Goal: Information Seeking & Learning: Learn about a topic

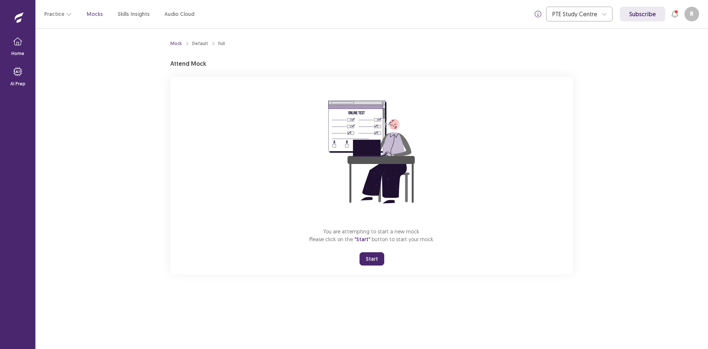
click at [377, 260] on button "Start" at bounding box center [372, 258] width 25 height 13
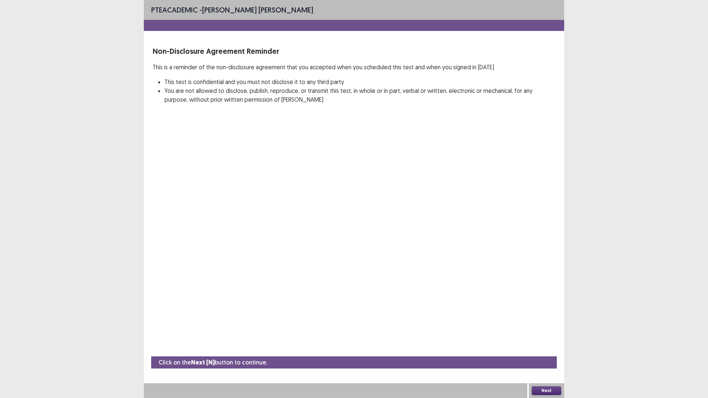
click at [549, 348] on button "Next" at bounding box center [547, 391] width 30 height 9
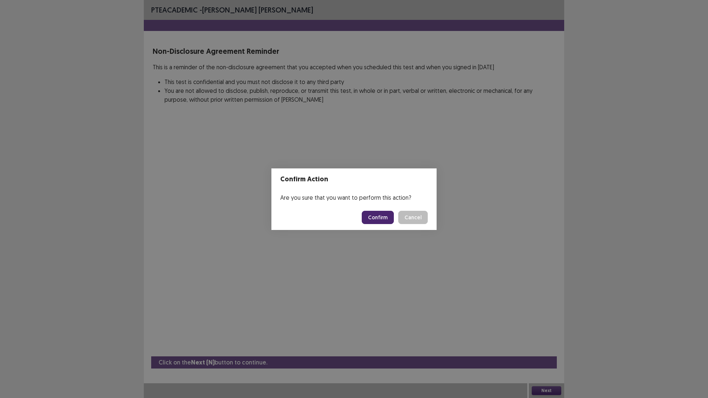
click at [384, 220] on button "Confirm" at bounding box center [378, 217] width 32 height 13
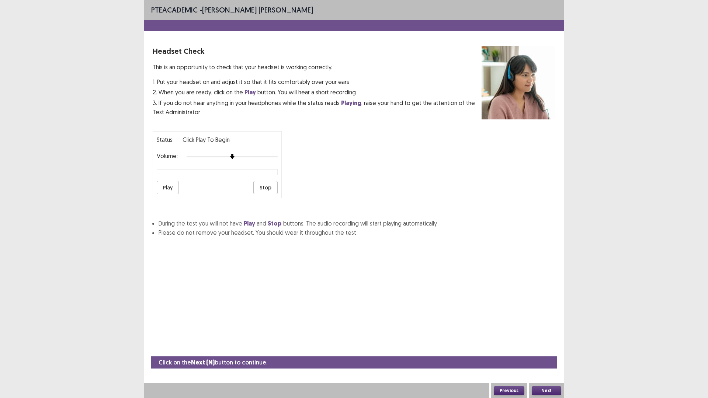
click at [167, 189] on button "Play" at bounding box center [168, 187] width 22 height 13
click at [264, 188] on button "Stop" at bounding box center [265, 187] width 24 height 13
click at [551, 348] on button "Next" at bounding box center [547, 391] width 30 height 9
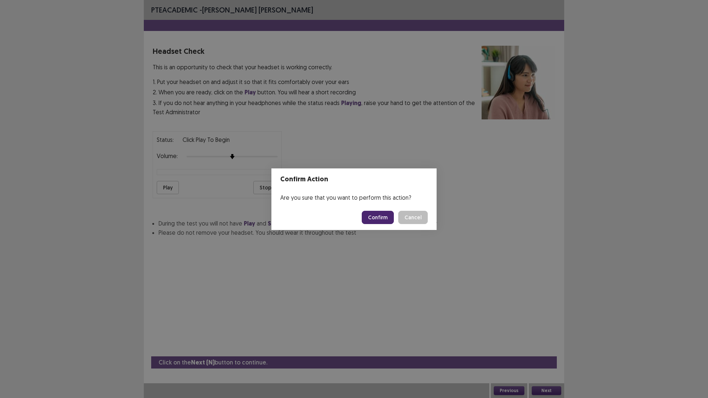
click at [382, 218] on button "Confirm" at bounding box center [378, 217] width 32 height 13
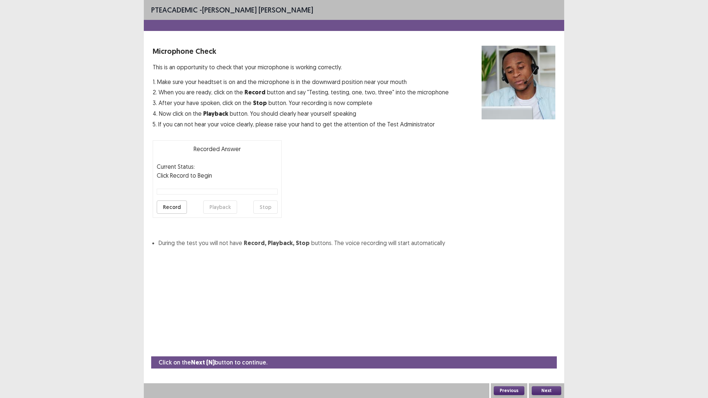
click at [180, 207] on button "Record" at bounding box center [172, 207] width 30 height 13
click at [262, 207] on button "Stop" at bounding box center [265, 207] width 24 height 13
click at [223, 209] on button "Playback" at bounding box center [220, 207] width 34 height 13
click at [543, 348] on button "Next" at bounding box center [547, 391] width 30 height 9
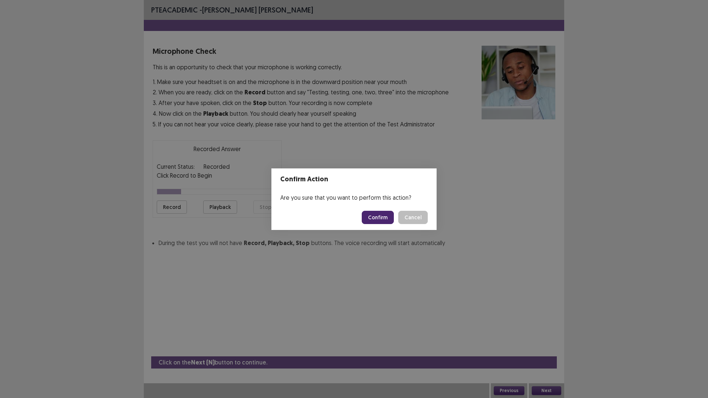
click at [384, 221] on button "Confirm" at bounding box center [378, 217] width 32 height 13
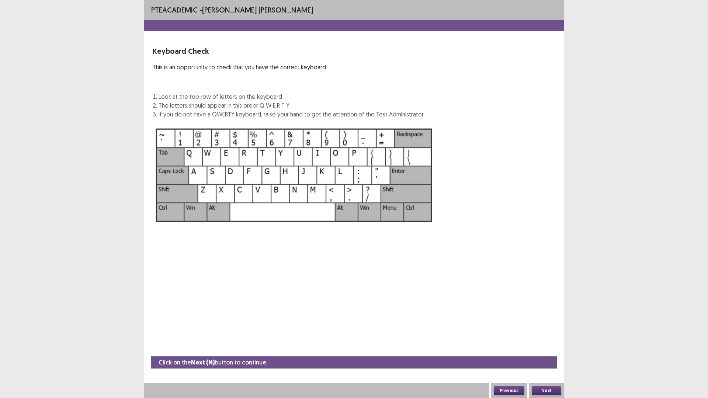
click at [543, 348] on button "Next" at bounding box center [547, 391] width 30 height 9
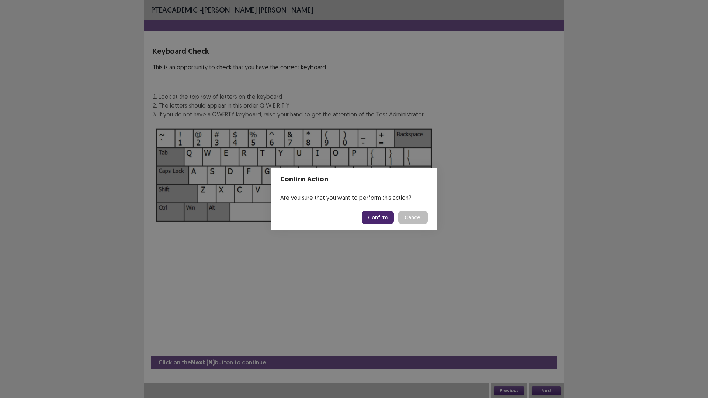
click at [372, 221] on button "Confirm" at bounding box center [378, 217] width 32 height 13
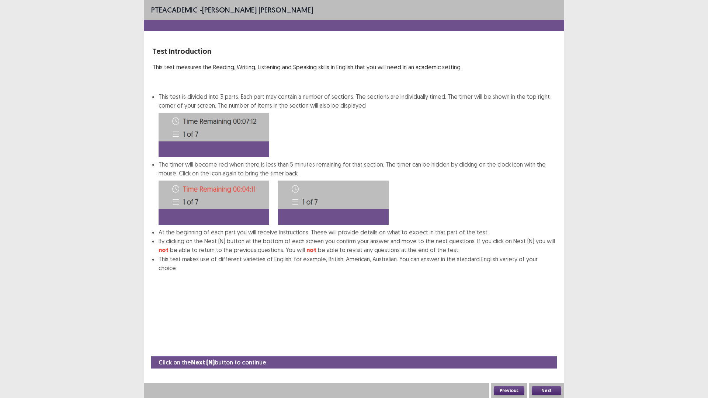
click at [549, 348] on div "Next" at bounding box center [546, 391] width 35 height 15
click at [538, 348] on button "Next" at bounding box center [547, 391] width 30 height 9
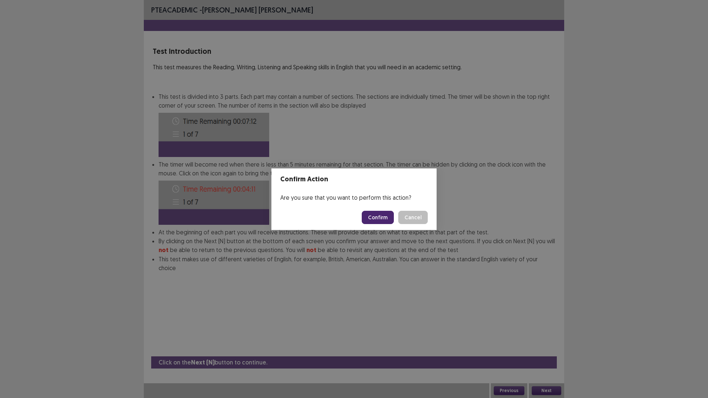
click at [374, 215] on button "Confirm" at bounding box center [378, 217] width 32 height 13
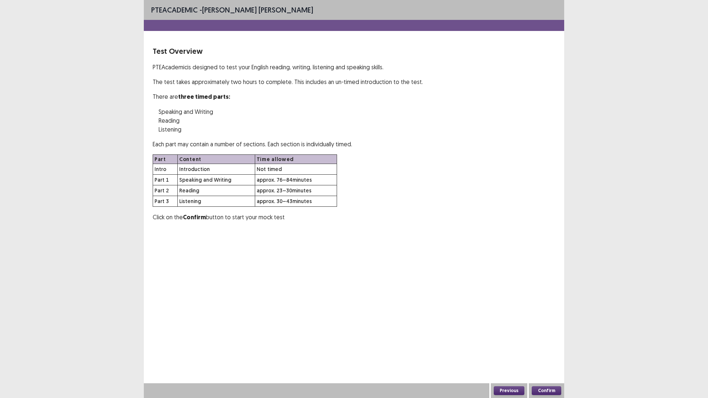
click at [545, 348] on button "Confirm" at bounding box center [547, 391] width 30 height 9
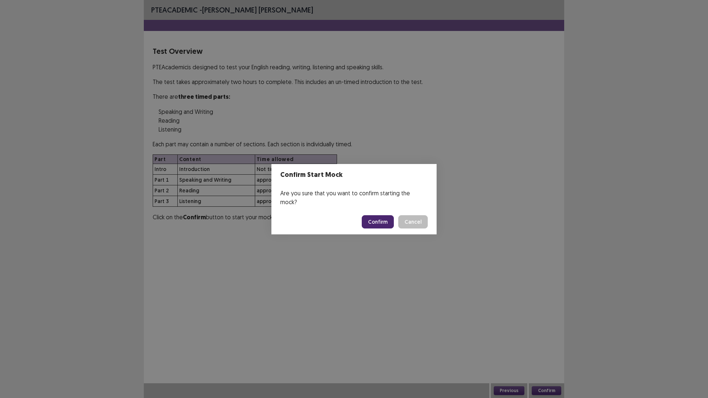
click at [378, 218] on button "Confirm" at bounding box center [378, 221] width 32 height 13
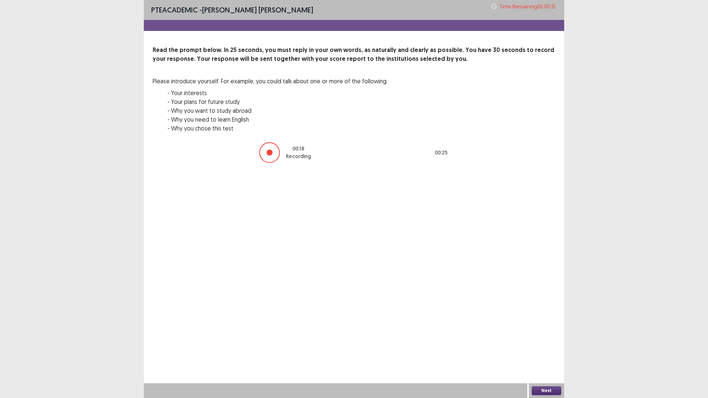
click at [544, 348] on button "Next" at bounding box center [547, 391] width 30 height 9
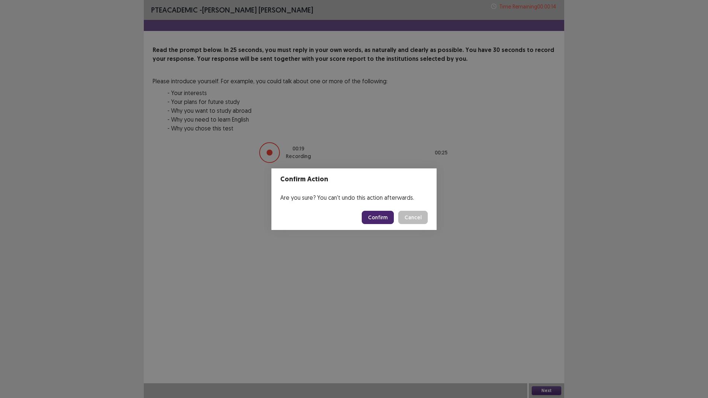
click at [370, 214] on button "Confirm" at bounding box center [378, 217] width 32 height 13
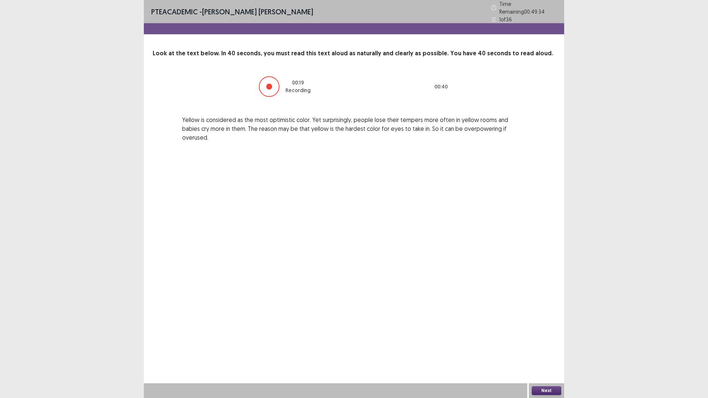
click at [553, 348] on button "Next" at bounding box center [547, 391] width 30 height 9
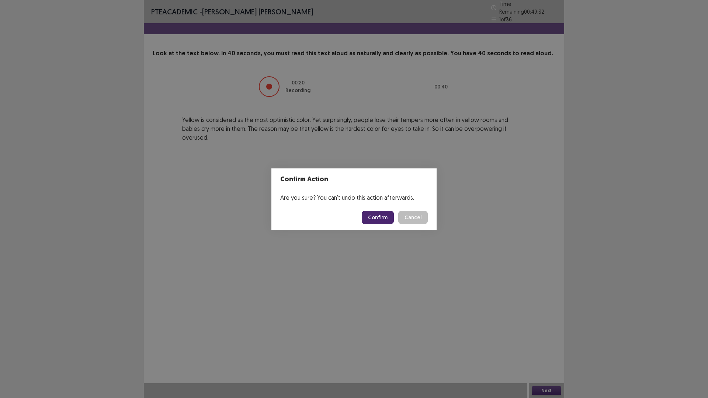
click at [377, 219] on button "Confirm" at bounding box center [378, 217] width 32 height 13
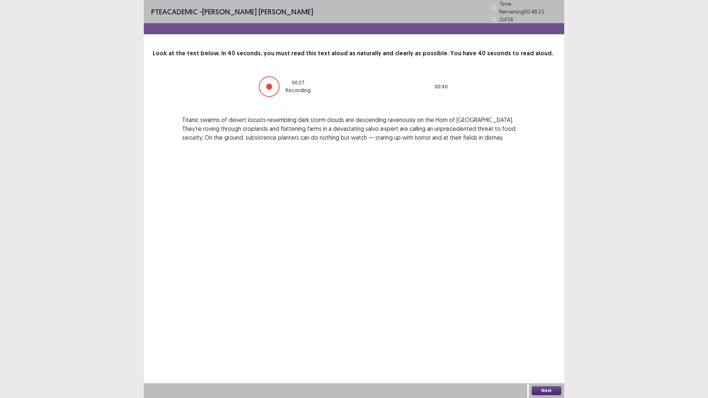
click at [550, 348] on button "Next" at bounding box center [547, 391] width 30 height 9
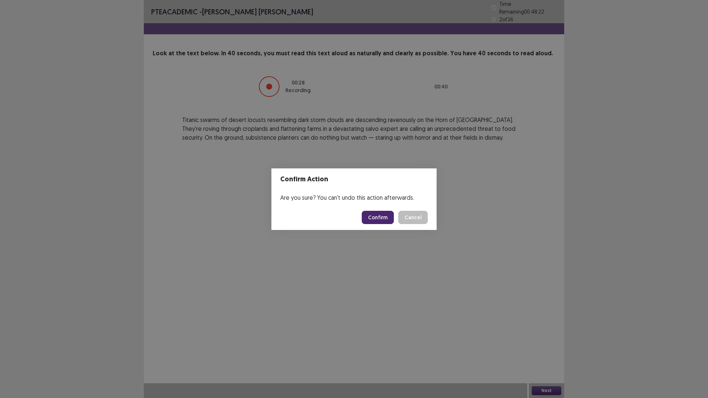
click at [382, 217] on button "Confirm" at bounding box center [378, 217] width 32 height 13
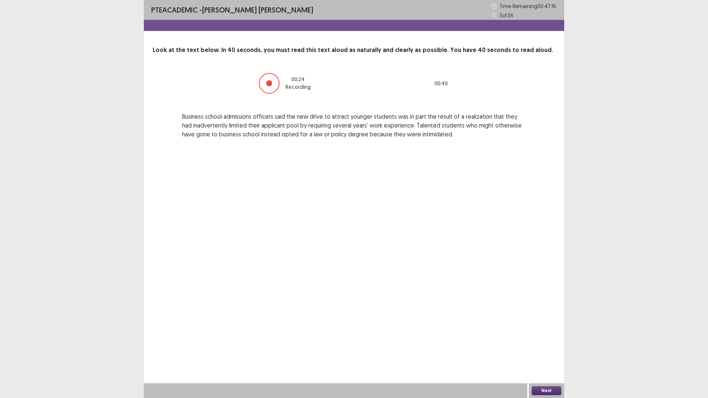
click at [556, 348] on button "Next" at bounding box center [547, 391] width 30 height 9
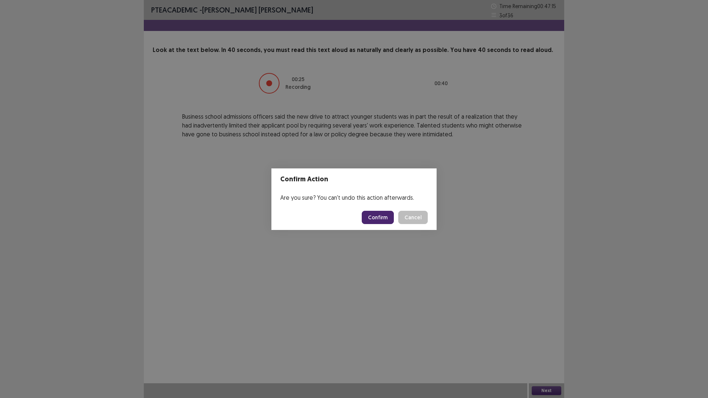
click at [383, 216] on button "Confirm" at bounding box center [378, 217] width 32 height 13
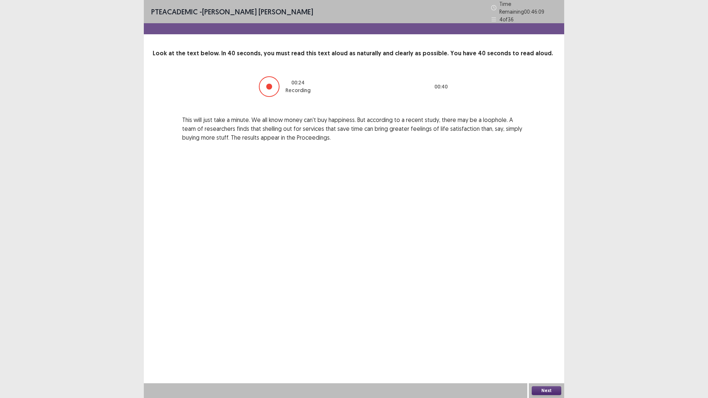
click at [549, 348] on button "Next" at bounding box center [547, 391] width 30 height 9
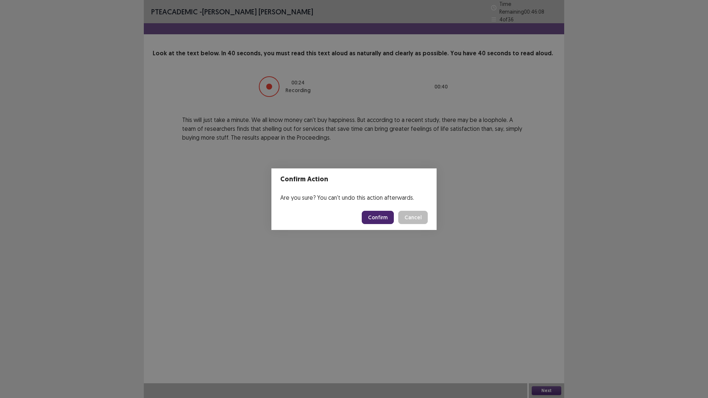
click at [373, 215] on button "Confirm" at bounding box center [378, 217] width 32 height 13
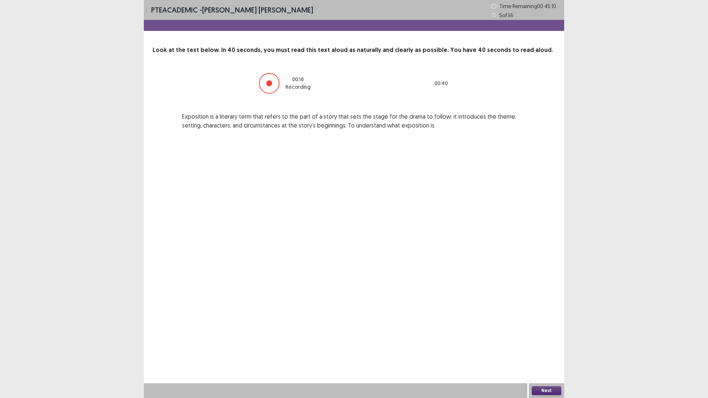
click at [546, 348] on button "Next" at bounding box center [547, 391] width 30 height 9
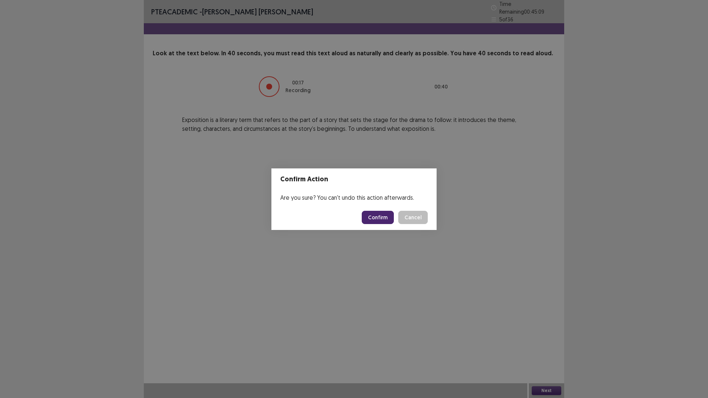
click at [375, 220] on button "Confirm" at bounding box center [378, 217] width 32 height 13
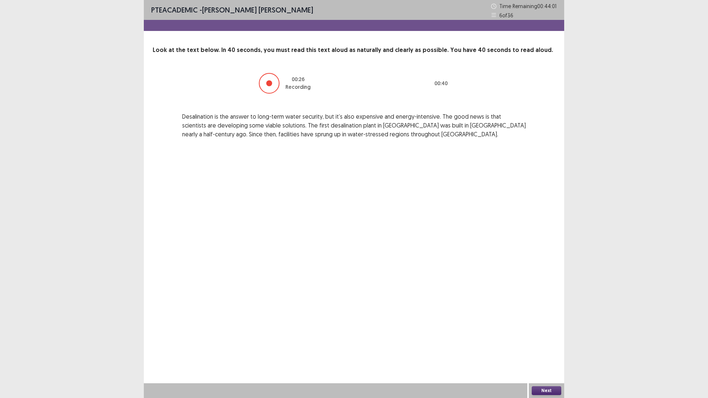
click at [552, 348] on button "Next" at bounding box center [547, 391] width 30 height 9
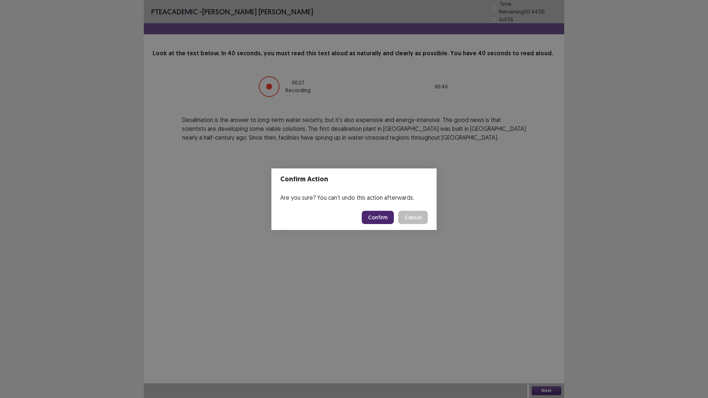
click at [380, 213] on button "Confirm" at bounding box center [378, 217] width 32 height 13
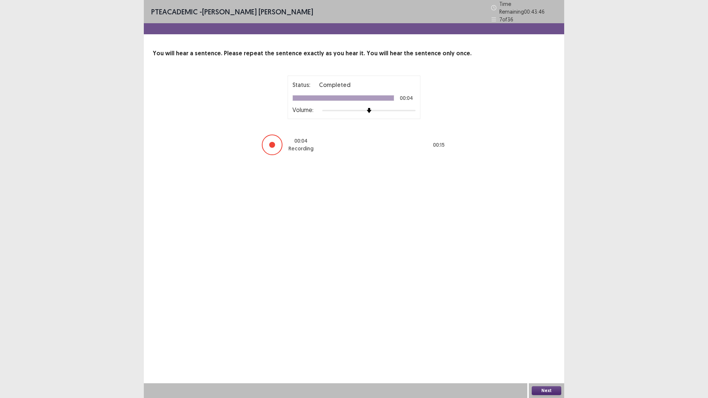
click at [547, 348] on button "Next" at bounding box center [547, 391] width 30 height 9
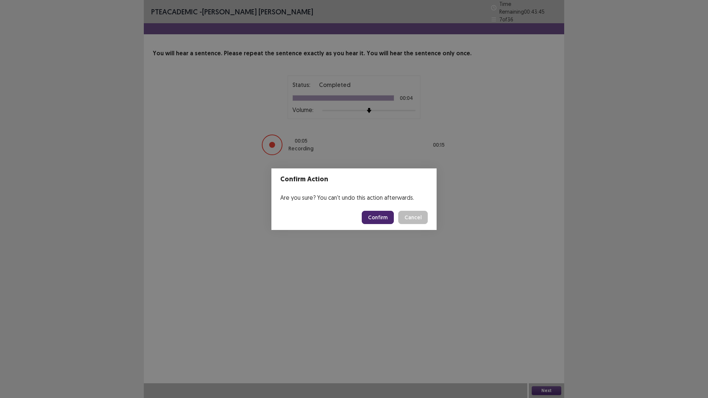
click at [377, 219] on button "Confirm" at bounding box center [378, 217] width 32 height 13
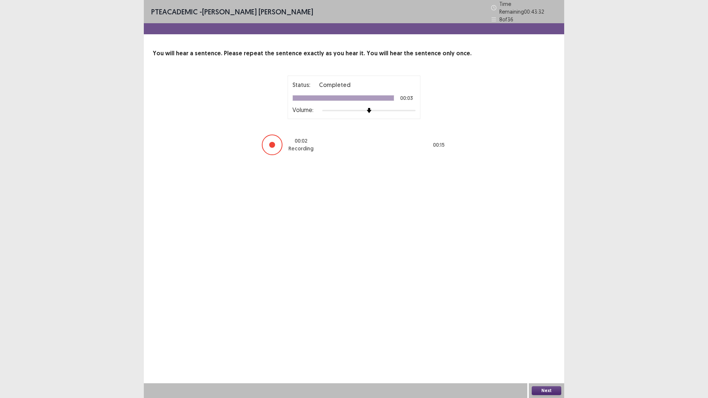
click at [547, 348] on div "Next" at bounding box center [546, 391] width 35 height 15
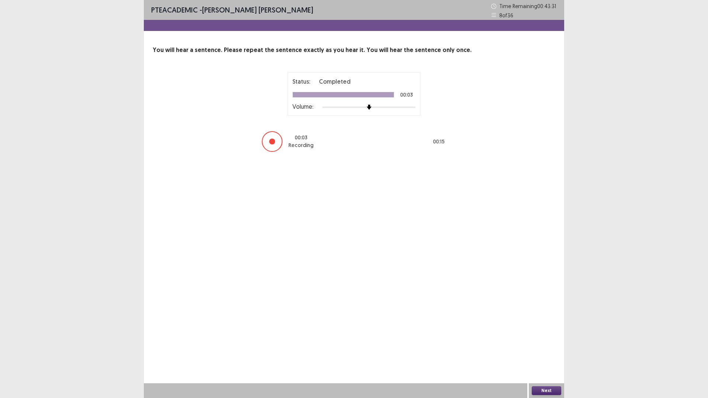
click at [543, 348] on button "Next" at bounding box center [547, 391] width 30 height 9
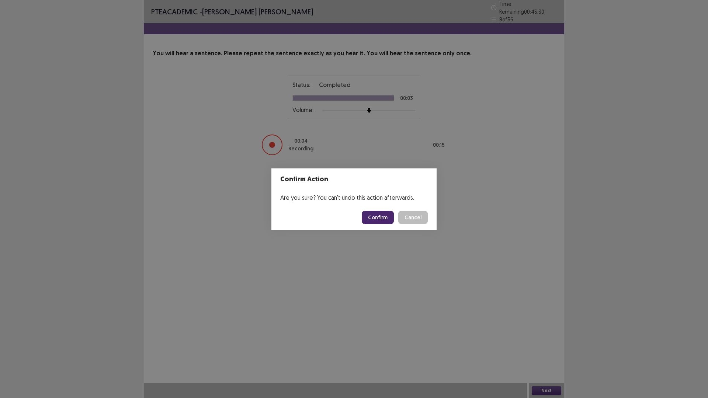
click at [390, 218] on button "Confirm" at bounding box center [378, 217] width 32 height 13
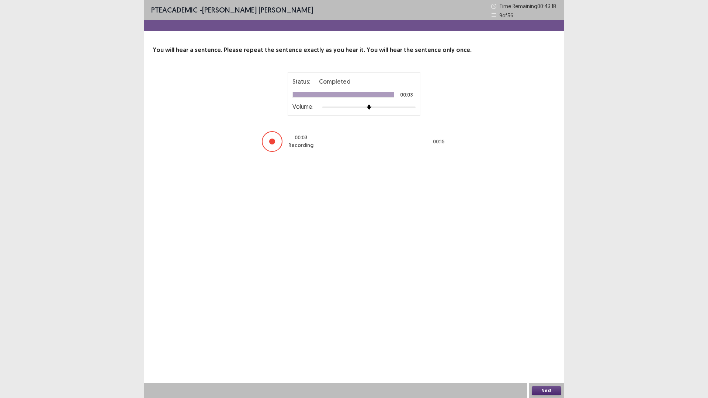
click at [554, 348] on button "Next" at bounding box center [547, 391] width 30 height 9
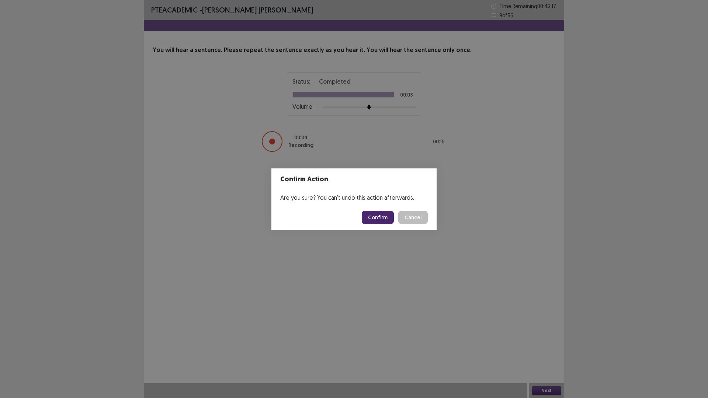
click at [366, 214] on button "Confirm" at bounding box center [378, 217] width 32 height 13
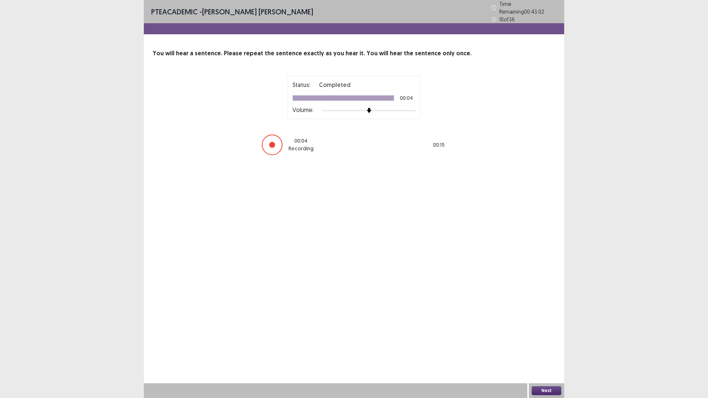
click at [554, 348] on button "Next" at bounding box center [547, 391] width 30 height 9
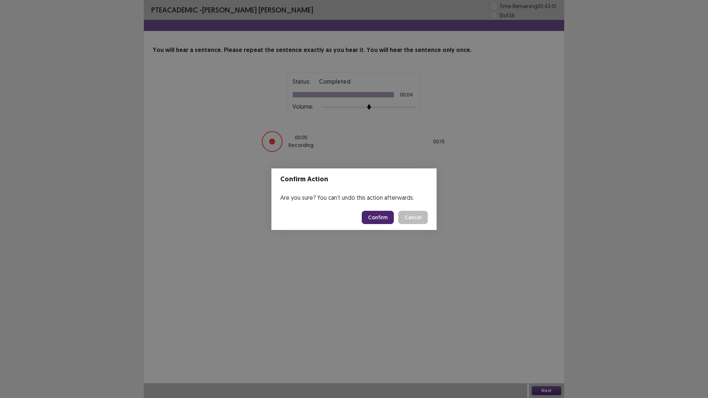
click at [383, 221] on button "Confirm" at bounding box center [378, 217] width 32 height 13
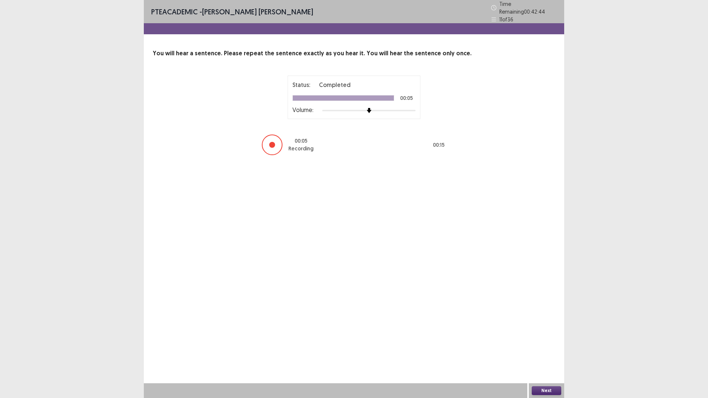
click at [549, 348] on button "Next" at bounding box center [547, 391] width 30 height 9
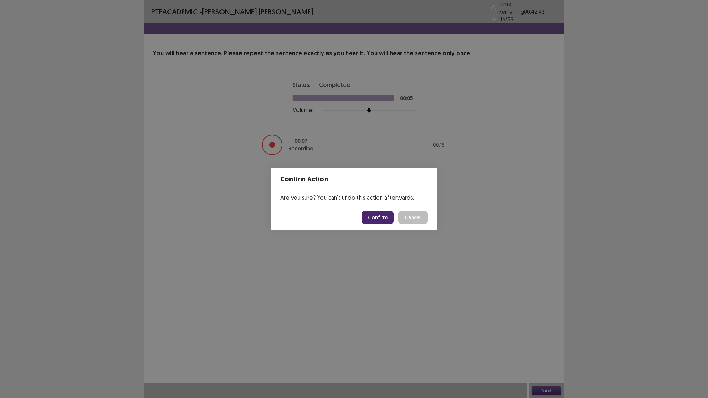
click at [373, 217] on button "Confirm" at bounding box center [378, 217] width 32 height 13
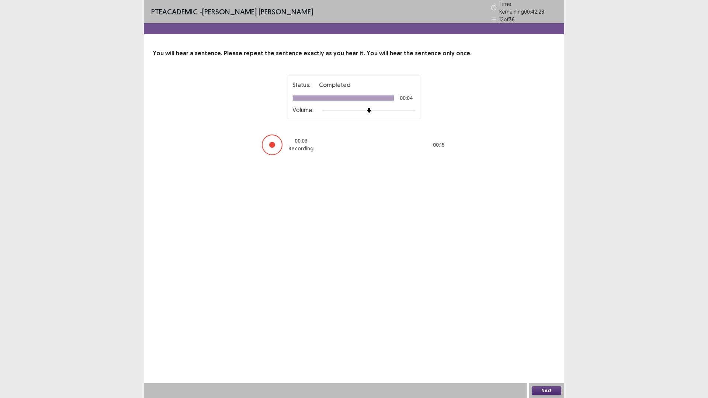
click at [551, 348] on button "Next" at bounding box center [547, 391] width 30 height 9
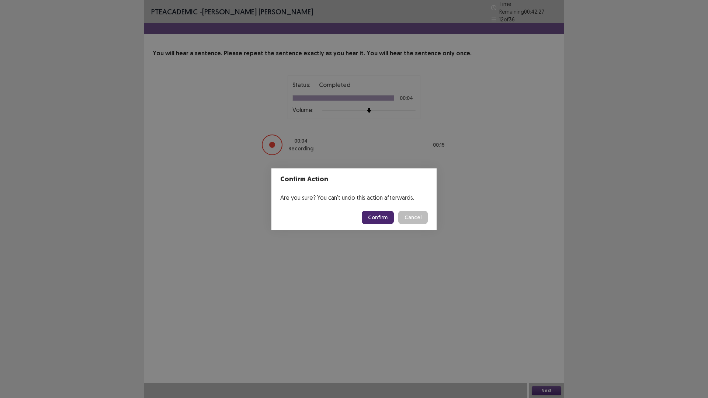
click at [371, 216] on button "Confirm" at bounding box center [378, 217] width 32 height 13
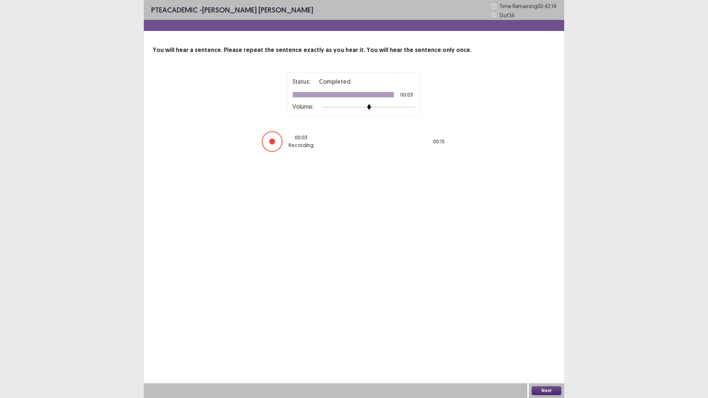
click at [552, 348] on button "Next" at bounding box center [547, 391] width 30 height 9
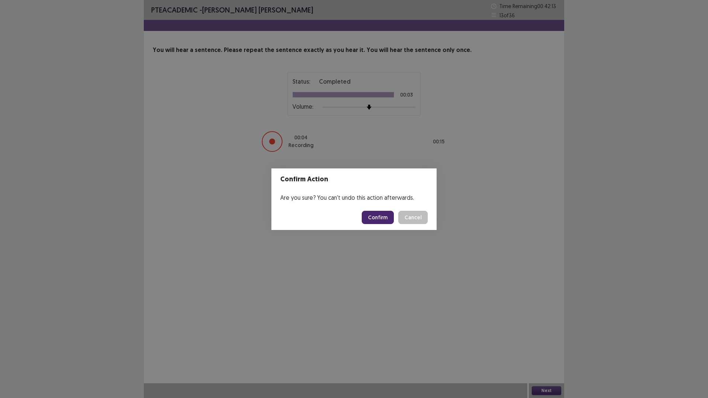
click at [377, 218] on button "Confirm" at bounding box center [378, 217] width 32 height 13
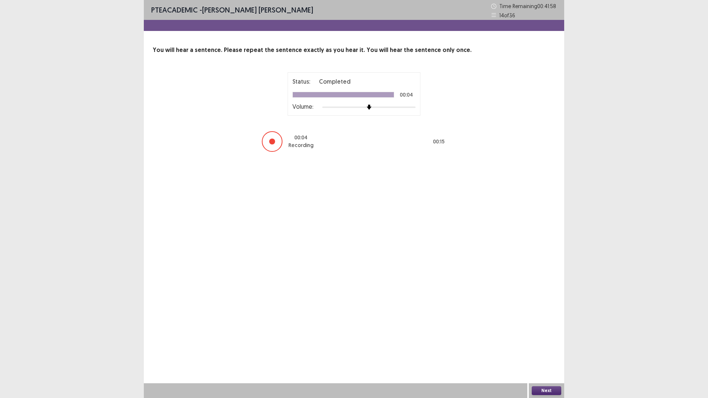
click at [546, 348] on button "Next" at bounding box center [547, 391] width 30 height 9
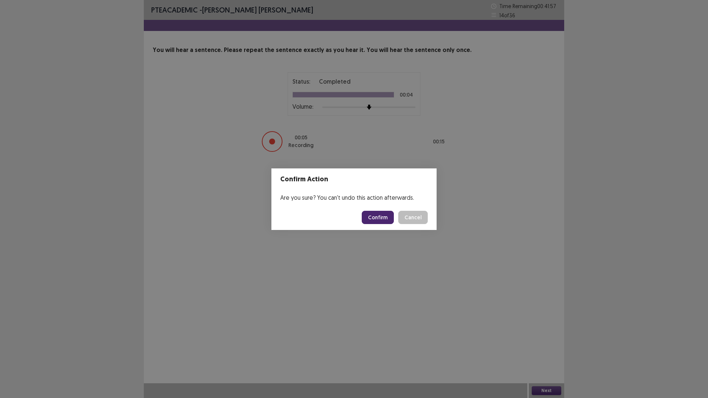
click at [375, 221] on button "Confirm" at bounding box center [378, 217] width 32 height 13
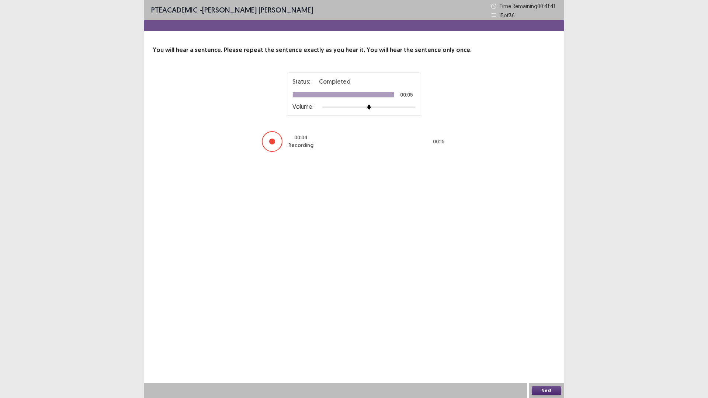
click at [551, 348] on button "Next" at bounding box center [547, 391] width 30 height 9
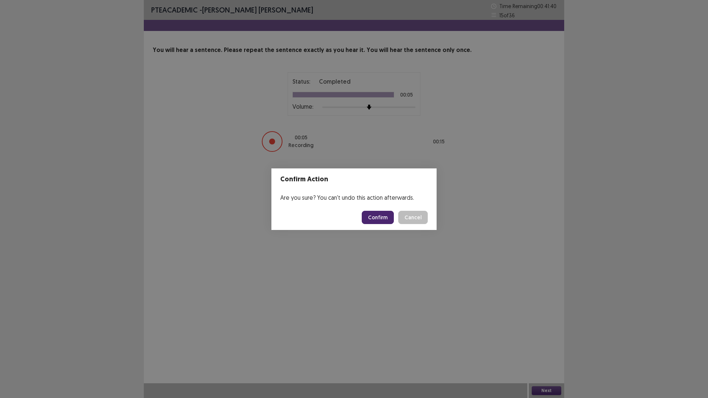
click at [380, 212] on button "Confirm" at bounding box center [378, 217] width 32 height 13
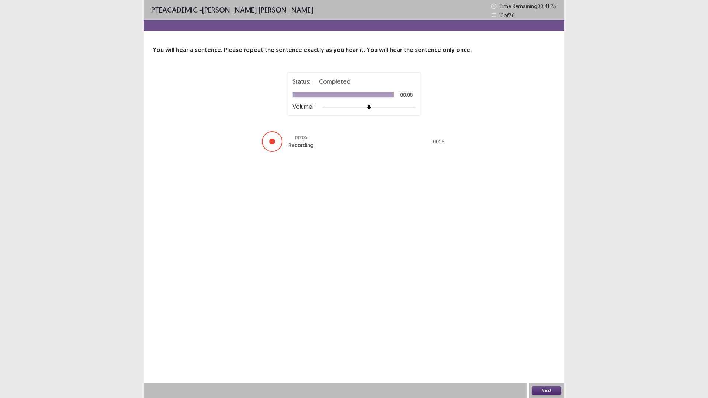
click at [547, 348] on button "Next" at bounding box center [547, 391] width 30 height 9
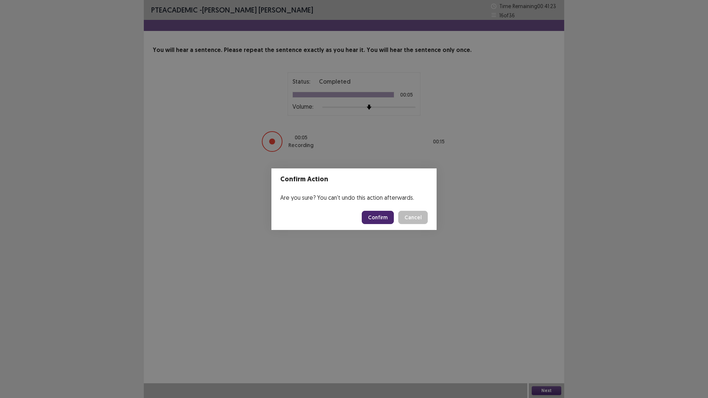
click at [379, 211] on footer "Confirm Cancel" at bounding box center [354, 217] width 165 height 25
click at [378, 217] on button "Confirm" at bounding box center [378, 217] width 32 height 13
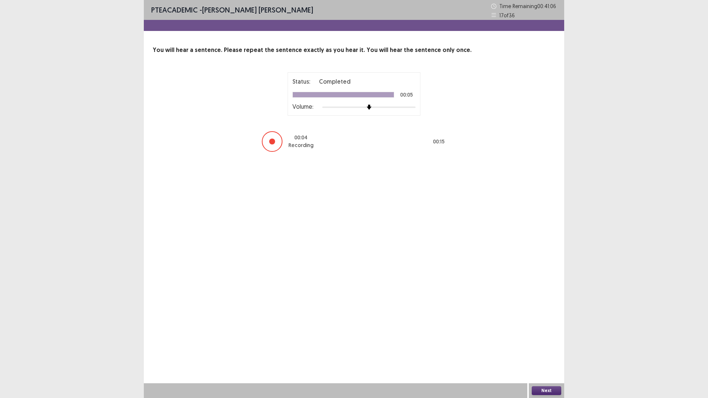
click at [550, 348] on button "Next" at bounding box center [547, 391] width 30 height 9
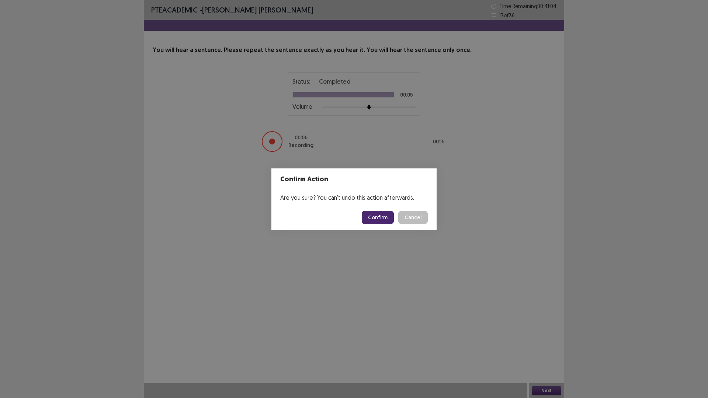
click at [376, 220] on button "Confirm" at bounding box center [378, 217] width 32 height 13
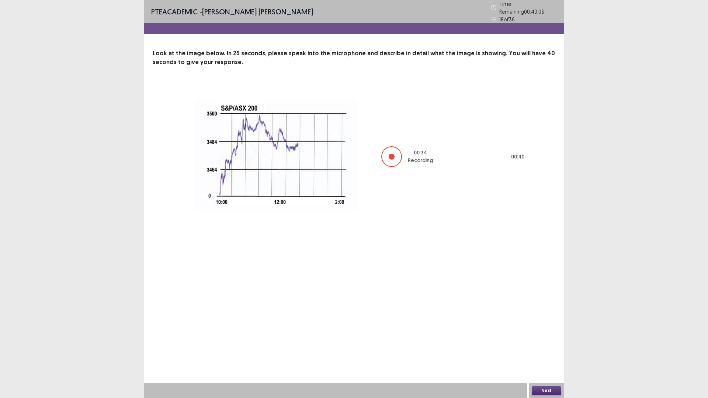
click at [536, 348] on button "Next" at bounding box center [547, 391] width 30 height 9
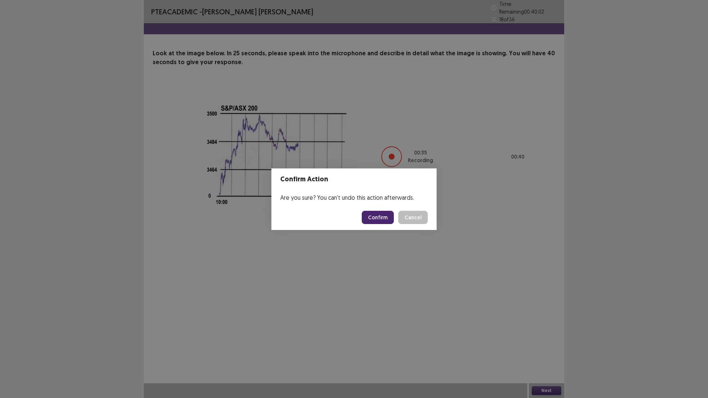
click at [383, 214] on button "Confirm" at bounding box center [378, 217] width 32 height 13
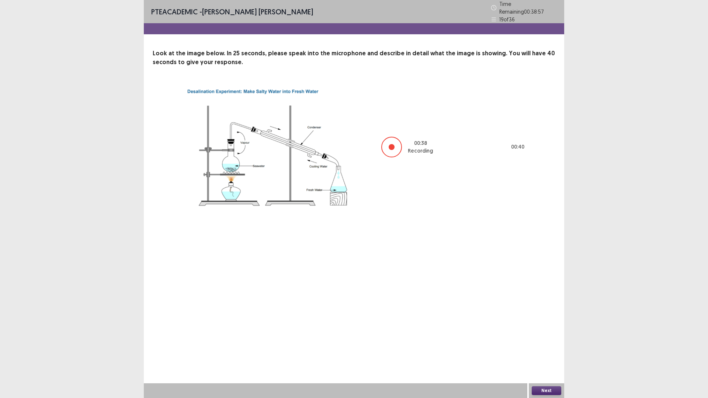
click at [534, 348] on button "Next" at bounding box center [547, 391] width 30 height 9
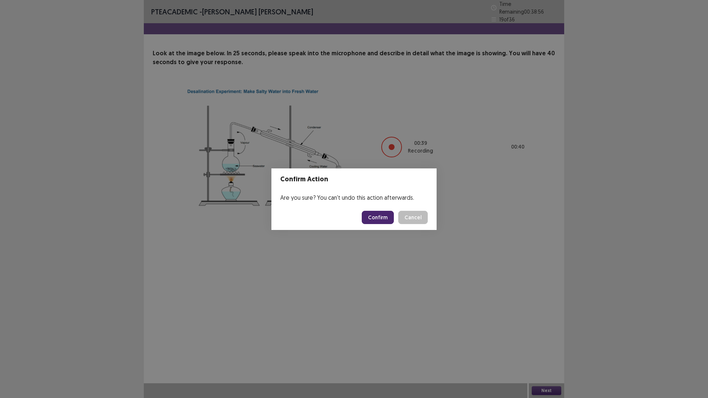
click at [382, 214] on button "Confirm" at bounding box center [378, 217] width 32 height 13
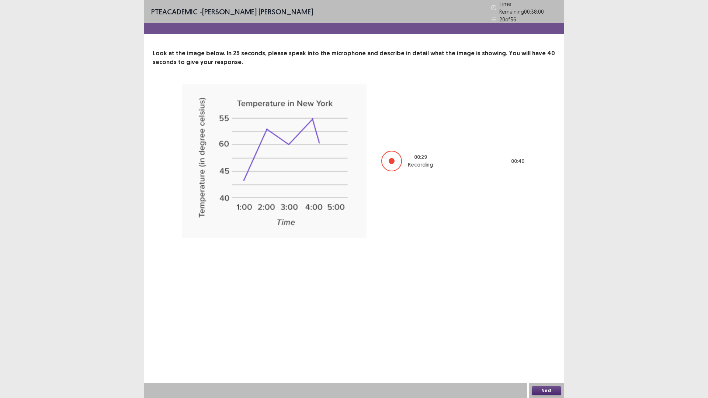
click at [535, 348] on button "Next" at bounding box center [547, 391] width 30 height 9
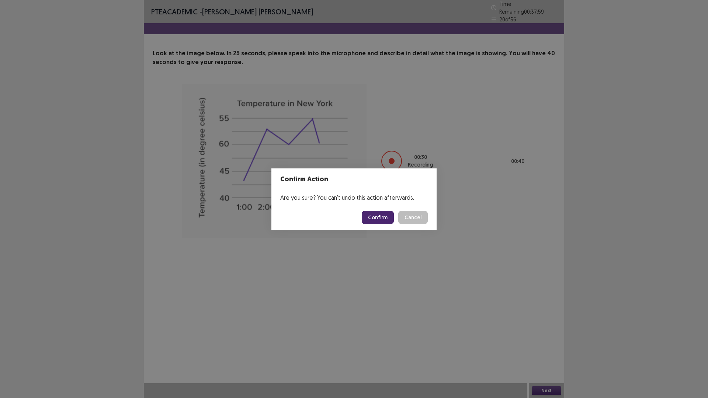
click at [373, 220] on button "Confirm" at bounding box center [378, 217] width 32 height 13
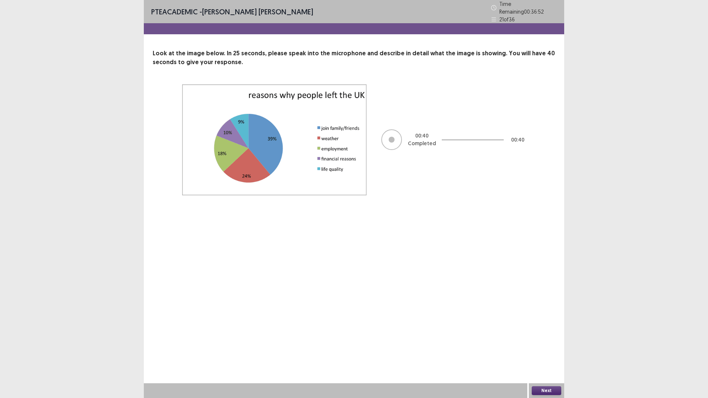
click at [554, 348] on button "Next" at bounding box center [547, 391] width 30 height 9
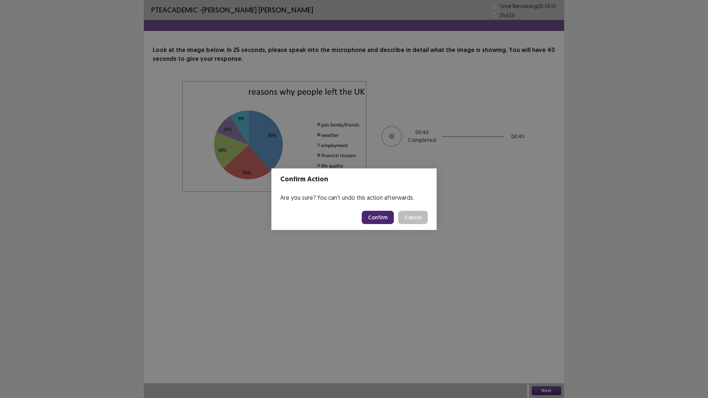
click at [379, 214] on button "Confirm" at bounding box center [378, 217] width 32 height 13
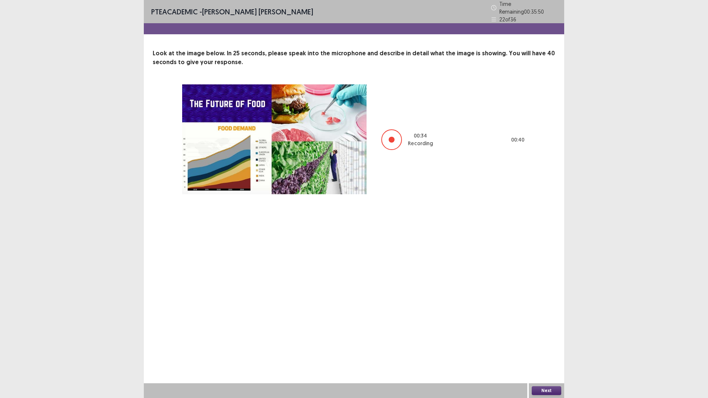
click at [541, 348] on button "Next" at bounding box center [547, 391] width 30 height 9
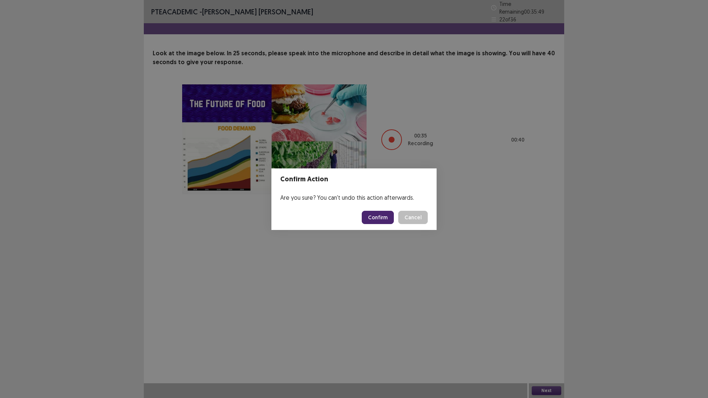
click at [377, 215] on button "Confirm" at bounding box center [378, 217] width 32 height 13
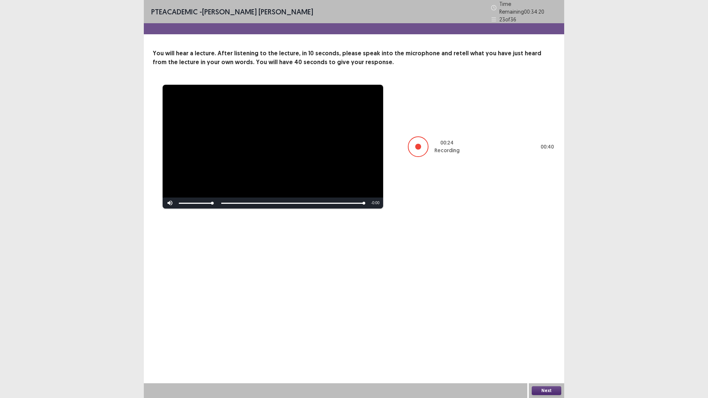
click at [543, 348] on button "Next" at bounding box center [547, 391] width 30 height 9
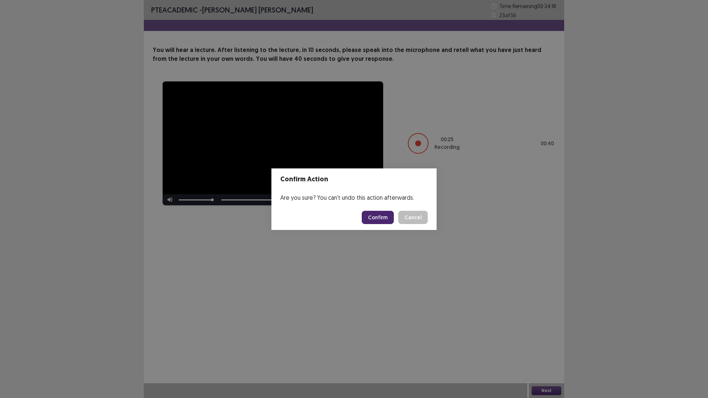
click at [372, 220] on button "Confirm" at bounding box center [378, 217] width 32 height 13
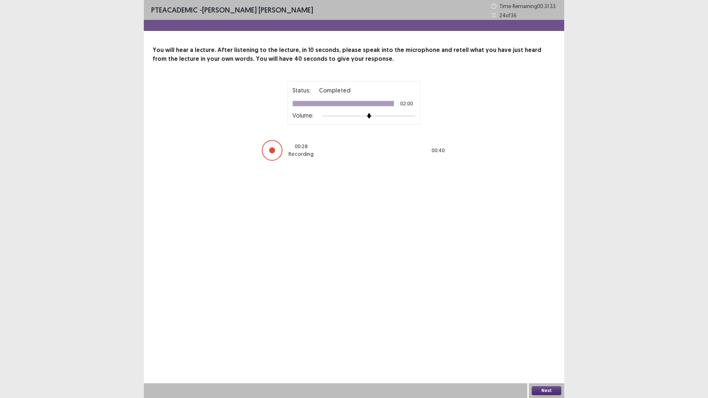
click at [550, 348] on button "Next" at bounding box center [547, 391] width 30 height 9
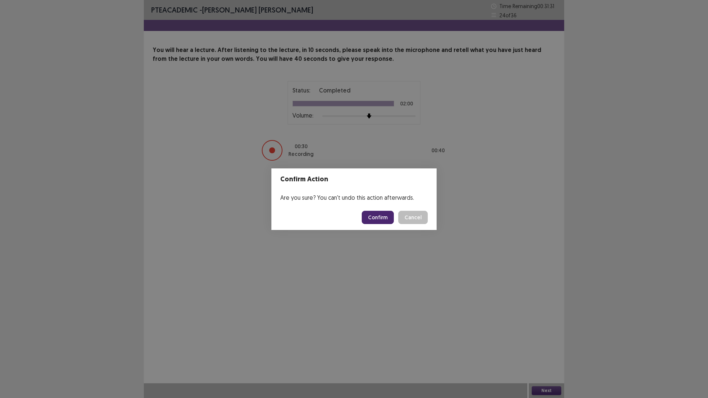
click at [375, 220] on button "Confirm" at bounding box center [378, 217] width 32 height 13
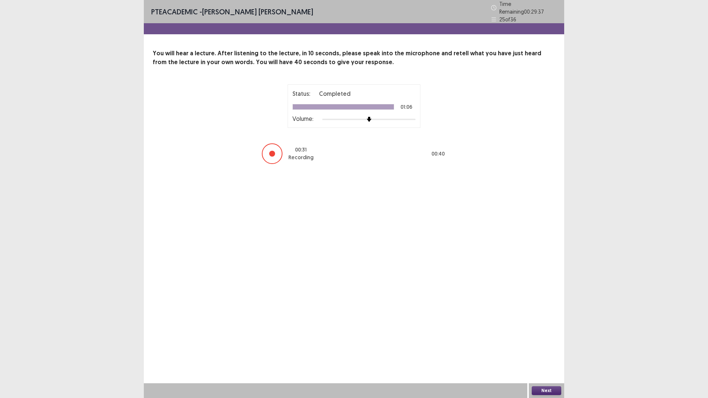
click at [542, 348] on button "Next" at bounding box center [547, 391] width 30 height 9
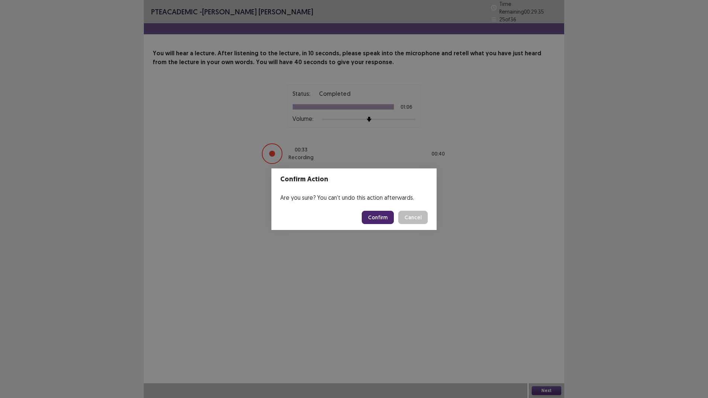
click at [375, 218] on button "Confirm" at bounding box center [378, 217] width 32 height 13
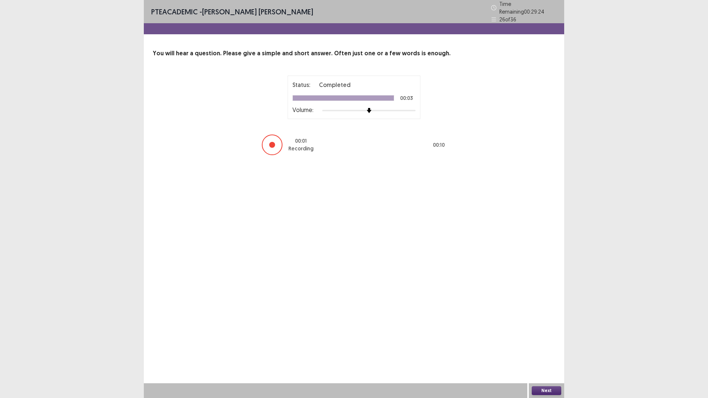
click at [548, 348] on button "Next" at bounding box center [547, 391] width 30 height 9
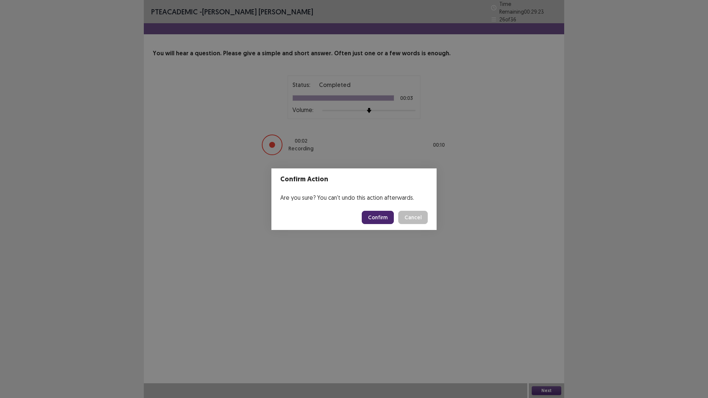
click at [388, 218] on button "Confirm" at bounding box center [378, 217] width 32 height 13
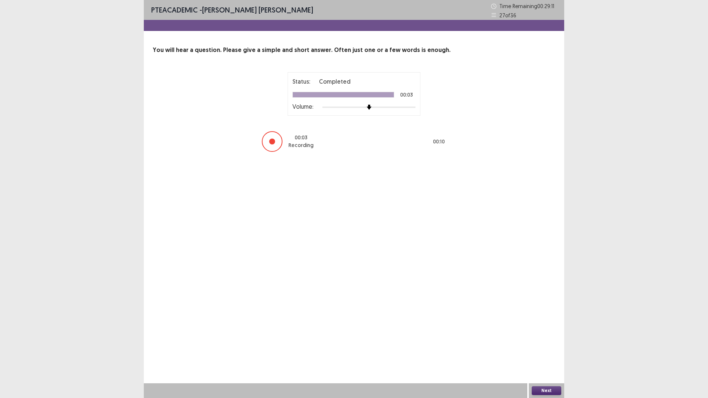
click at [543, 348] on button "Next" at bounding box center [547, 391] width 30 height 9
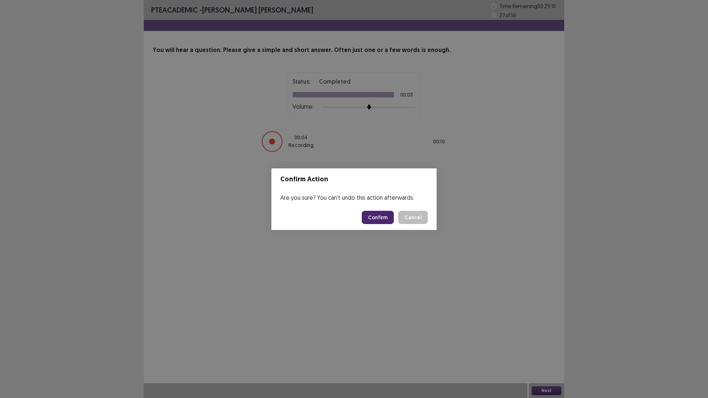
click at [382, 222] on button "Confirm" at bounding box center [378, 217] width 32 height 13
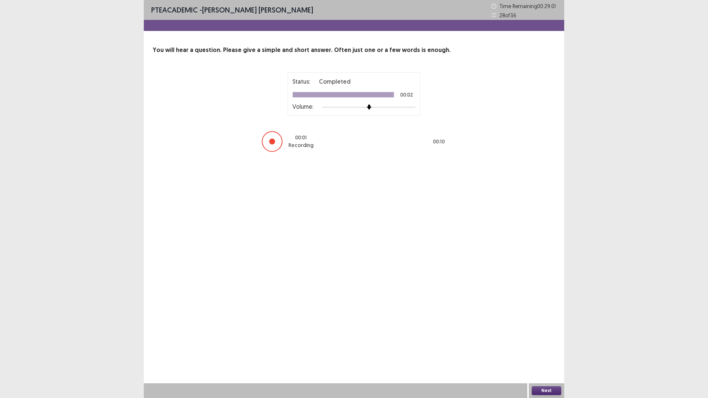
click at [550, 348] on button "Next" at bounding box center [547, 391] width 30 height 9
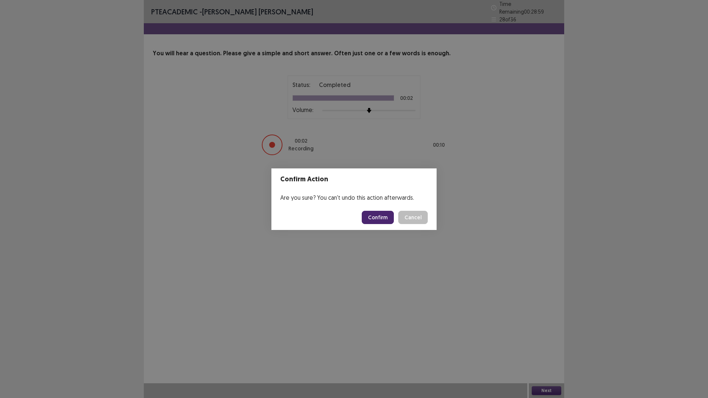
click at [378, 218] on button "Confirm" at bounding box center [378, 217] width 32 height 13
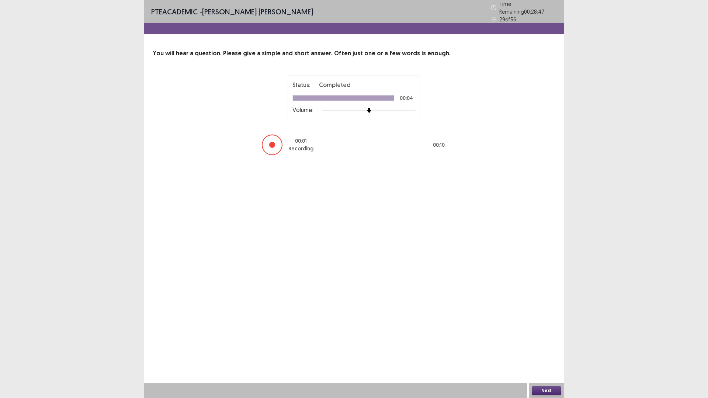
click at [550, 348] on button "Next" at bounding box center [547, 391] width 30 height 9
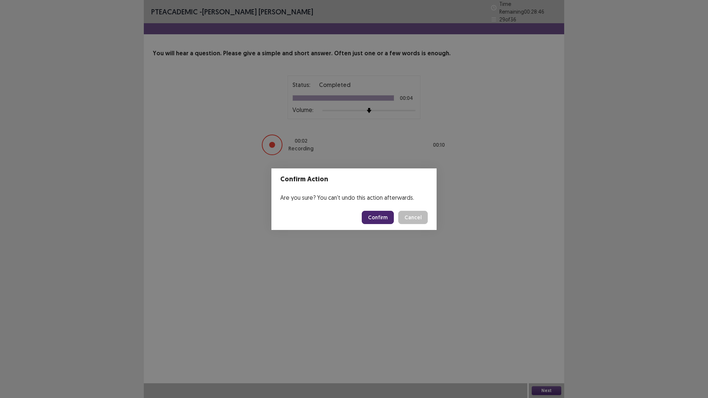
click at [371, 221] on button "Confirm" at bounding box center [378, 217] width 32 height 13
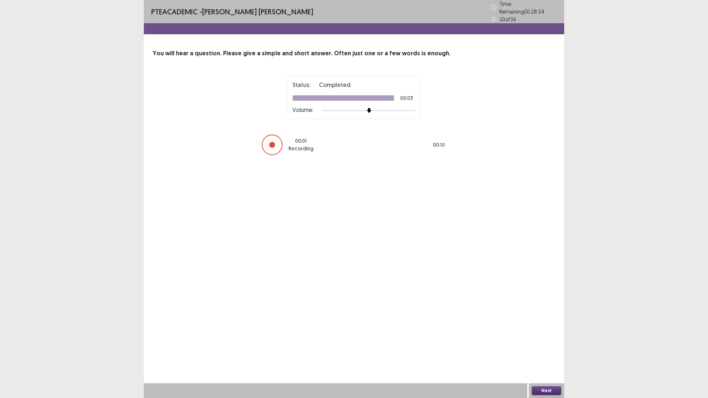
click at [547, 348] on button "Next" at bounding box center [547, 391] width 30 height 9
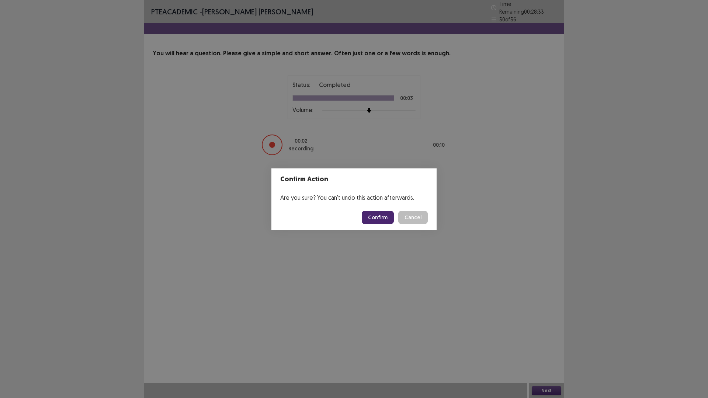
click at [365, 214] on button "Confirm" at bounding box center [378, 217] width 32 height 13
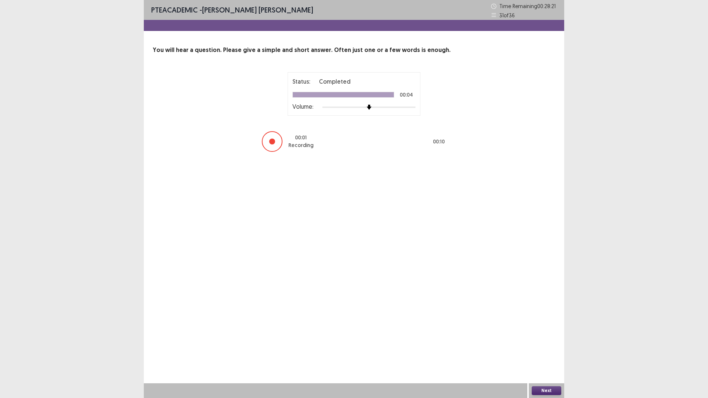
click at [546, 348] on button "Next" at bounding box center [547, 391] width 30 height 9
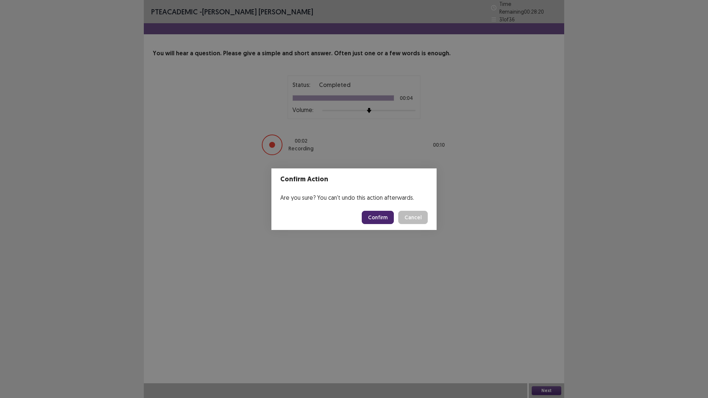
click at [375, 222] on button "Confirm" at bounding box center [378, 217] width 32 height 13
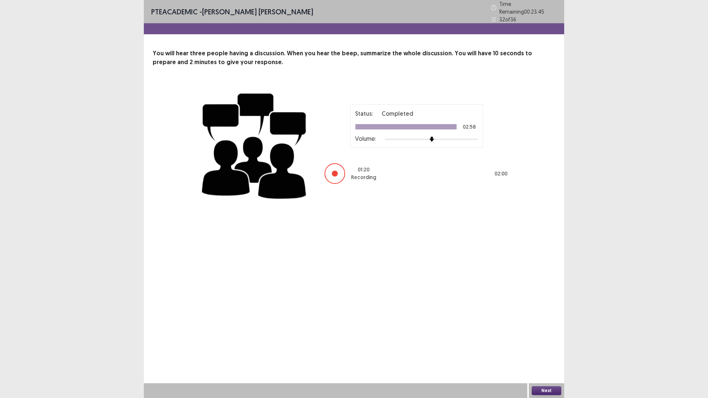
click at [543, 348] on button "Next" at bounding box center [547, 391] width 30 height 9
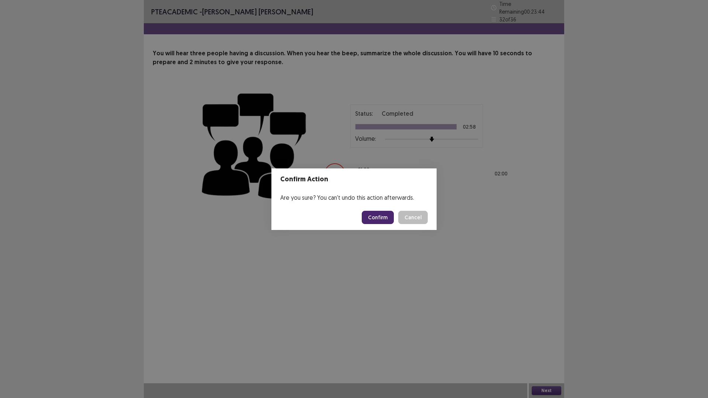
click at [375, 214] on button "Confirm" at bounding box center [378, 217] width 32 height 13
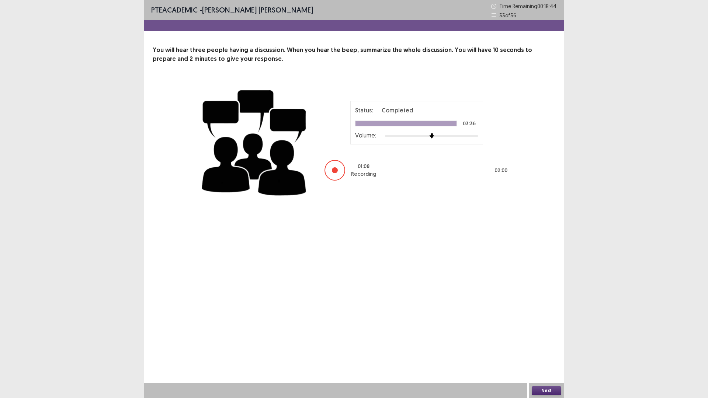
click at [549, 348] on button "Next" at bounding box center [547, 391] width 30 height 9
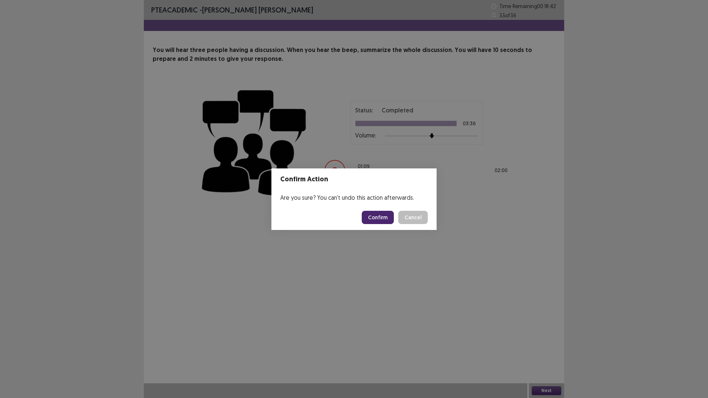
click at [374, 219] on button "Confirm" at bounding box center [378, 217] width 32 height 13
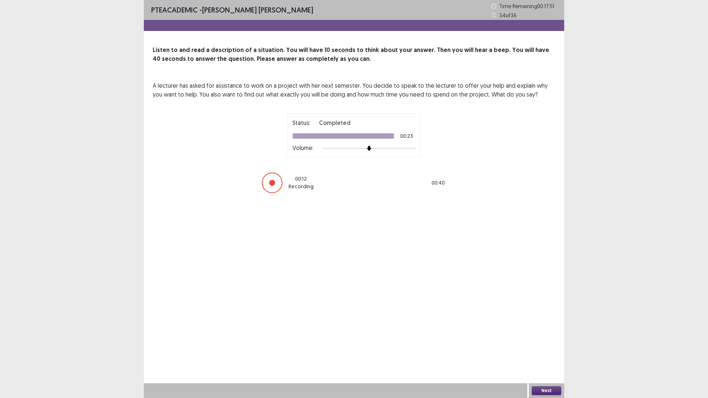
click at [548, 348] on button "Next" at bounding box center [547, 391] width 30 height 9
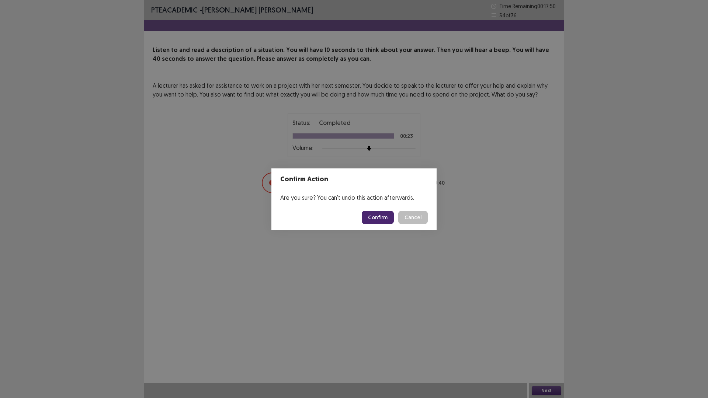
click at [374, 215] on button "Confirm" at bounding box center [378, 217] width 32 height 13
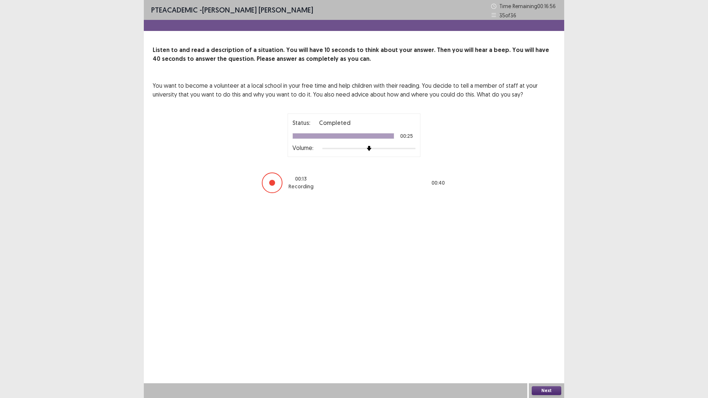
click at [554, 348] on button "Next" at bounding box center [547, 391] width 30 height 9
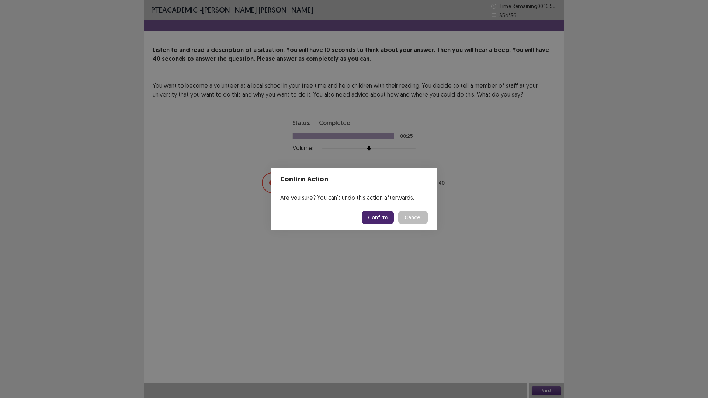
click at [376, 216] on button "Confirm" at bounding box center [378, 217] width 32 height 13
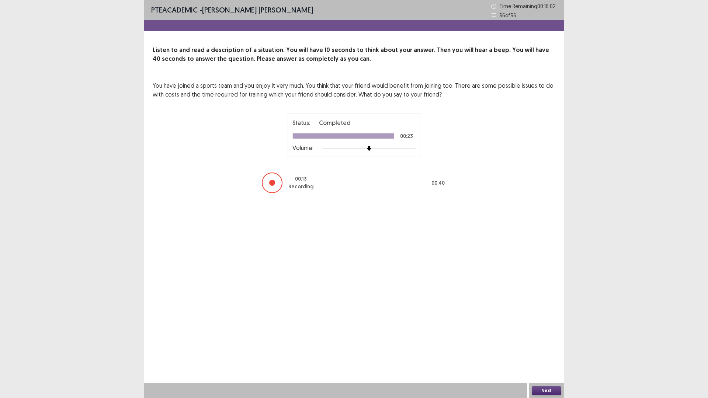
click at [535, 348] on button "Next" at bounding box center [547, 391] width 30 height 9
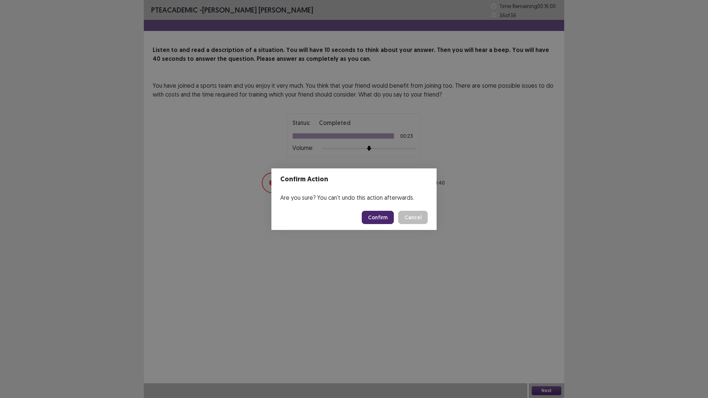
click at [373, 215] on button "Confirm" at bounding box center [378, 217] width 32 height 13
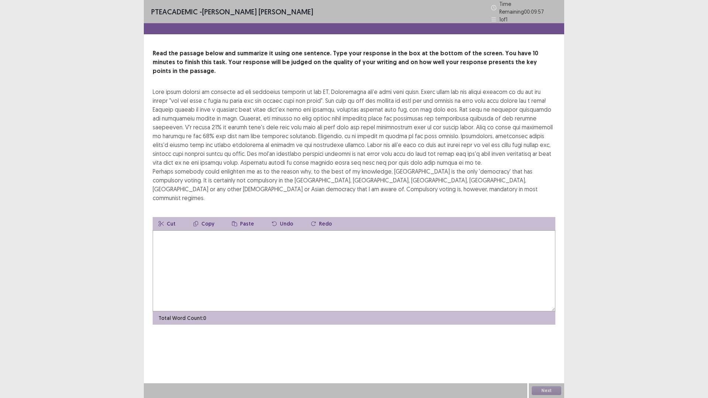
click at [280, 232] on textarea at bounding box center [354, 271] width 403 height 81
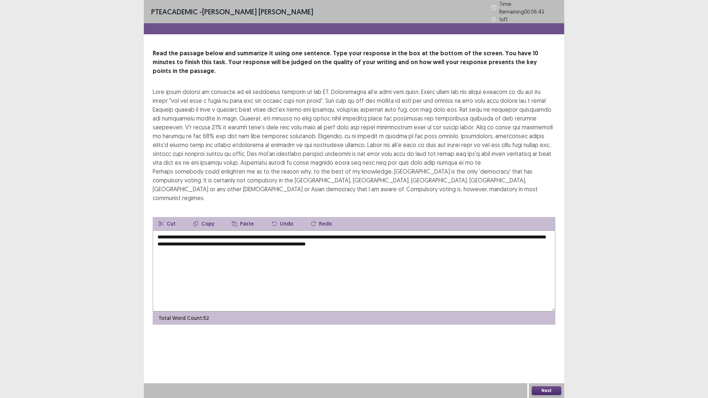
type textarea "**********"
click at [542, 348] on button "Next" at bounding box center [547, 391] width 30 height 9
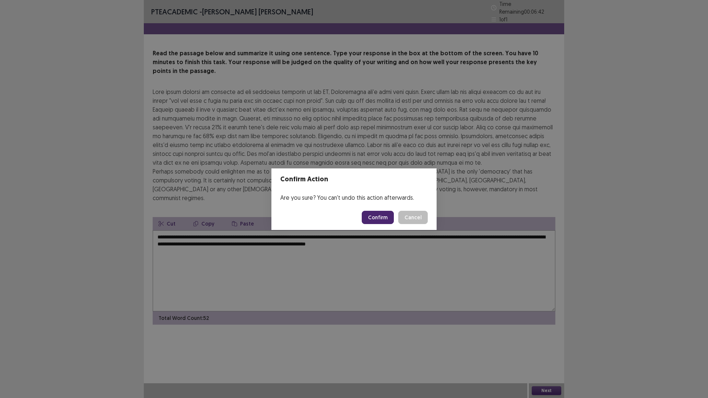
click at [370, 218] on button "Confirm" at bounding box center [378, 217] width 32 height 13
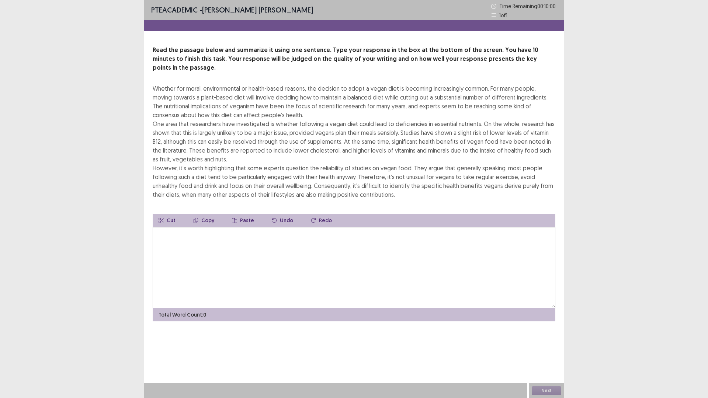
click at [225, 236] on textarea at bounding box center [354, 267] width 403 height 81
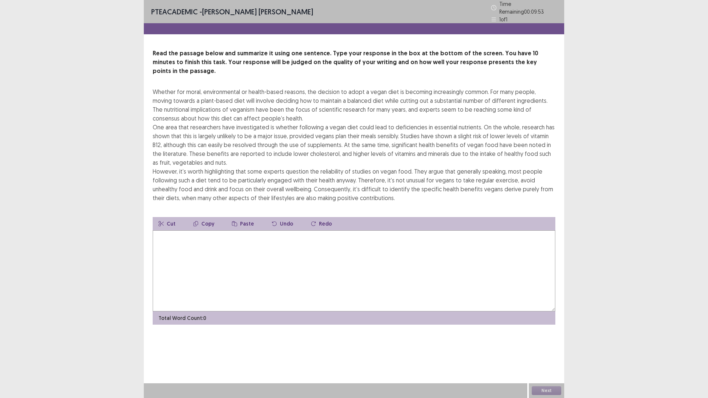
type textarea "*"
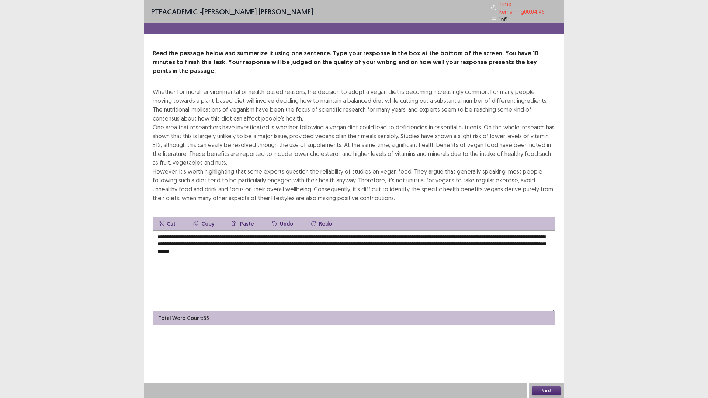
type textarea "**********"
click at [542, 348] on button "Next" at bounding box center [547, 391] width 30 height 9
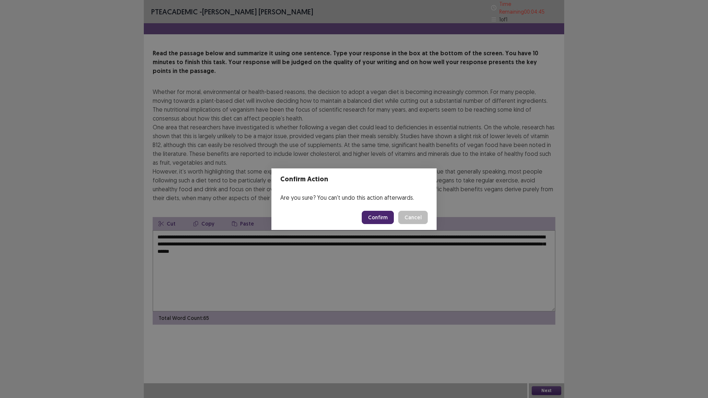
click at [381, 214] on button "Confirm" at bounding box center [378, 217] width 32 height 13
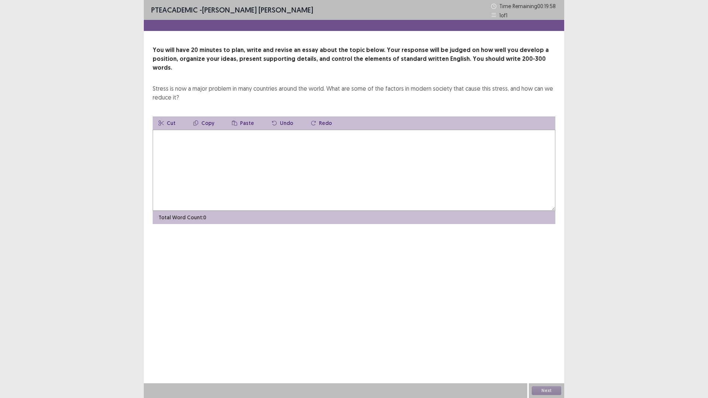
click at [318, 148] on textarea at bounding box center [354, 170] width 403 height 81
click at [448, 132] on textarea at bounding box center [354, 170] width 403 height 81
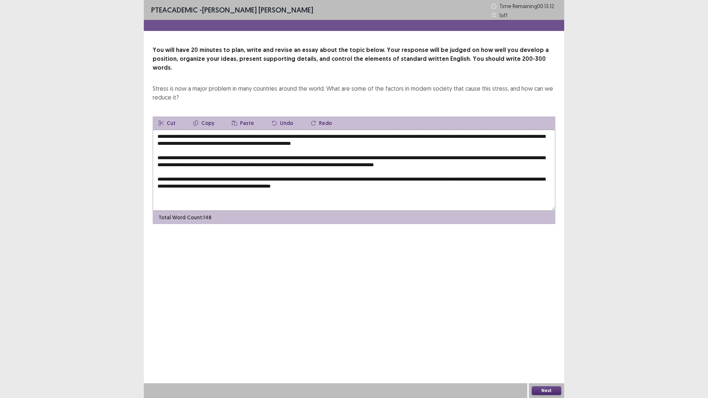
drag, startPoint x: 428, startPoint y: 171, endPoint x: 406, endPoint y: 172, distance: 22.1
click at [406, 172] on textarea "**********" at bounding box center [354, 170] width 403 height 81
click at [432, 172] on textarea "**********" at bounding box center [354, 170] width 403 height 81
click at [377, 177] on textarea "**********" at bounding box center [354, 170] width 403 height 81
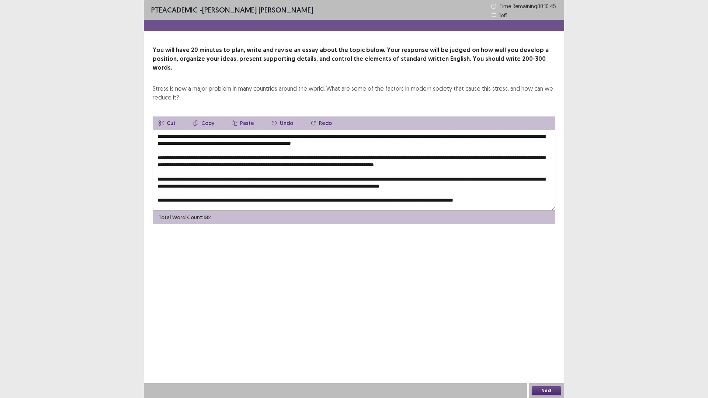
drag, startPoint x: 196, startPoint y: 128, endPoint x: 208, endPoint y: 128, distance: 12.6
click at [208, 130] on textarea at bounding box center [354, 170] width 403 height 81
click at [222, 130] on textarea at bounding box center [354, 170] width 403 height 81
drag, startPoint x: 196, startPoint y: 127, endPoint x: 350, endPoint y: 130, distance: 154.2
click at [350, 130] on textarea at bounding box center [354, 170] width 403 height 81
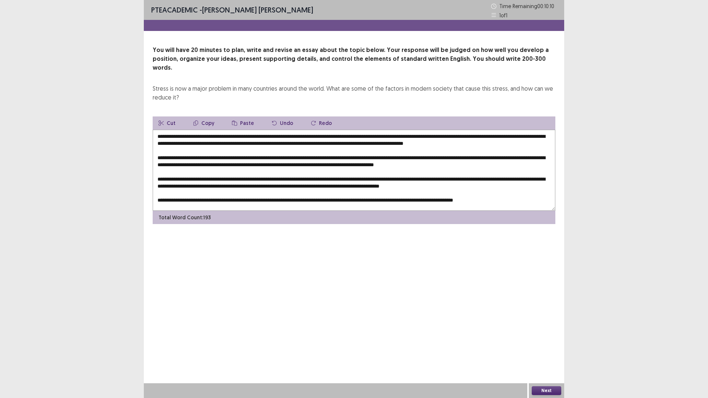
click at [202, 117] on button "Copy" at bounding box center [203, 123] width 33 height 13
click at [205, 117] on button "Copy" at bounding box center [203, 123] width 33 height 13
drag, startPoint x: 270, startPoint y: 150, endPoint x: 284, endPoint y: 113, distance: 39.5
click at [284, 148] on textarea at bounding box center [354, 170] width 403 height 81
click at [242, 117] on button "Paste" at bounding box center [243, 123] width 34 height 13
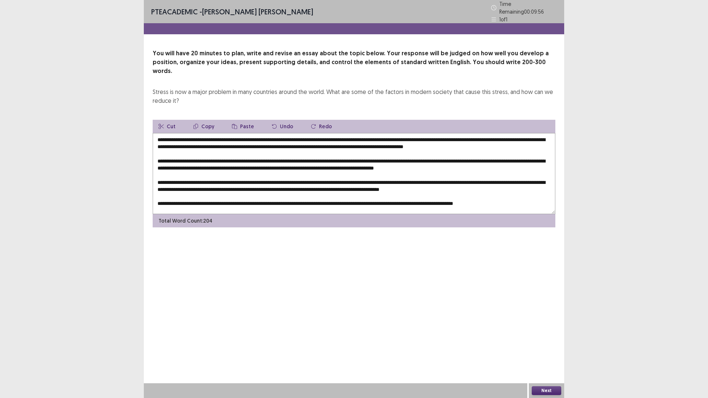
drag, startPoint x: 190, startPoint y: 163, endPoint x: 203, endPoint y: 163, distance: 12.9
click at [203, 163] on textarea at bounding box center [354, 173] width 403 height 81
click at [235, 124] on icon "button" at bounding box center [234, 126] width 5 height 5
drag, startPoint x: 275, startPoint y: 173, endPoint x: 287, endPoint y: 173, distance: 12.5
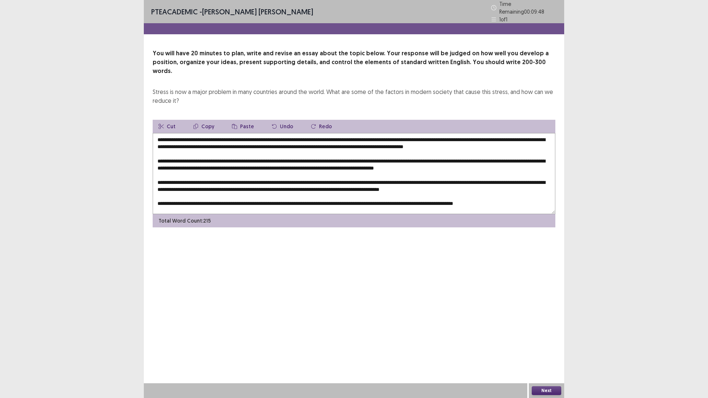
click at [287, 173] on textarea at bounding box center [354, 173] width 403 height 81
click at [236, 120] on button "Paste" at bounding box center [243, 126] width 34 height 13
drag, startPoint x: 232, startPoint y: 180, endPoint x: 236, endPoint y: 134, distance: 46.2
click at [244, 182] on textarea at bounding box center [354, 173] width 403 height 81
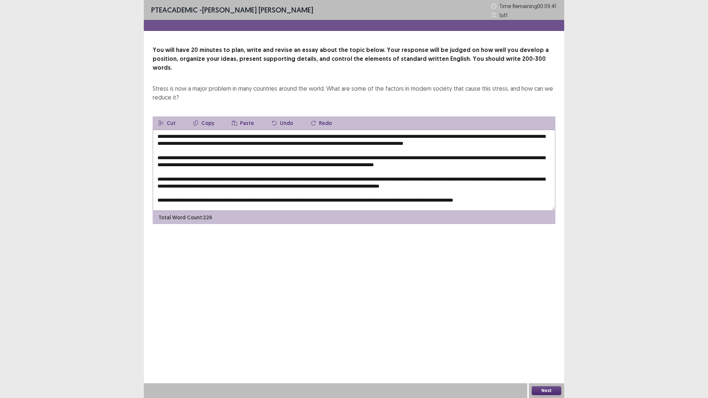
click at [232, 121] on icon "button" at bounding box center [234, 123] width 5 height 5
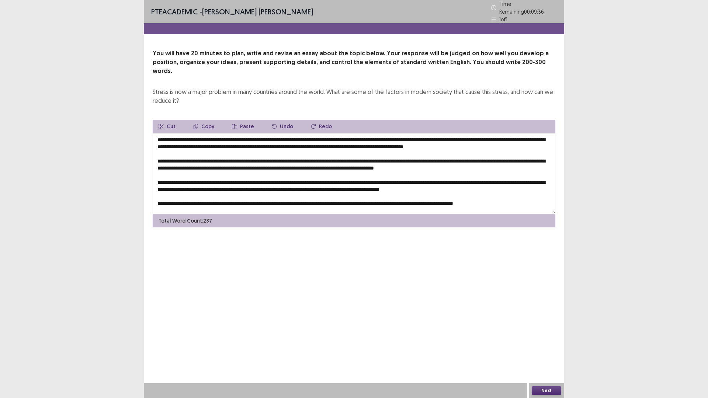
drag, startPoint x: 339, startPoint y: 195, endPoint x: 349, endPoint y: 195, distance: 10.0
click at [349, 195] on textarea at bounding box center [354, 173] width 403 height 81
click at [241, 120] on button "Paste" at bounding box center [243, 126] width 34 height 13
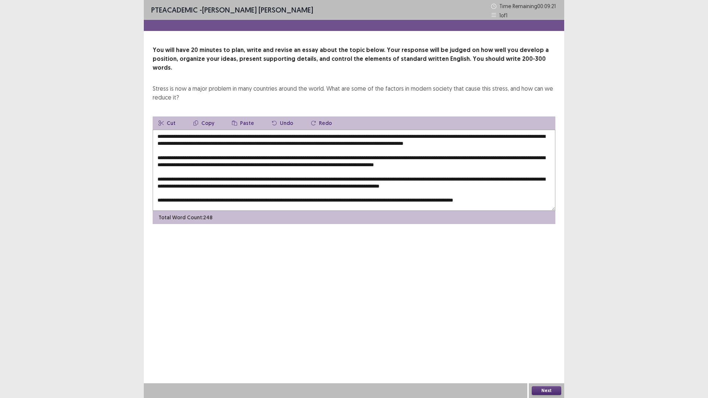
drag, startPoint x: 417, startPoint y: 135, endPoint x: 423, endPoint y: 135, distance: 5.9
click at [423, 135] on textarea at bounding box center [354, 170] width 403 height 81
click at [428, 135] on textarea at bounding box center [354, 170] width 403 height 81
drag, startPoint x: 429, startPoint y: 135, endPoint x: 417, endPoint y: 137, distance: 12.3
click at [417, 137] on textarea at bounding box center [354, 170] width 403 height 81
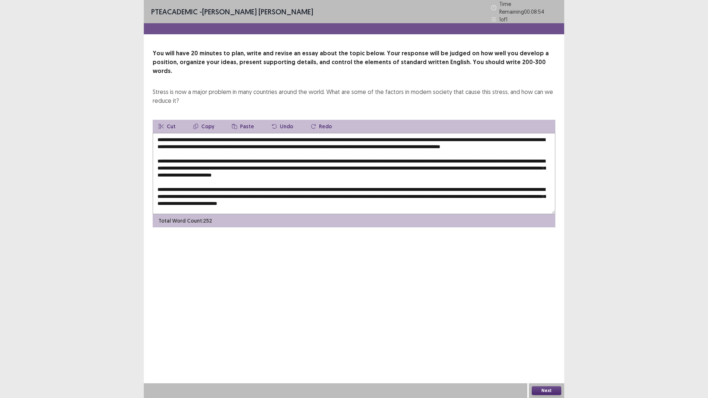
drag, startPoint x: 481, startPoint y: 135, endPoint x: 494, endPoint y: 135, distance: 12.9
click at [494, 135] on textarea at bounding box center [354, 173] width 403 height 81
drag, startPoint x: 417, startPoint y: 135, endPoint x: 471, endPoint y: 136, distance: 53.5
click at [471, 136] on textarea at bounding box center [354, 173] width 403 height 81
click at [206, 120] on button "Copy" at bounding box center [203, 126] width 33 height 13
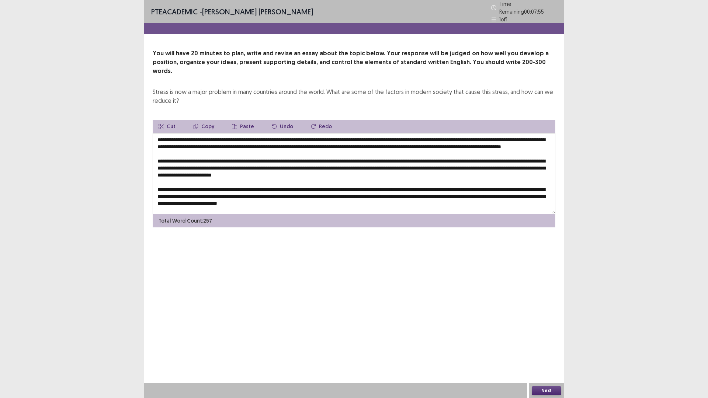
drag, startPoint x: 198, startPoint y: 163, endPoint x: 211, endPoint y: 163, distance: 12.5
click at [211, 163] on textarea at bounding box center [354, 173] width 403 height 81
click at [234, 124] on icon "button" at bounding box center [234, 126] width 5 height 5
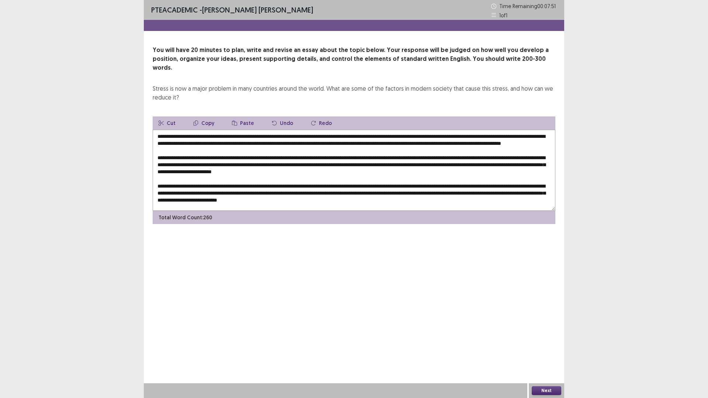
click at [198, 163] on textarea at bounding box center [354, 170] width 403 height 81
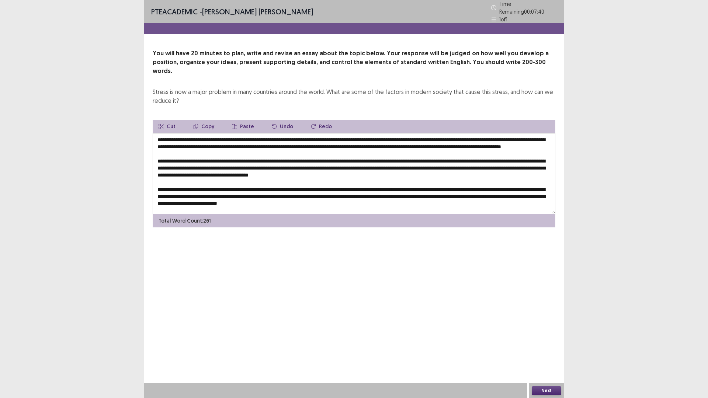
drag, startPoint x: 339, startPoint y: 163, endPoint x: 373, endPoint y: 162, distance: 34.3
click at [373, 162] on textarea at bounding box center [354, 173] width 403 height 81
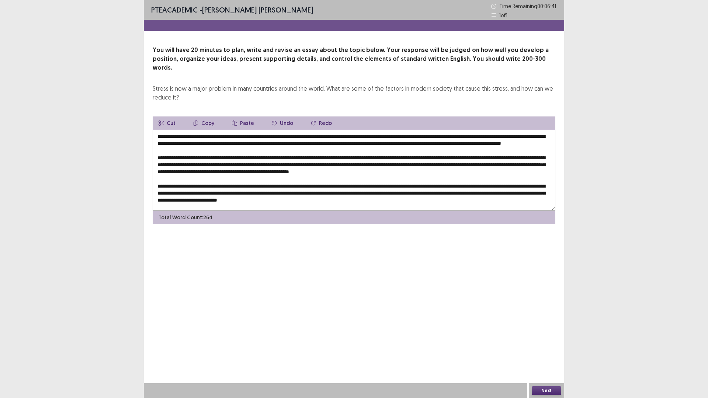
drag, startPoint x: 178, startPoint y: 171, endPoint x: 155, endPoint y: 172, distance: 22.9
click at [155, 172] on textarea at bounding box center [354, 170] width 403 height 81
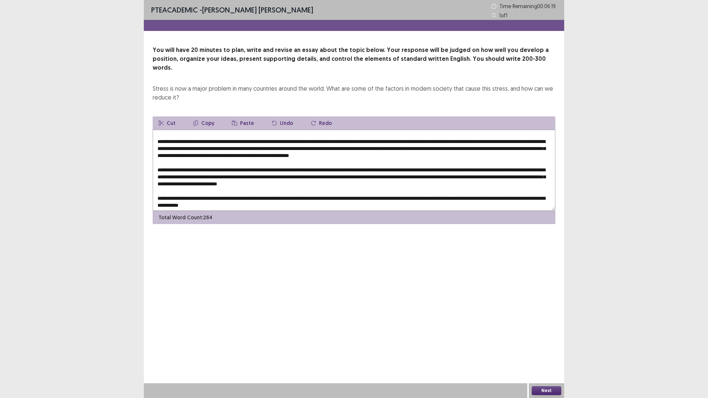
scroll to position [25, 0]
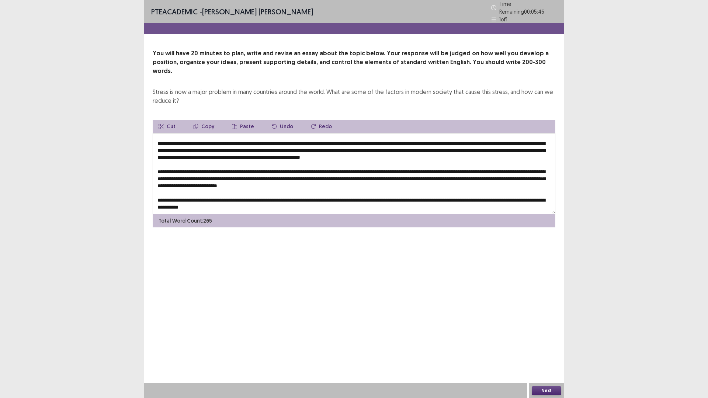
drag, startPoint x: 290, startPoint y: 166, endPoint x: 301, endPoint y: 166, distance: 11.8
click at [301, 166] on textarea at bounding box center [354, 173] width 403 height 81
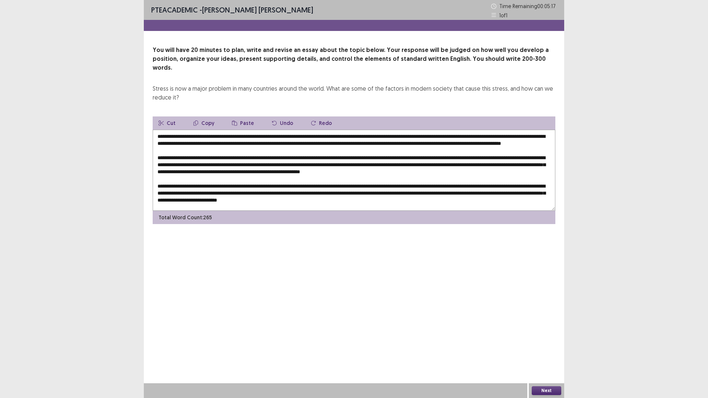
drag, startPoint x: 486, startPoint y: 135, endPoint x: 216, endPoint y: 107, distance: 271.9
click at [189, 131] on textarea at bounding box center [354, 170] width 403 height 81
click at [200, 144] on textarea at bounding box center [354, 170] width 403 height 81
drag, startPoint x: 481, startPoint y: 135, endPoint x: 218, endPoint y: 106, distance: 264.2
click at [187, 138] on textarea at bounding box center [354, 170] width 403 height 81
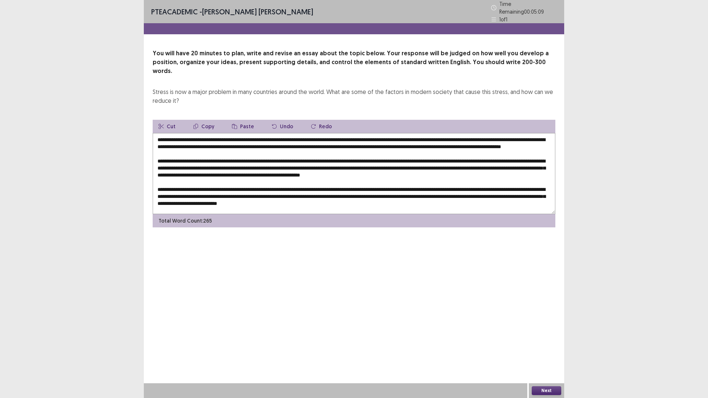
click at [478, 145] on textarea at bounding box center [354, 173] width 403 height 81
drag, startPoint x: 481, startPoint y: 136, endPoint x: 182, endPoint y: 144, distance: 298.9
click at [182, 144] on textarea at bounding box center [354, 173] width 403 height 81
click at [241, 120] on button "Paste" at bounding box center [243, 126] width 34 height 13
click at [281, 120] on button "Undo" at bounding box center [282, 126] width 33 height 13
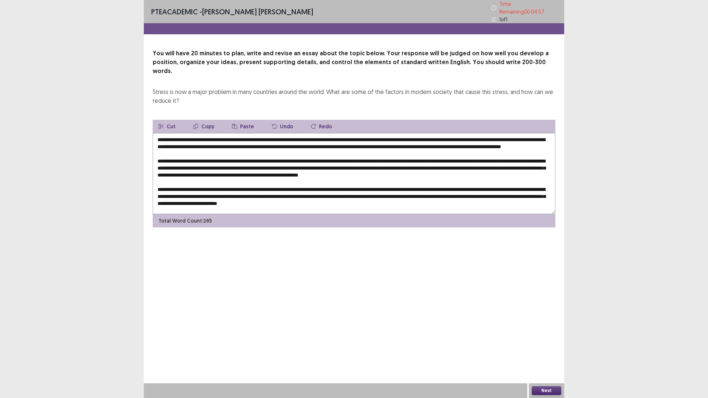
drag, startPoint x: 481, startPoint y: 136, endPoint x: 210, endPoint y: 115, distance: 272.3
click at [182, 141] on textarea at bounding box center [354, 173] width 403 height 81
click at [206, 120] on button "Copy" at bounding box center [203, 126] width 33 height 13
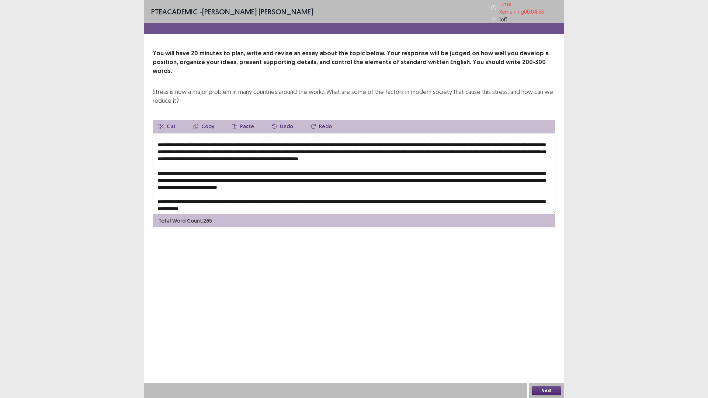
scroll to position [25, 0]
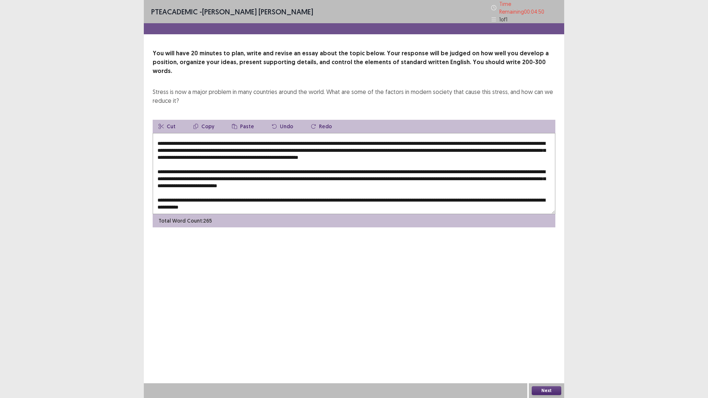
drag, startPoint x: 290, startPoint y: 167, endPoint x: 292, endPoint y: 156, distance: 10.6
click at [303, 166] on textarea at bounding box center [354, 173] width 403 height 81
click at [243, 120] on button "Paste" at bounding box center [243, 126] width 34 height 13
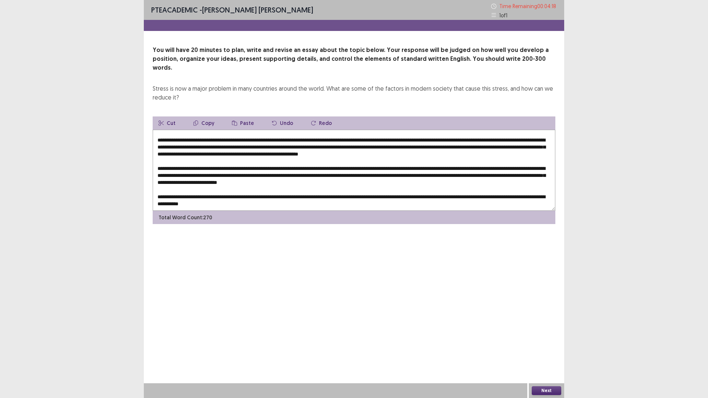
drag, startPoint x: 212, startPoint y: 174, endPoint x: 238, endPoint y: 174, distance: 25.1
click at [238, 174] on textarea at bounding box center [354, 170] width 403 height 81
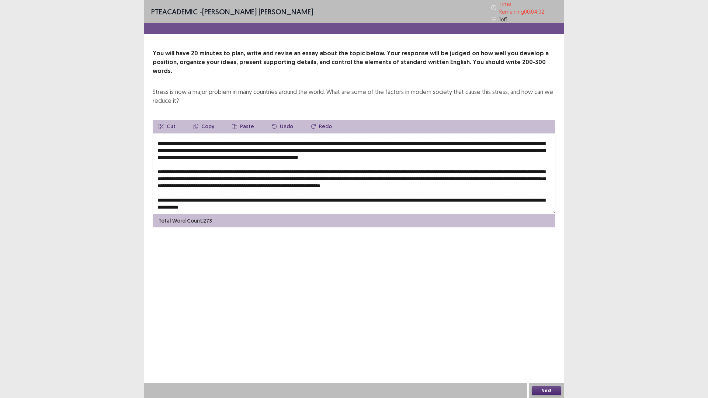
drag, startPoint x: 209, startPoint y: 173, endPoint x: 213, endPoint y: 172, distance: 4.0
click at [208, 173] on textarea at bounding box center [354, 173] width 403 height 81
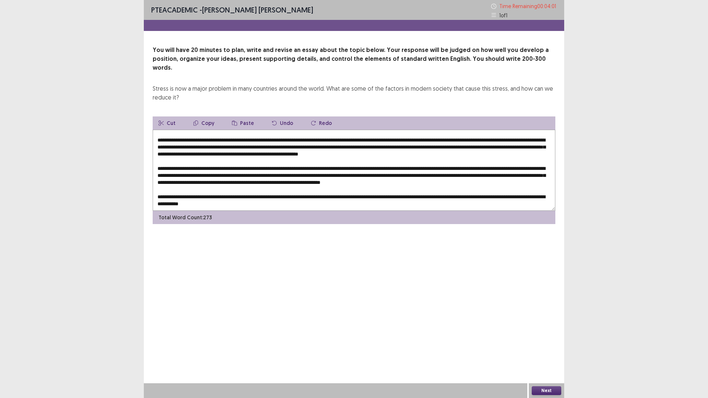
drag, startPoint x: 210, startPoint y: 174, endPoint x: 235, endPoint y: 175, distance: 25.1
click at [211, 174] on textarea at bounding box center [354, 170] width 403 height 81
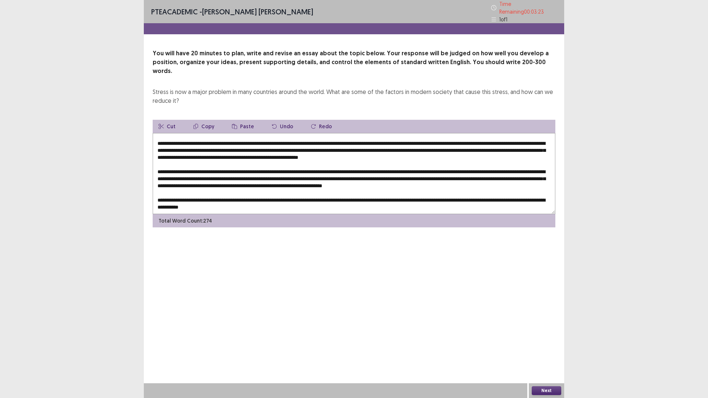
click at [515, 139] on textarea at bounding box center [354, 173] width 403 height 81
click at [250, 160] on textarea at bounding box center [354, 173] width 403 height 81
click at [167, 168] on textarea at bounding box center [354, 173] width 403 height 81
click at [412, 166] on textarea at bounding box center [354, 173] width 403 height 81
drag, startPoint x: 511, startPoint y: 176, endPoint x: 524, endPoint y: 173, distance: 12.7
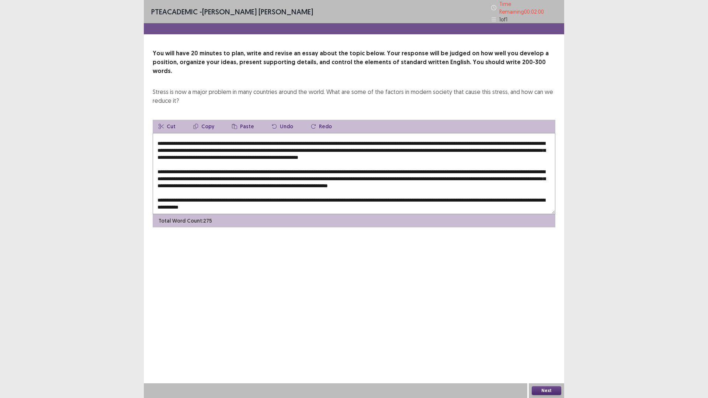
click at [513, 175] on textarea at bounding box center [354, 173] width 403 height 81
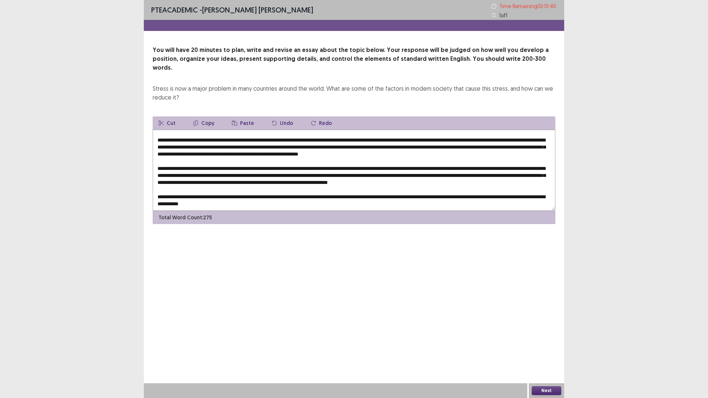
click at [198, 167] on textarea at bounding box center [354, 170] width 403 height 81
click at [527, 166] on textarea at bounding box center [354, 170] width 403 height 81
click at [198, 173] on textarea at bounding box center [354, 170] width 403 height 81
click at [198, 176] on textarea at bounding box center [354, 170] width 403 height 81
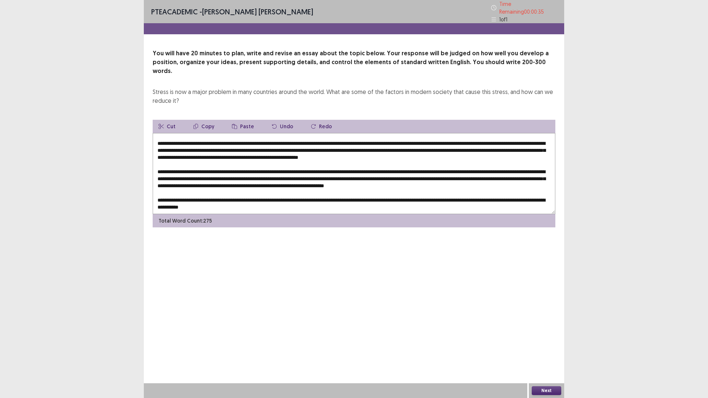
type textarea "**********"
click at [546, 348] on button "Next" at bounding box center [547, 391] width 30 height 9
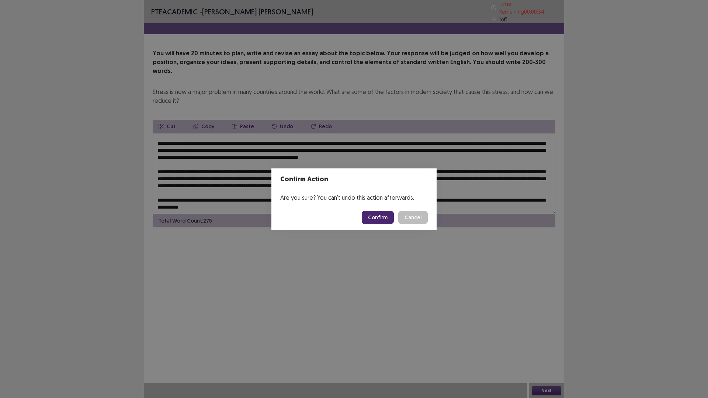
click at [384, 214] on button "Confirm" at bounding box center [378, 217] width 32 height 13
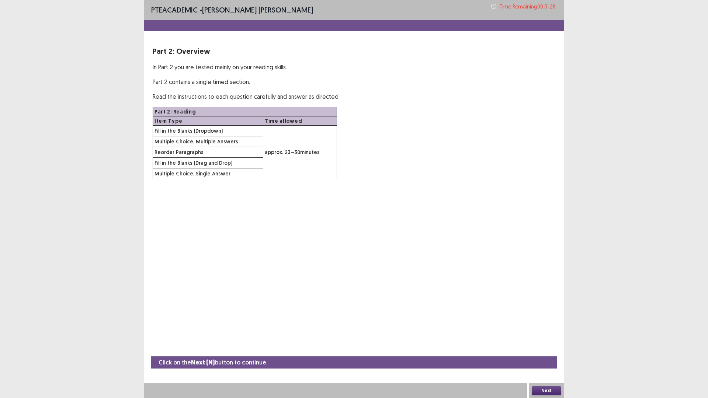
click at [553, 348] on button "Next" at bounding box center [547, 391] width 30 height 9
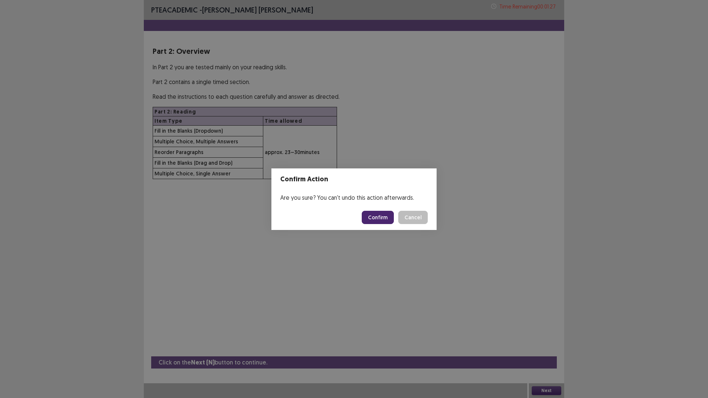
click at [385, 219] on button "Confirm" at bounding box center [378, 217] width 32 height 13
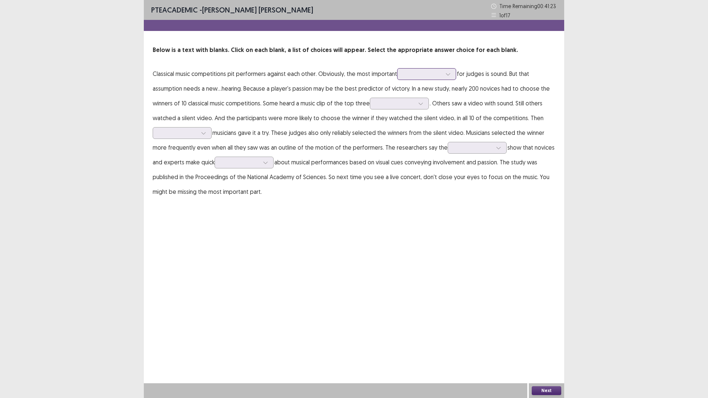
click at [436, 75] on div at bounding box center [423, 73] width 38 height 7
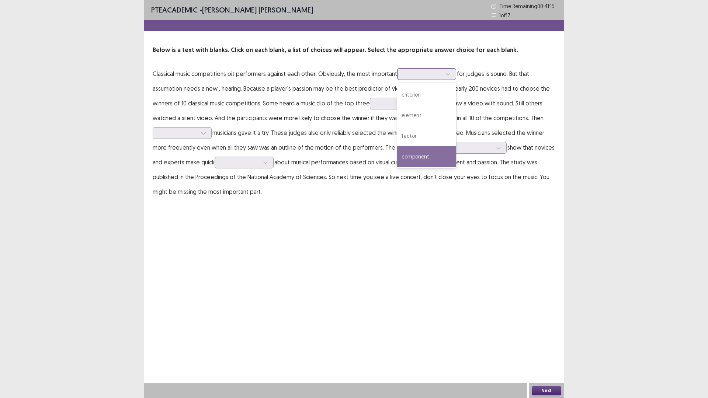
click at [431, 158] on div "component" at bounding box center [426, 156] width 59 height 21
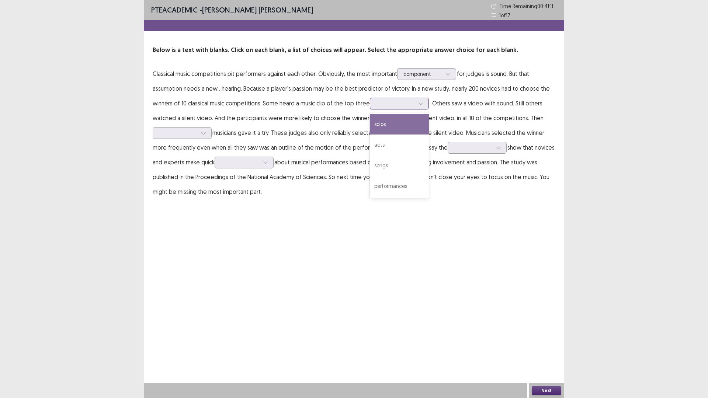
click at [395, 104] on div at bounding box center [395, 103] width 38 height 7
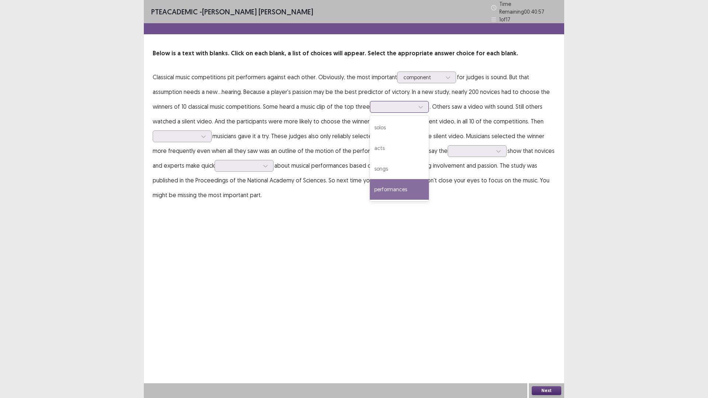
click at [407, 189] on div "performances" at bounding box center [399, 189] width 59 height 21
click at [195, 133] on div at bounding box center [178, 136] width 38 height 7
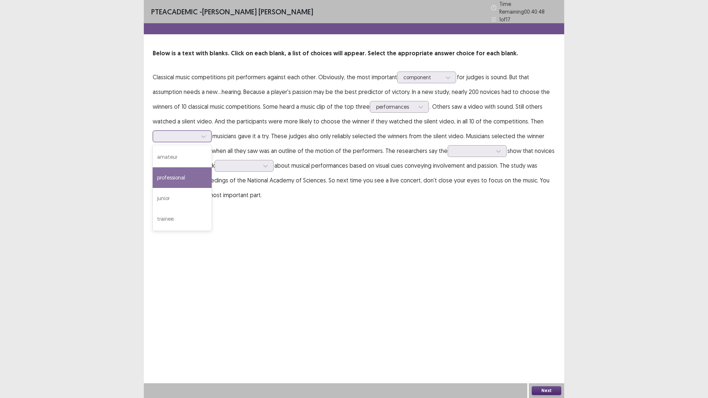
click at [190, 172] on div "professional" at bounding box center [182, 177] width 59 height 21
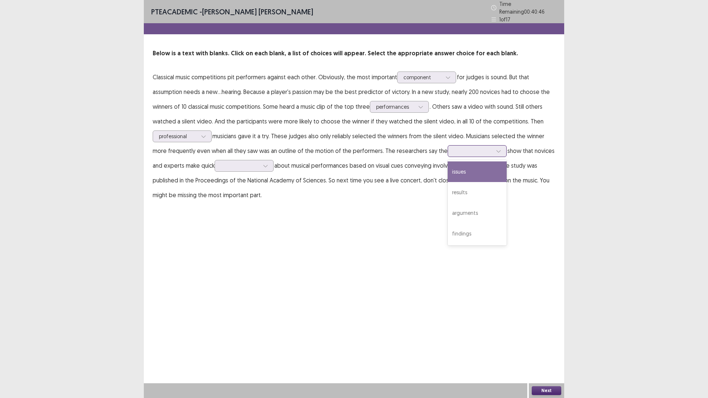
click at [474, 151] on div at bounding box center [473, 151] width 38 height 7
click at [472, 186] on div "results" at bounding box center [477, 192] width 59 height 21
click at [240, 165] on div at bounding box center [240, 165] width 38 height 7
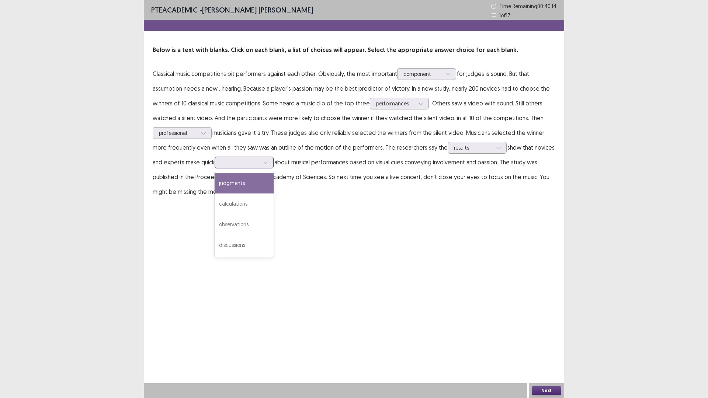
click at [242, 186] on div "judgments" at bounding box center [244, 183] width 59 height 21
click at [546, 348] on button "Next" at bounding box center [547, 391] width 30 height 9
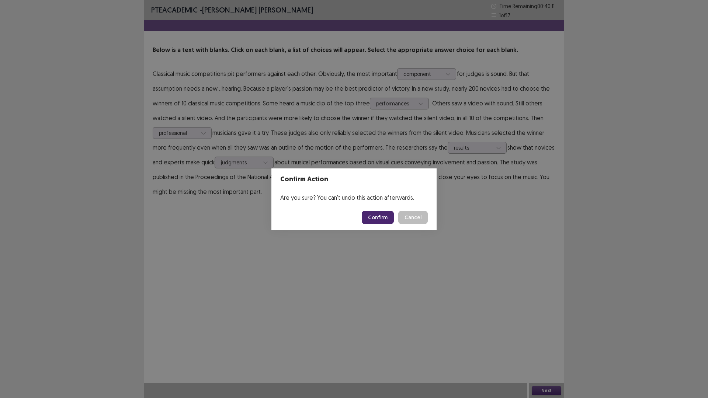
click at [387, 221] on button "Confirm" at bounding box center [378, 217] width 32 height 13
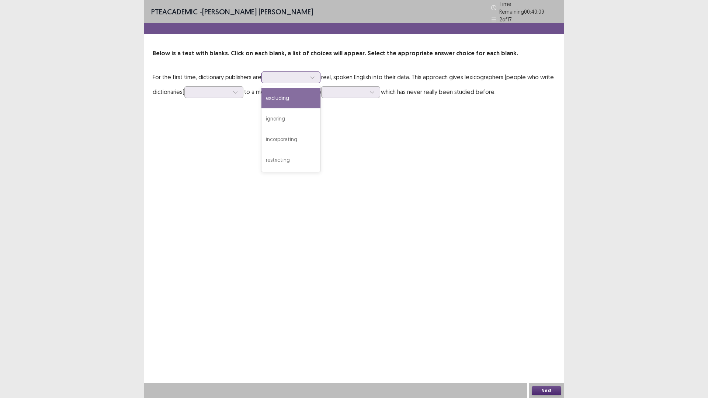
click at [283, 75] on div at bounding box center [287, 77] width 38 height 7
click at [292, 133] on div "incorporating" at bounding box center [291, 139] width 59 height 21
click at [198, 90] on div at bounding box center [210, 92] width 38 height 7
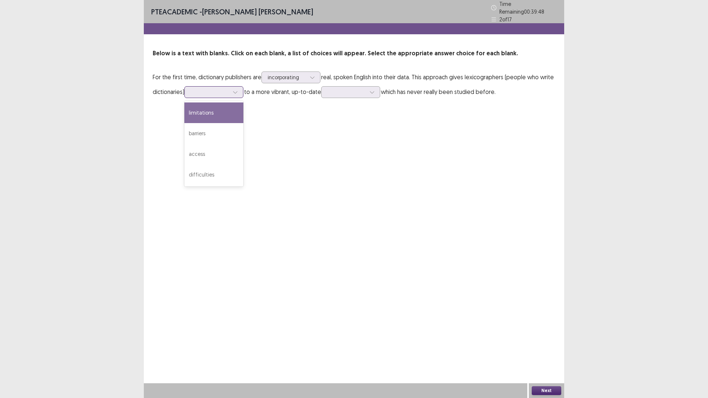
click at [205, 112] on div "limitations" at bounding box center [213, 113] width 59 height 21
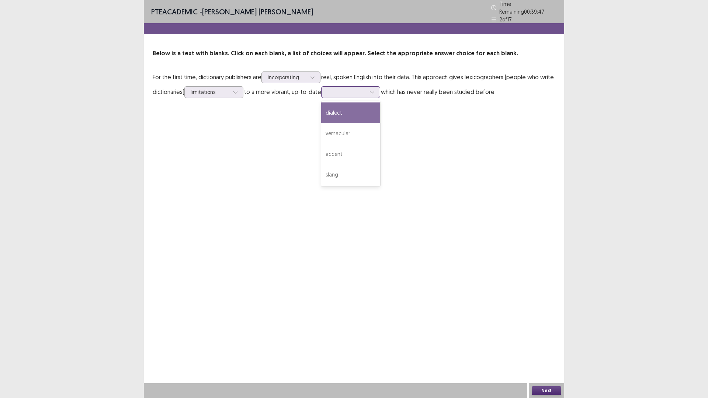
click at [339, 89] on div at bounding box center [347, 92] width 38 height 7
click at [345, 131] on div "vernacular" at bounding box center [350, 133] width 59 height 21
click at [547, 348] on button "Next" at bounding box center [547, 391] width 30 height 9
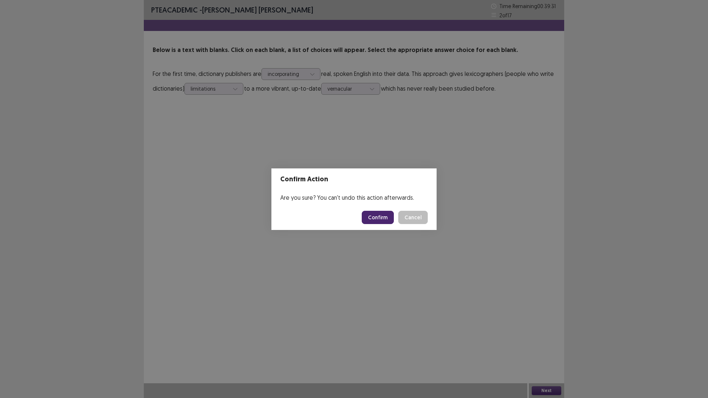
click at [385, 219] on button "Confirm" at bounding box center [378, 217] width 32 height 13
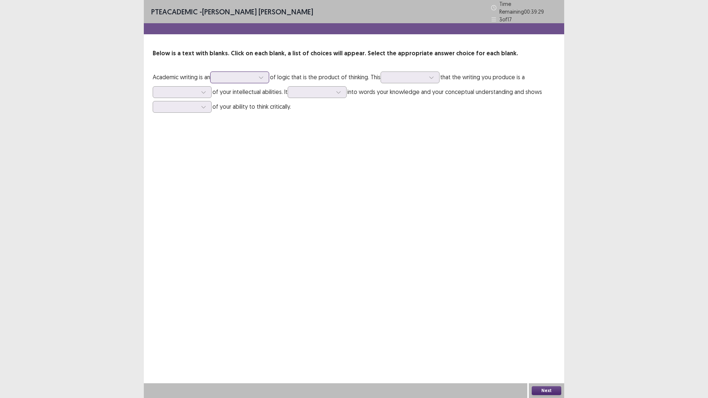
click at [229, 74] on div at bounding box center [236, 77] width 38 height 7
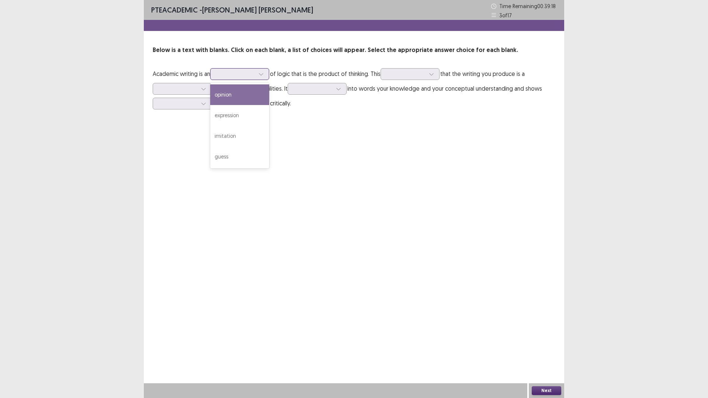
click at [241, 98] on div "opinion" at bounding box center [239, 94] width 59 height 21
click at [432, 76] on div at bounding box center [431, 74] width 11 height 11
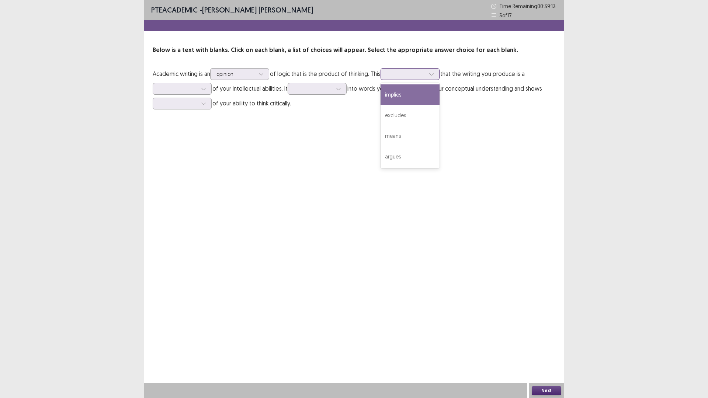
click at [427, 99] on div "implies" at bounding box center [410, 94] width 59 height 21
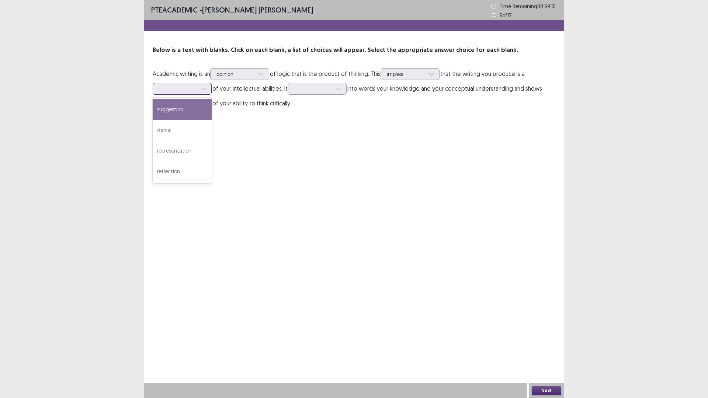
click at [197, 89] on div at bounding box center [178, 88] width 40 height 8
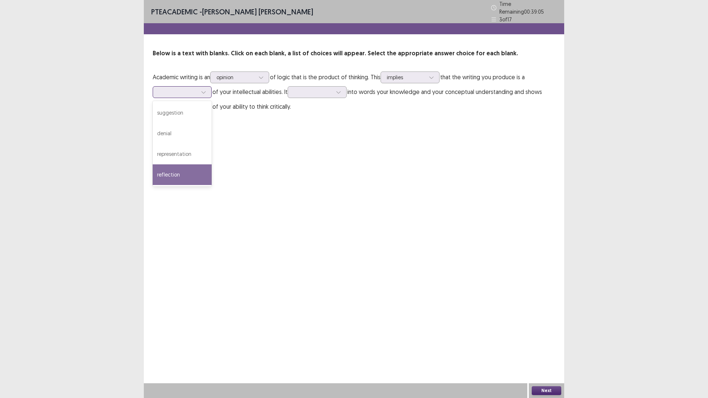
click at [185, 174] on div "reflection" at bounding box center [182, 175] width 59 height 21
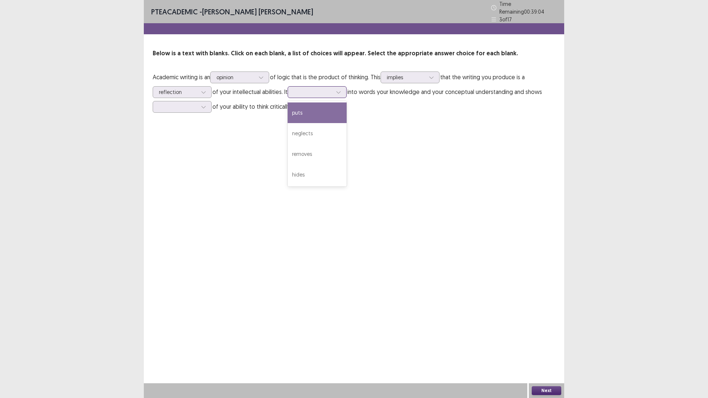
click at [320, 89] on div at bounding box center [313, 92] width 38 height 7
click at [323, 111] on div "puts" at bounding box center [317, 113] width 59 height 21
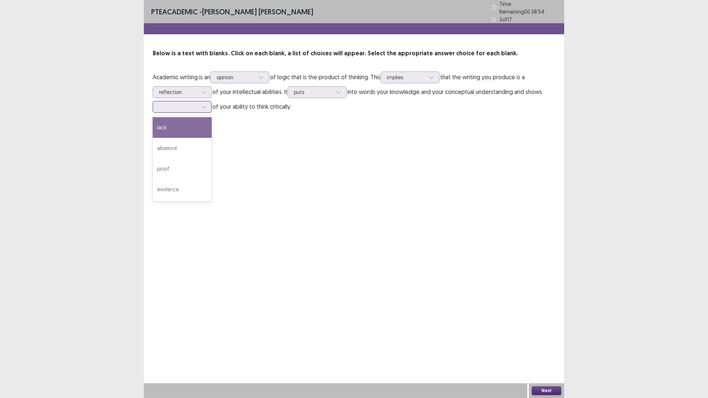
click at [190, 106] on div at bounding box center [178, 106] width 38 height 7
click at [177, 128] on div "lack" at bounding box center [182, 127] width 59 height 21
click at [543, 348] on button "Next" at bounding box center [547, 391] width 30 height 9
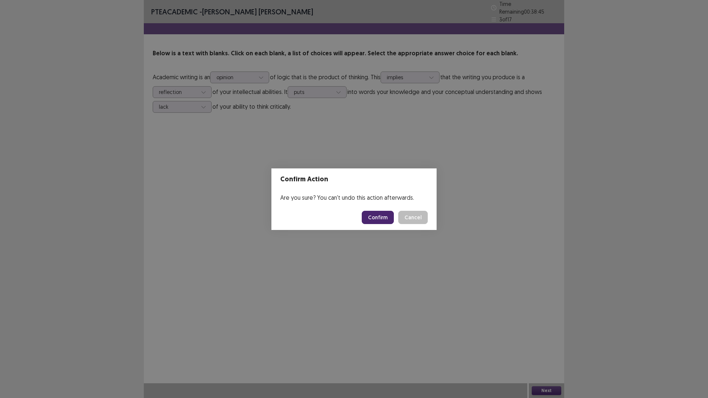
click at [374, 216] on button "Confirm" at bounding box center [378, 217] width 32 height 13
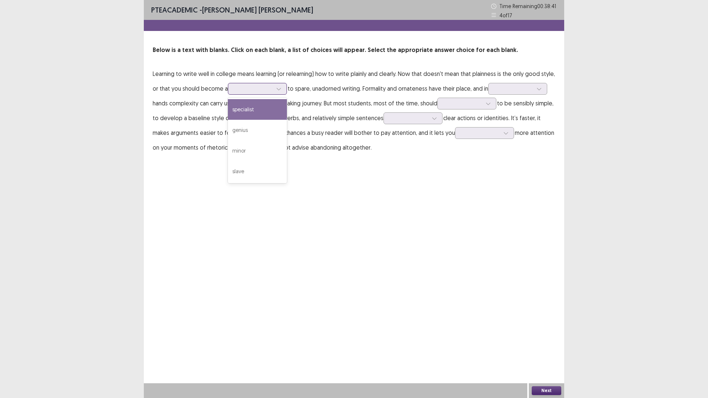
click at [258, 92] on div at bounding box center [253, 88] width 38 height 7
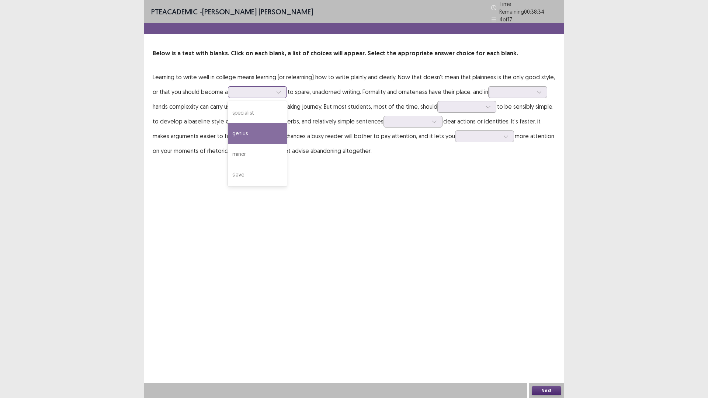
click at [258, 128] on div "genius" at bounding box center [257, 133] width 59 height 21
click at [523, 89] on div at bounding box center [514, 92] width 38 height 7
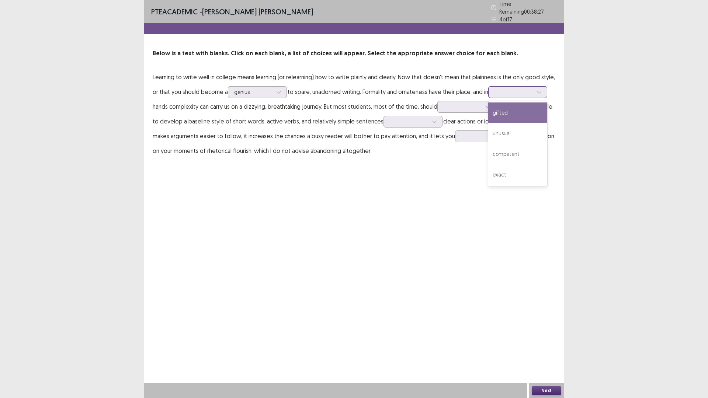
click at [528, 107] on div "gifted" at bounding box center [517, 113] width 59 height 21
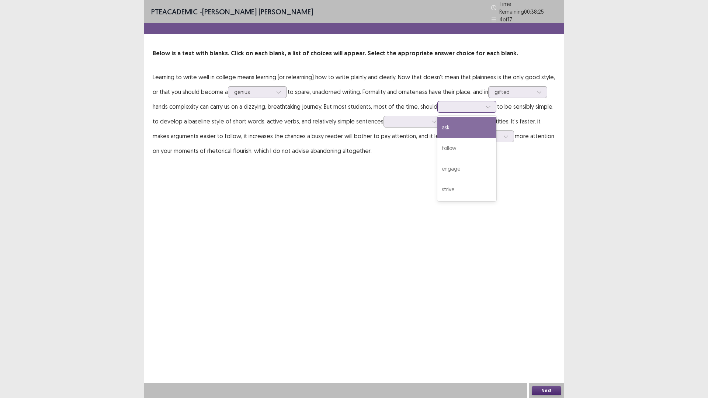
click at [469, 104] on div at bounding box center [463, 106] width 38 height 7
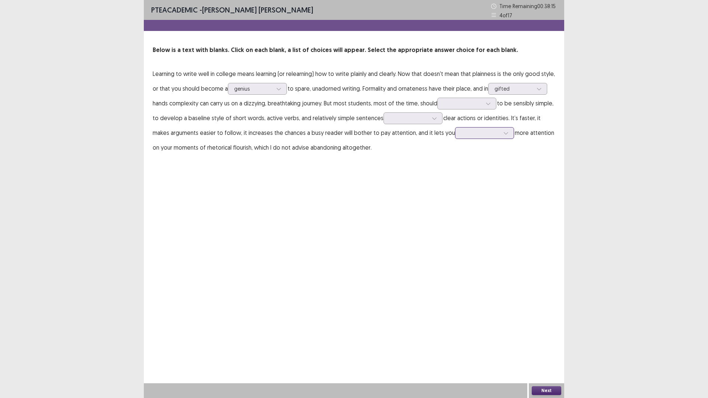
click at [472, 137] on p "Learning to write well in college means learning (or relearning) how to write p…" at bounding box center [354, 110] width 403 height 89
click at [477, 100] on div at bounding box center [463, 103] width 38 height 7
click at [466, 148] on div "follow" at bounding box center [467, 145] width 59 height 21
click at [398, 120] on div at bounding box center [409, 118] width 38 height 7
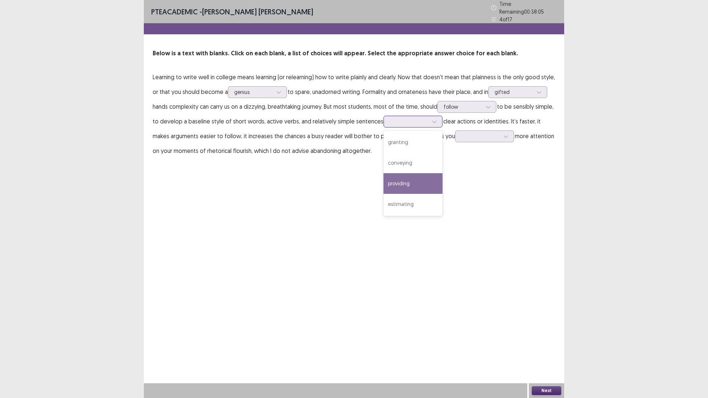
click at [402, 183] on div "providing" at bounding box center [413, 183] width 59 height 21
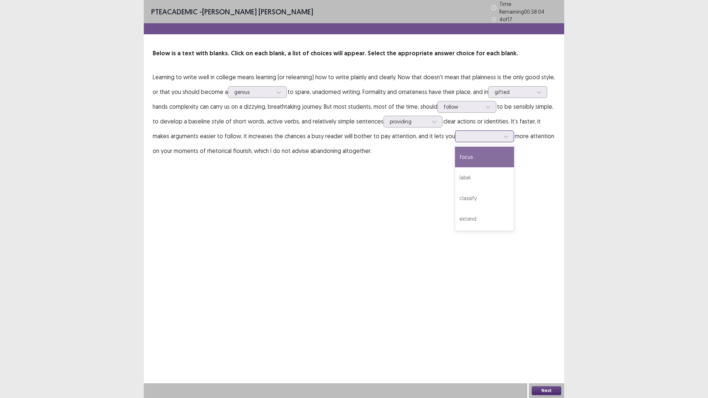
click at [475, 135] on div at bounding box center [481, 136] width 38 height 7
click at [455, 160] on div "focus" at bounding box center [484, 157] width 59 height 21
click at [533, 348] on button "Next" at bounding box center [547, 391] width 30 height 9
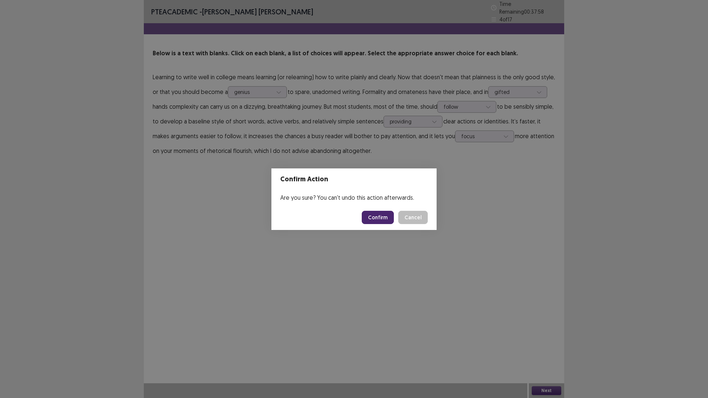
click at [382, 216] on button "Confirm" at bounding box center [378, 217] width 32 height 13
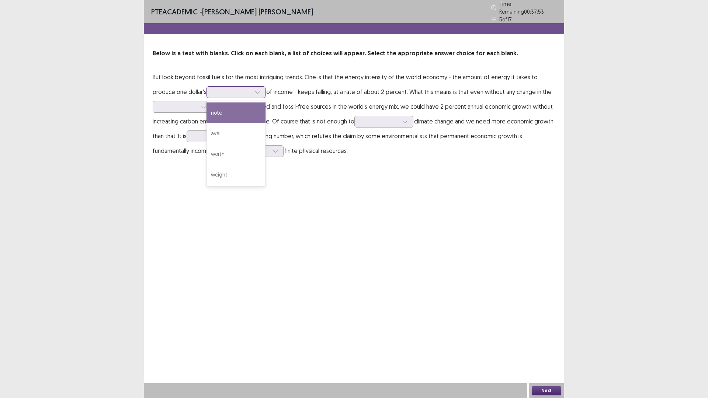
click at [217, 89] on div at bounding box center [232, 92] width 38 height 7
click at [218, 144] on div "worth" at bounding box center [236, 154] width 59 height 21
click at [199, 114] on p "But look beyond fossil fuels for the most intriguing trends. One is that the en…" at bounding box center [354, 114] width 403 height 89
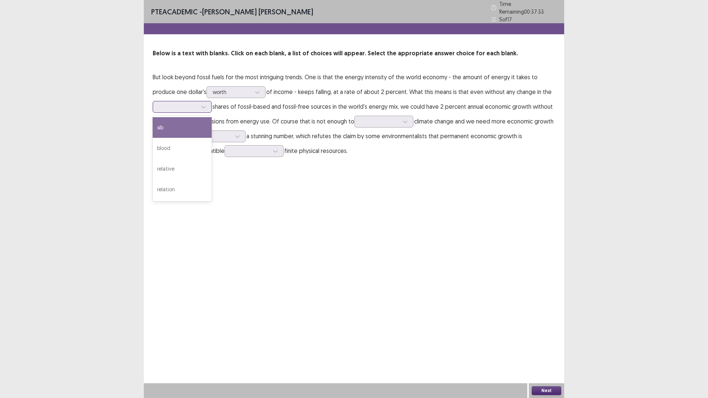
click at [197, 104] on div at bounding box center [178, 106] width 38 height 7
click at [187, 147] on div "blood" at bounding box center [182, 148] width 59 height 21
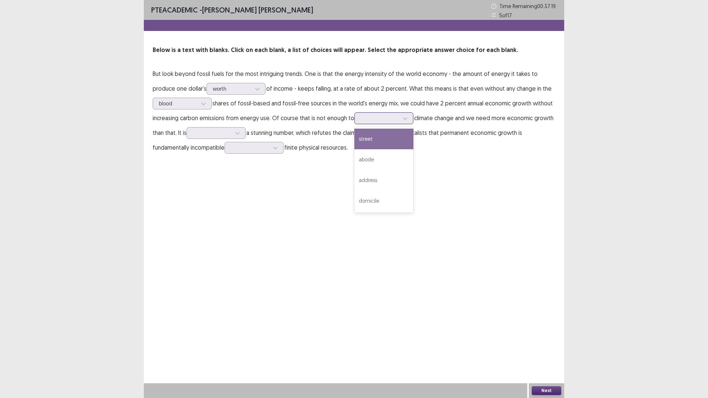
click at [400, 120] on div at bounding box center [405, 118] width 11 height 11
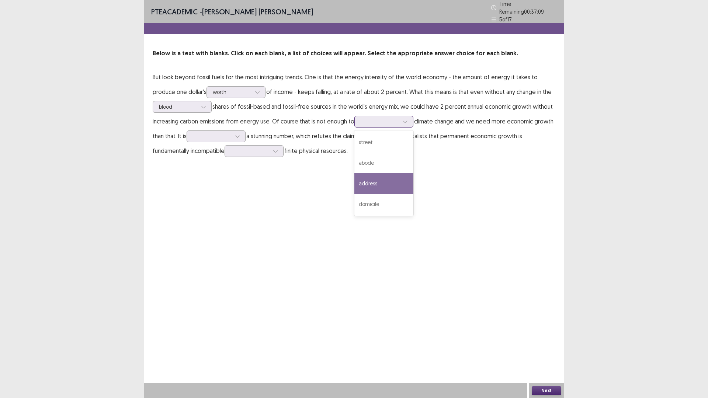
click at [372, 178] on div "address" at bounding box center [384, 183] width 59 height 21
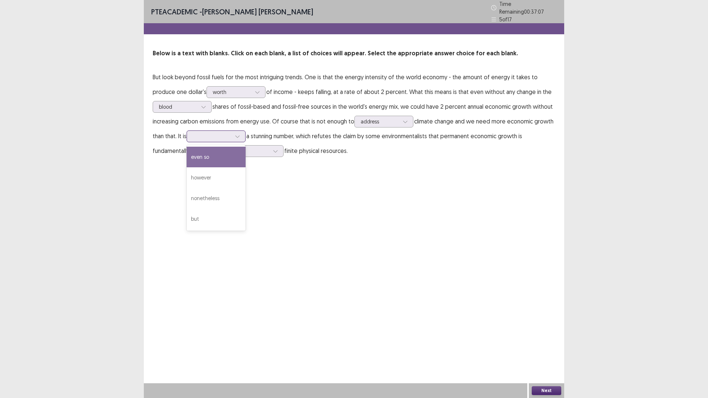
click at [214, 133] on div at bounding box center [212, 136] width 38 height 7
click at [224, 198] on div "nonetheless" at bounding box center [216, 198] width 59 height 21
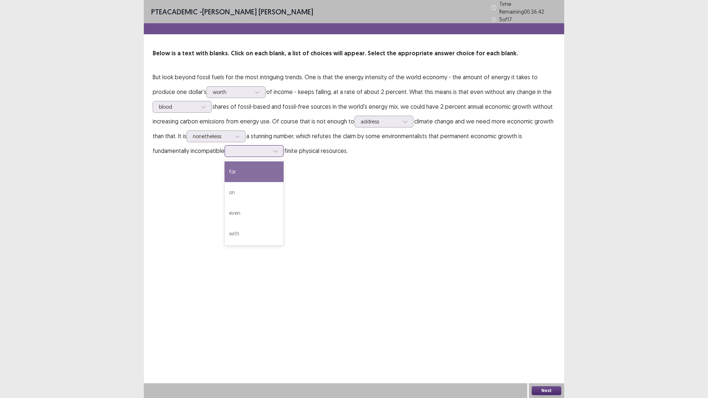
click at [241, 149] on div at bounding box center [250, 151] width 38 height 7
click at [256, 234] on div "with" at bounding box center [254, 234] width 59 height 21
click at [553, 348] on button "Next" at bounding box center [547, 391] width 30 height 9
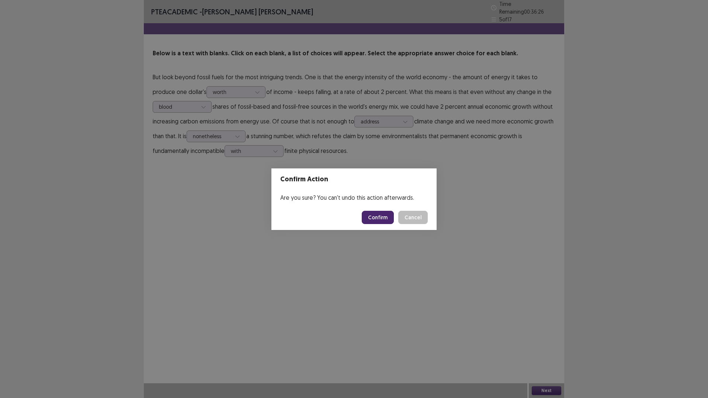
click at [377, 216] on button "Confirm" at bounding box center [378, 217] width 32 height 13
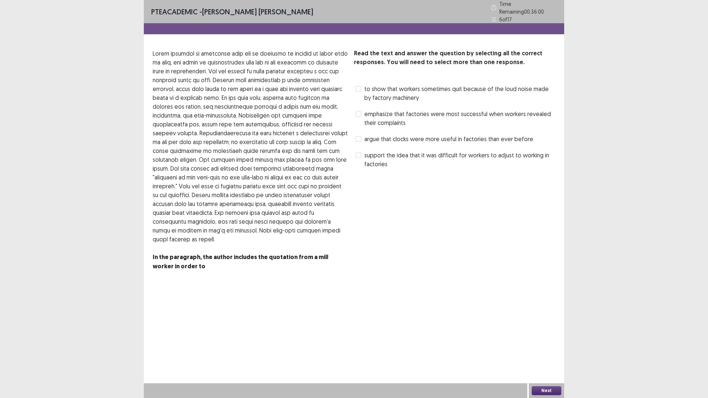
click at [390, 110] on span "emphasize that factories were most successful when workers revealed their compl…" at bounding box center [459, 119] width 191 height 18
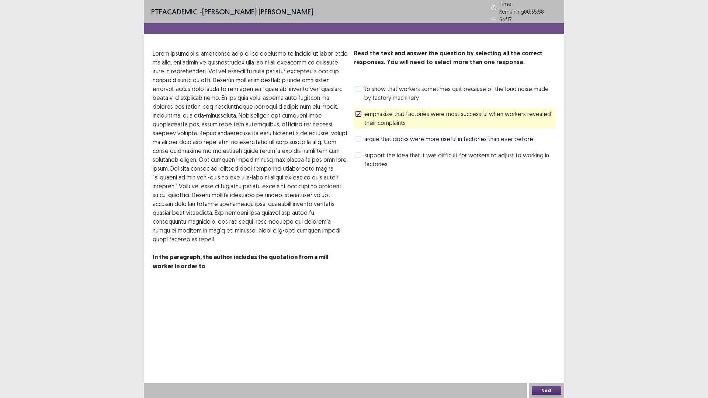
click at [553, 348] on button "Next" at bounding box center [547, 391] width 30 height 9
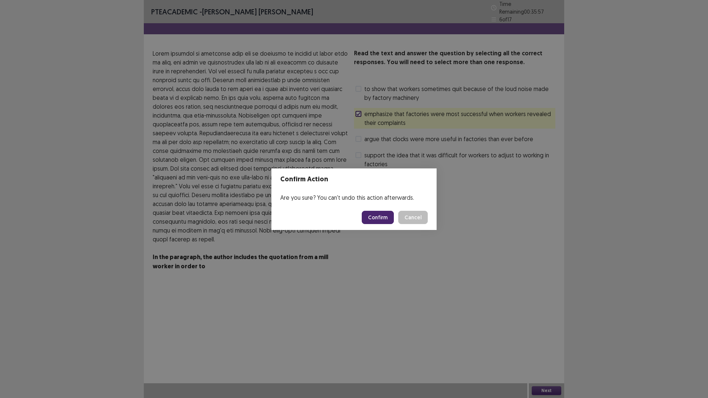
click at [380, 218] on button "Confirm" at bounding box center [378, 217] width 32 height 13
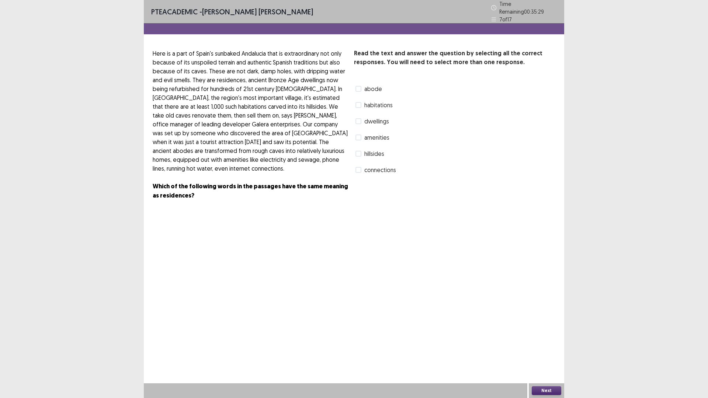
click at [360, 86] on span at bounding box center [359, 89] width 6 height 6
click at [376, 86] on span "abode" at bounding box center [373, 88] width 18 height 9
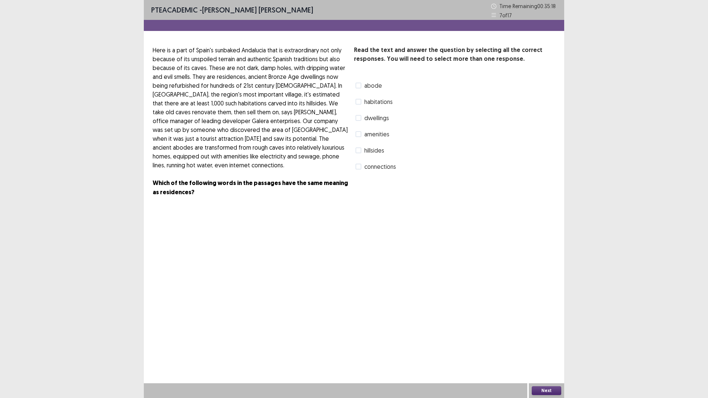
click at [386, 117] on span "dwellings" at bounding box center [376, 118] width 25 height 9
click at [548, 348] on button "Next" at bounding box center [547, 391] width 30 height 9
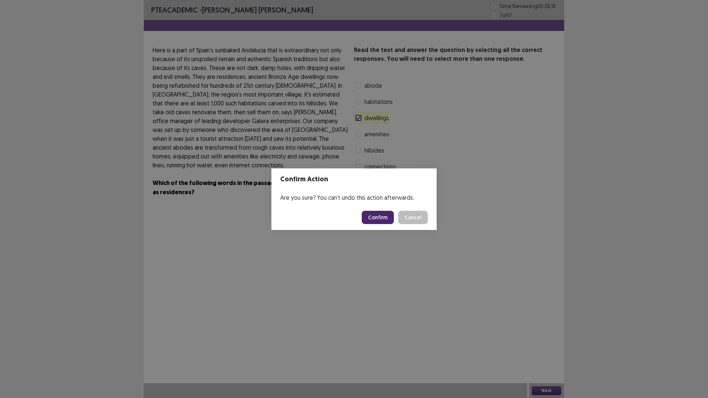
click at [378, 216] on button "Confirm" at bounding box center [378, 217] width 32 height 13
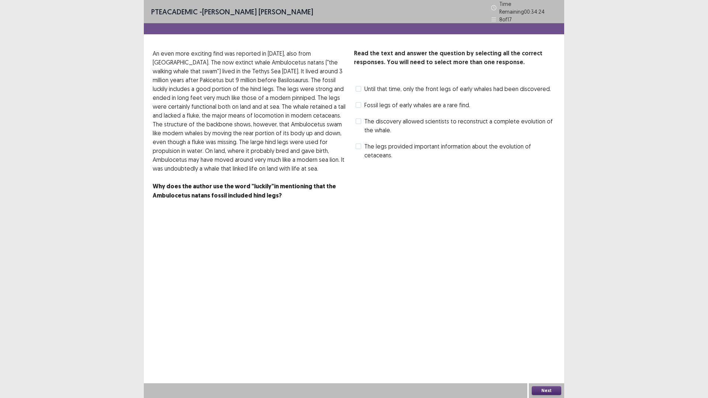
click at [364, 103] on span "Fossil legs of early whales are a rare find." at bounding box center [417, 105] width 106 height 9
click at [543, 348] on button "Next" at bounding box center [547, 391] width 30 height 9
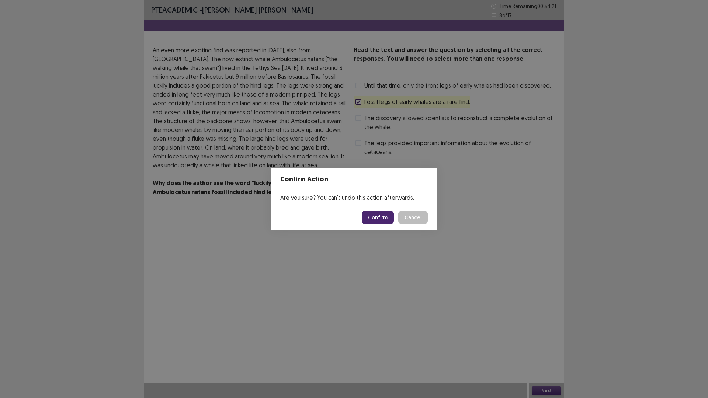
click at [383, 215] on button "Confirm" at bounding box center [378, 217] width 32 height 13
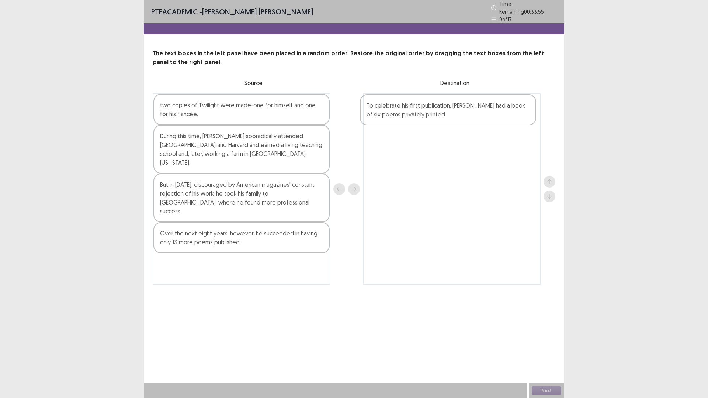
drag, startPoint x: 225, startPoint y: 103, endPoint x: 436, endPoint y: 106, distance: 210.7
click at [436, 106] on div "To celebrate his first publication, [PERSON_NAME] had a book of six poems priva…" at bounding box center [354, 189] width 403 height 192
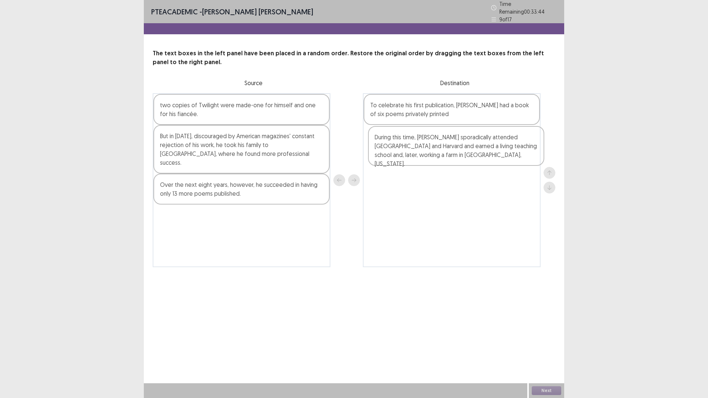
drag, startPoint x: 186, startPoint y: 152, endPoint x: 403, endPoint y: 155, distance: 217.3
click at [404, 155] on div "two copies of Twilight were made-one for himself and one for his fiancée. Durin…" at bounding box center [354, 180] width 403 height 174
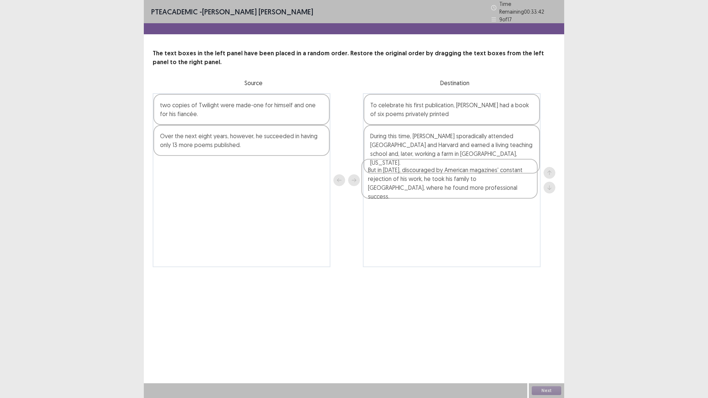
drag, startPoint x: 221, startPoint y: 142, endPoint x: 436, endPoint y: 183, distance: 218.9
click at [436, 183] on div "two copies of Twilight were made-one for himself and one for his fiancée. But i…" at bounding box center [354, 180] width 403 height 174
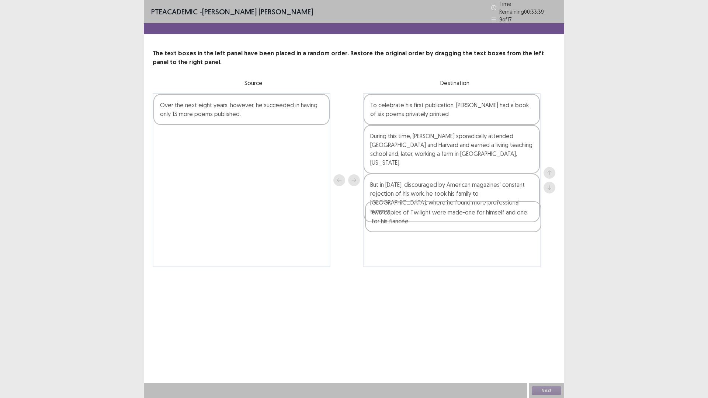
drag, startPoint x: 240, startPoint y: 106, endPoint x: 452, endPoint y: 218, distance: 240.1
click at [452, 218] on div "two copies of Twilight were made-one for himself and one for his fiancée. Over …" at bounding box center [354, 180] width 403 height 174
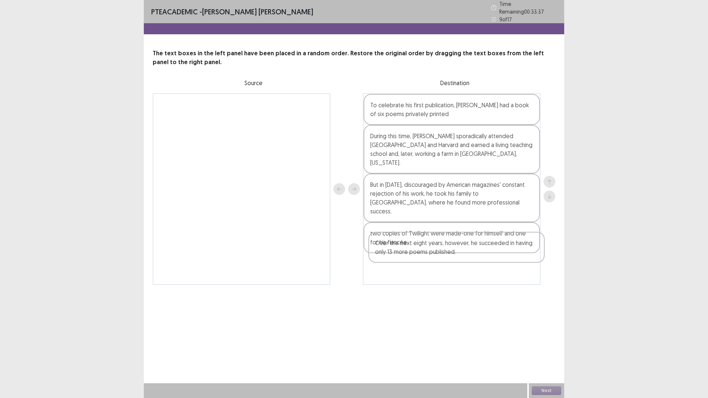
drag, startPoint x: 212, startPoint y: 106, endPoint x: 429, endPoint y: 252, distance: 261.6
click at [429, 252] on div "Over the next eight years, however, he succeeded in having only 13 more poems p…" at bounding box center [354, 189] width 403 height 192
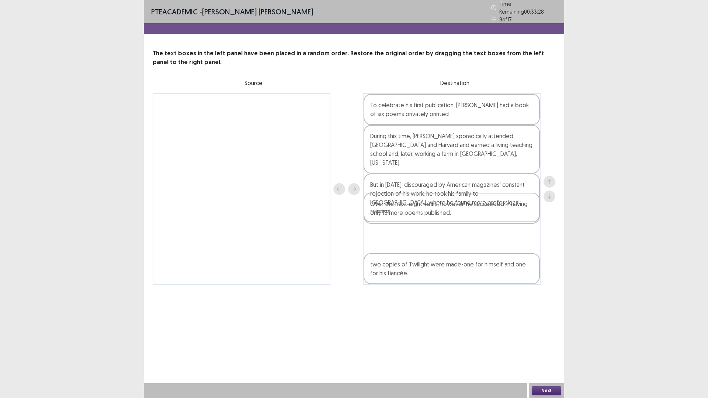
drag, startPoint x: 418, startPoint y: 253, endPoint x: 418, endPoint y: 210, distance: 43.2
click at [418, 210] on div "To celebrate his first publication, [PERSON_NAME] had a book of six poems priva…" at bounding box center [452, 189] width 178 height 192
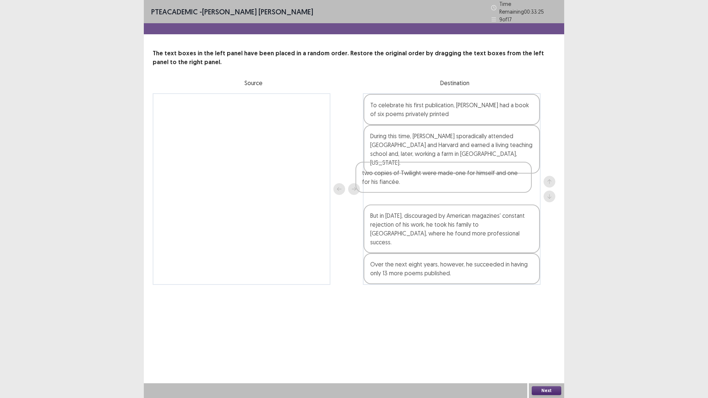
drag, startPoint x: 423, startPoint y: 249, endPoint x: 411, endPoint y: 173, distance: 77.2
click at [411, 173] on div "To celebrate his first publication, [PERSON_NAME] had a book of six poems priva…" at bounding box center [452, 189] width 178 height 192
click at [553, 348] on button "Next" at bounding box center [547, 391] width 30 height 9
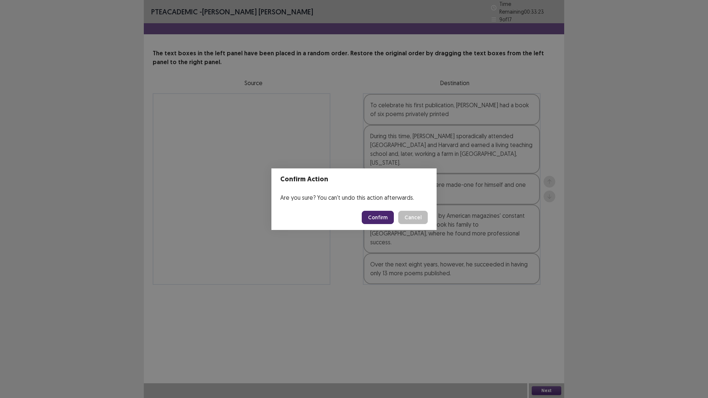
click at [373, 216] on button "Confirm" at bounding box center [378, 217] width 32 height 13
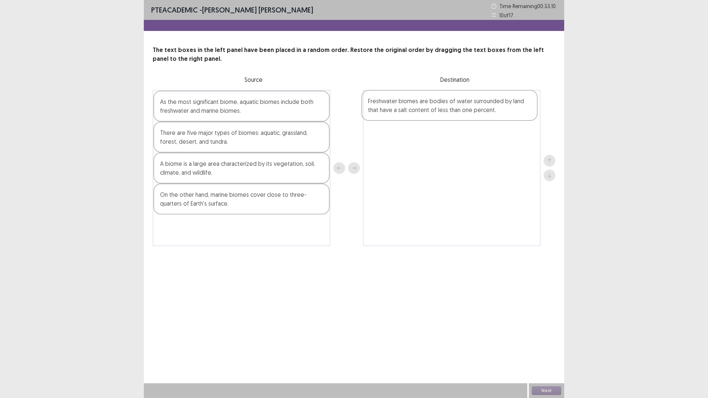
drag, startPoint x: 231, startPoint y: 239, endPoint x: 439, endPoint y: 112, distance: 244.3
click at [439, 112] on div "As the most significant biome, aquatic biomes include both freshwater and marin…" at bounding box center [354, 168] width 403 height 156
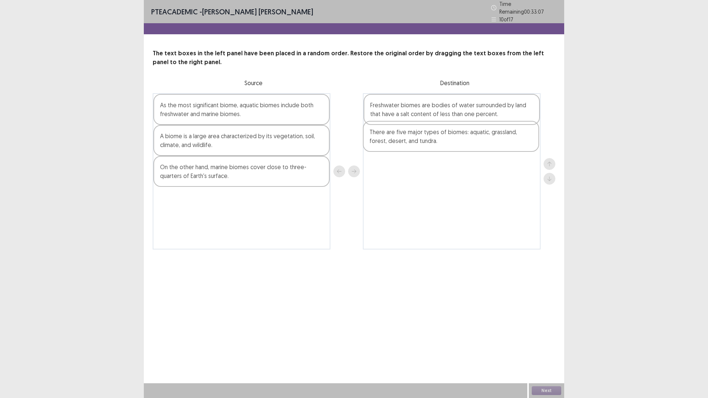
drag, startPoint x: 202, startPoint y: 145, endPoint x: 413, endPoint y: 144, distance: 211.4
click at [413, 144] on div "As the most significant biome, aquatic biomes include both freshwater and marin…" at bounding box center [354, 171] width 403 height 156
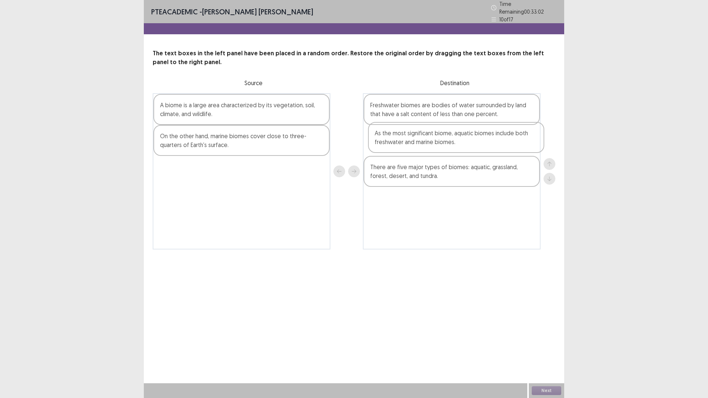
drag, startPoint x: 205, startPoint y: 104, endPoint x: 428, endPoint y: 135, distance: 225.4
click at [428, 135] on div "As the most significant biome, aquatic biomes include both freshwater and marin…" at bounding box center [354, 171] width 403 height 156
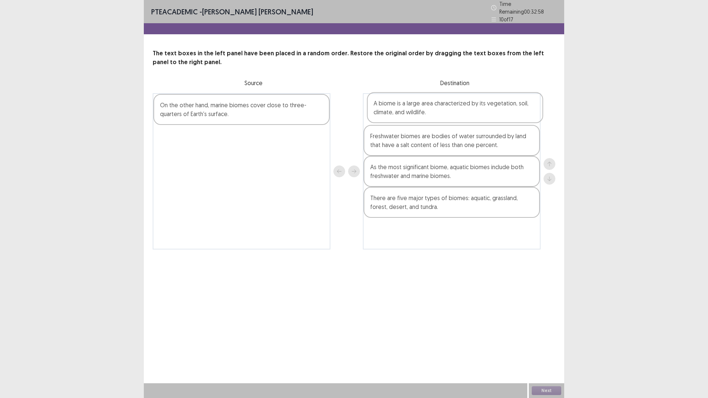
drag, startPoint x: 227, startPoint y: 104, endPoint x: 444, endPoint y: 104, distance: 216.9
click at [444, 104] on div "A biome is a large area characterized by its vegetation, soil, climate, and wil…" at bounding box center [354, 171] width 403 height 156
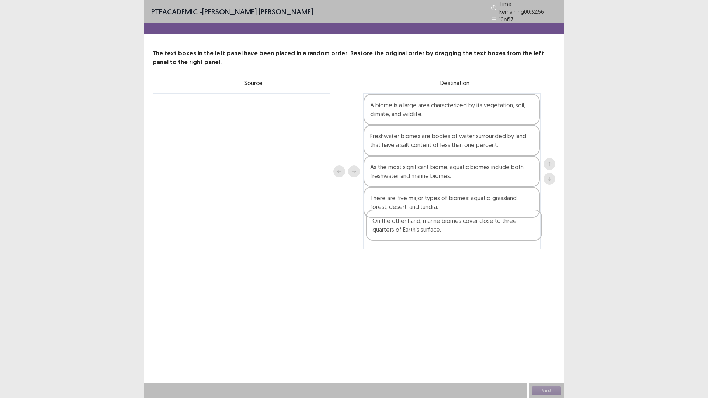
drag, startPoint x: 259, startPoint y: 104, endPoint x: 472, endPoint y: 226, distance: 245.7
click at [472, 226] on div "On the other hand, marine biomes cover close to three-quarters of Earth's surfa…" at bounding box center [354, 171] width 403 height 156
click at [545, 348] on button "Next" at bounding box center [547, 391] width 30 height 9
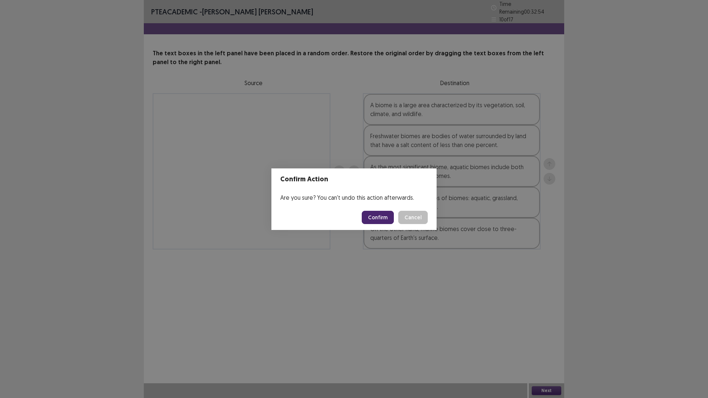
click at [371, 216] on button "Confirm" at bounding box center [378, 217] width 32 height 13
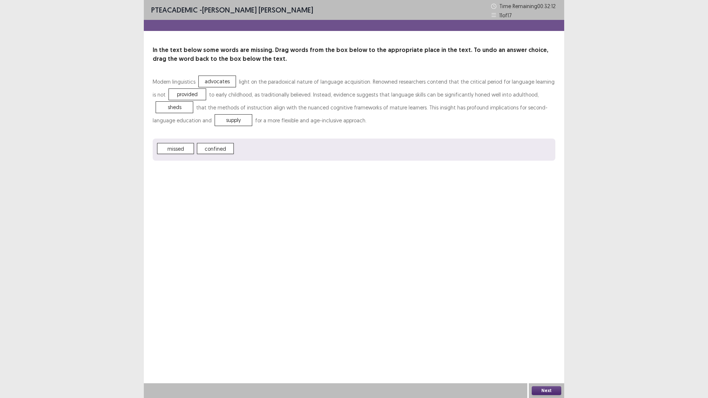
click at [550, 348] on button "Next" at bounding box center [547, 391] width 30 height 9
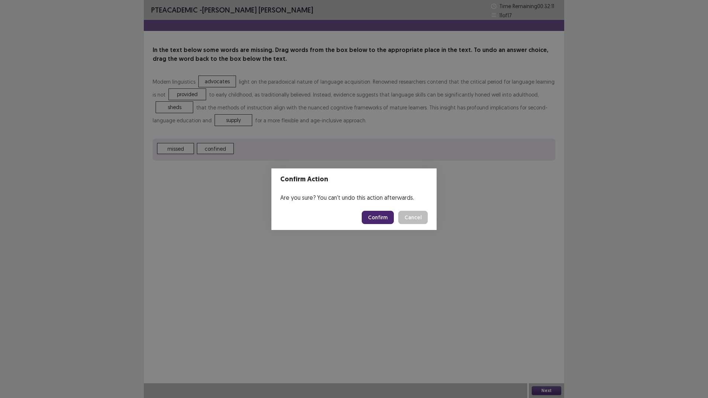
click at [387, 216] on button "Confirm" at bounding box center [378, 217] width 32 height 13
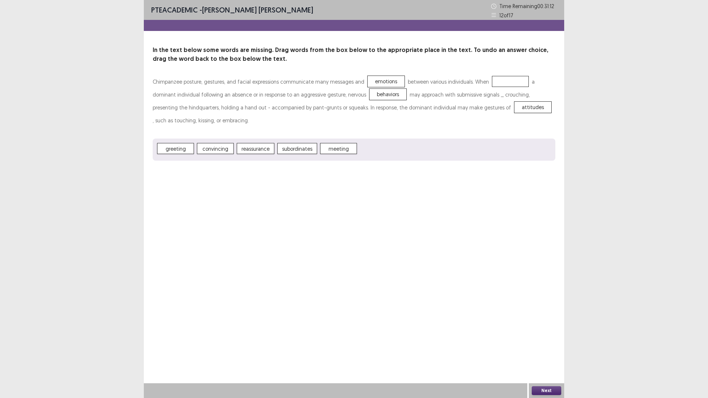
click at [543, 348] on button "Next" at bounding box center [547, 391] width 30 height 9
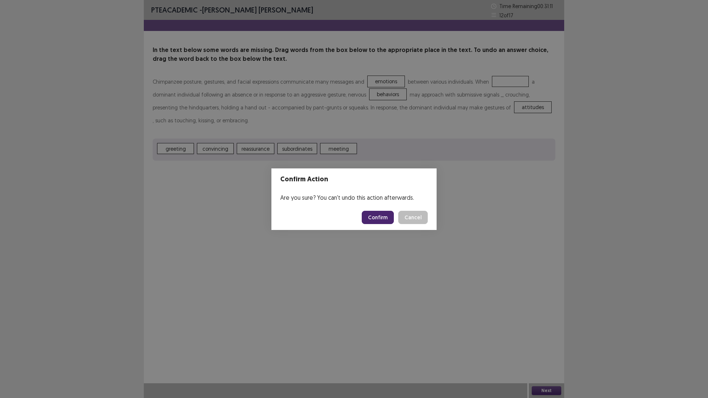
click at [384, 219] on button "Confirm" at bounding box center [378, 217] width 32 height 13
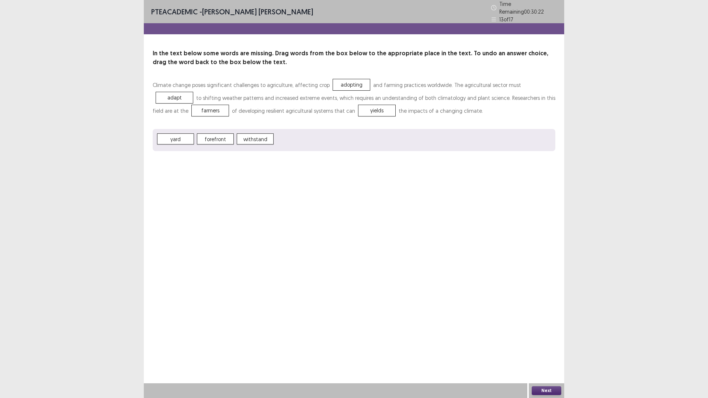
click at [552, 348] on button "Next" at bounding box center [547, 391] width 30 height 9
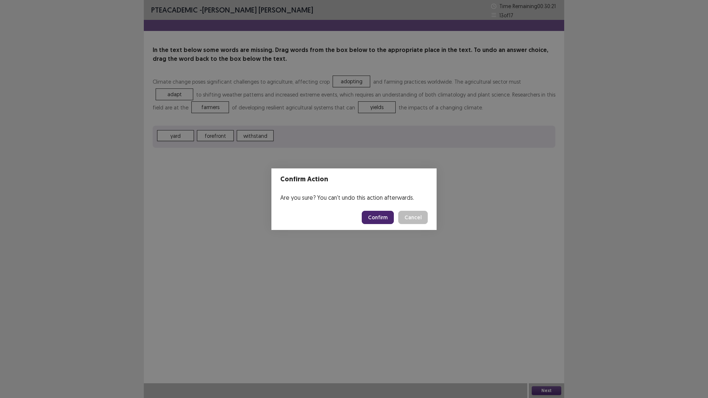
click at [380, 217] on button "Confirm" at bounding box center [378, 217] width 32 height 13
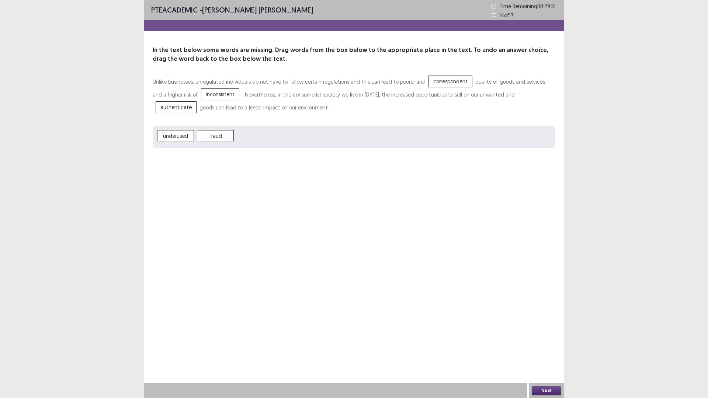
click at [547, 348] on button "Next" at bounding box center [547, 391] width 30 height 9
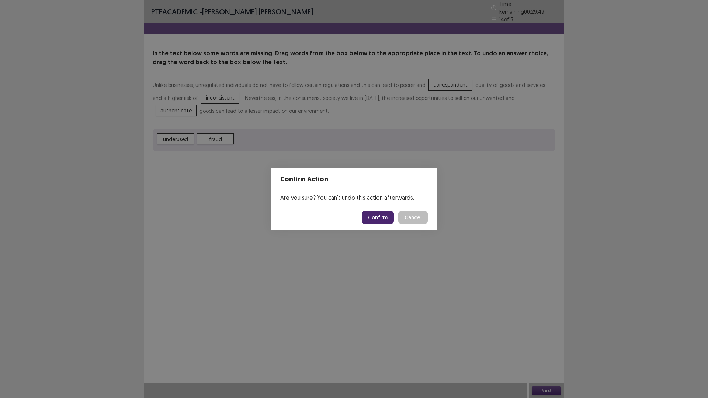
click at [386, 219] on button "Confirm" at bounding box center [378, 217] width 32 height 13
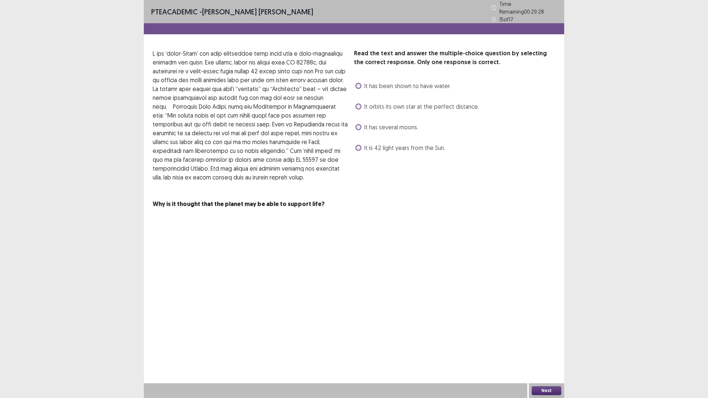
click at [411, 83] on span "It has been shown to have water." at bounding box center [407, 86] width 87 height 9
click at [546, 348] on button "Next" at bounding box center [547, 391] width 30 height 9
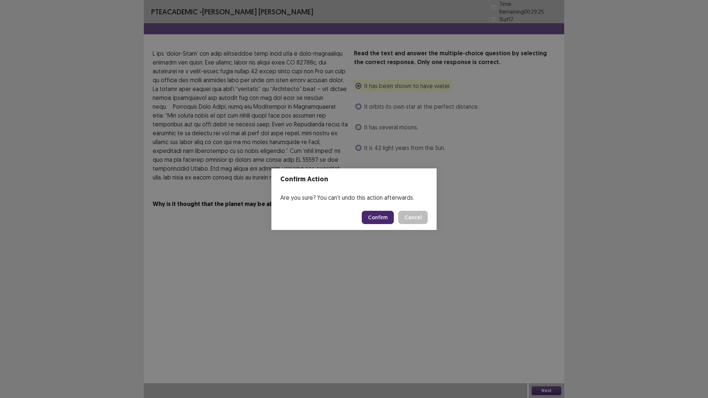
click at [367, 217] on button "Confirm" at bounding box center [378, 217] width 32 height 13
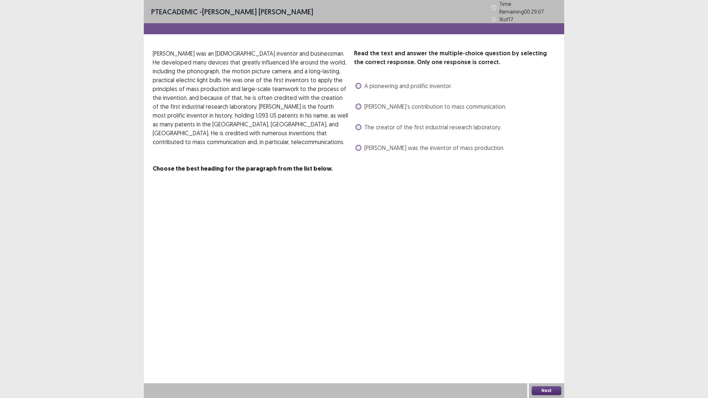
click at [377, 148] on span "[PERSON_NAME] was the inventor of mass production." at bounding box center [434, 148] width 140 height 9
click at [552, 348] on button "Next" at bounding box center [547, 391] width 30 height 9
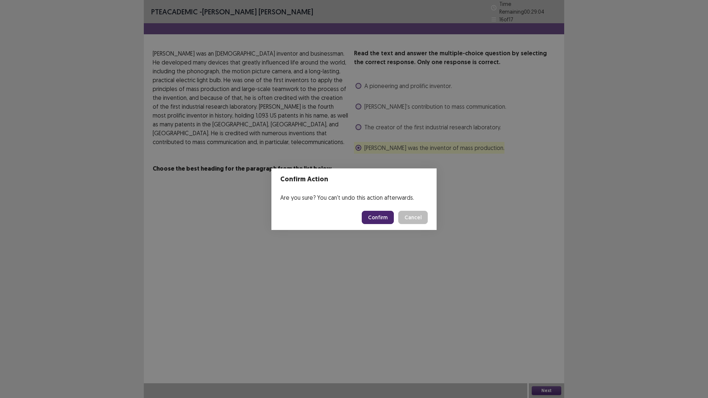
click at [388, 216] on button "Confirm" at bounding box center [378, 217] width 32 height 13
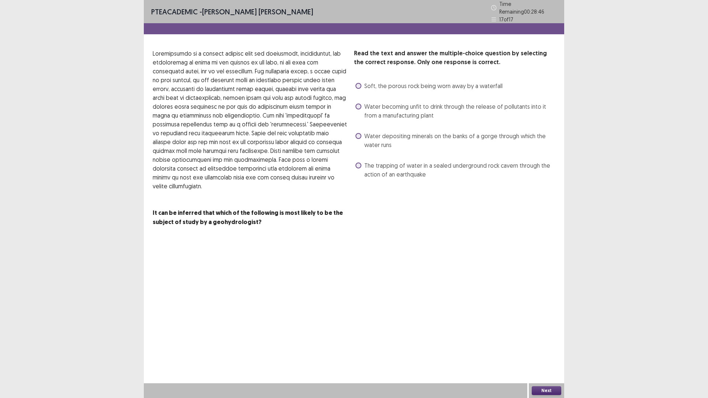
click at [434, 138] on span "Water depositing minerals on the banks of a gorge through which the water runs" at bounding box center [459, 141] width 191 height 18
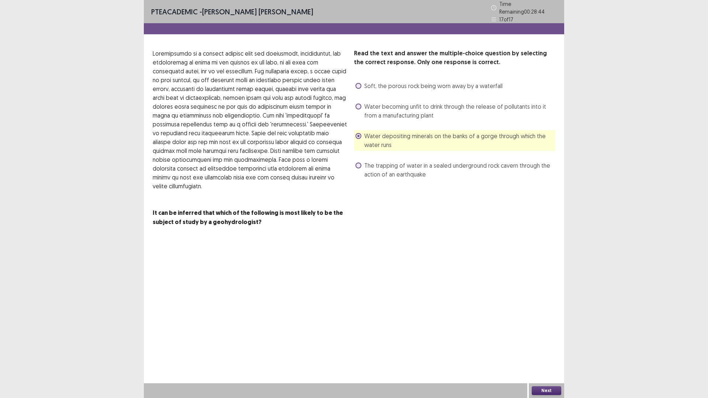
click at [543, 348] on button "Next" at bounding box center [547, 391] width 30 height 9
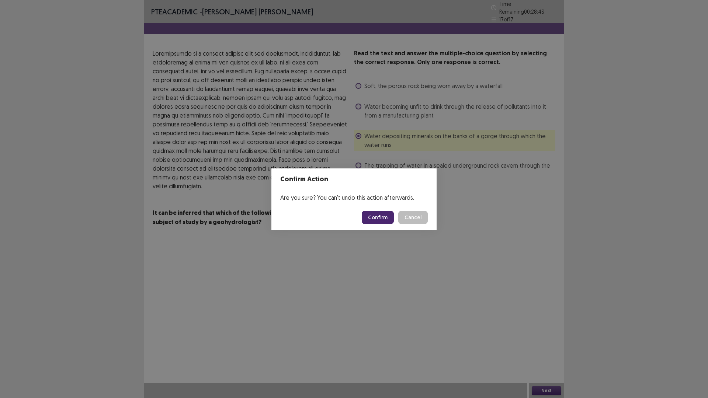
click at [387, 218] on button "Confirm" at bounding box center [378, 217] width 32 height 13
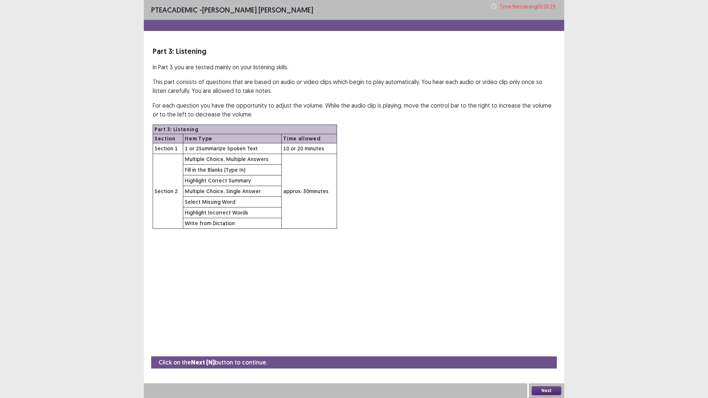
click at [554, 348] on button "Next" at bounding box center [547, 391] width 30 height 9
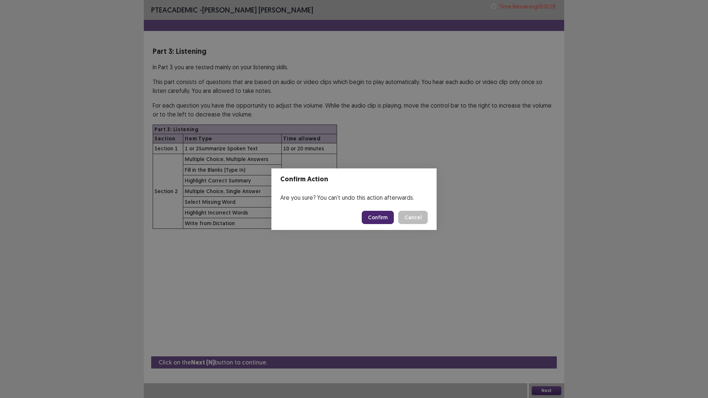
click at [382, 219] on button "Confirm" at bounding box center [378, 217] width 32 height 13
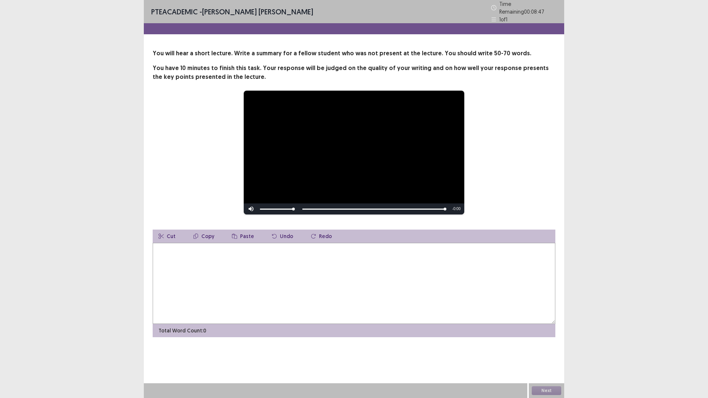
click at [276, 265] on textarea at bounding box center [354, 283] width 403 height 81
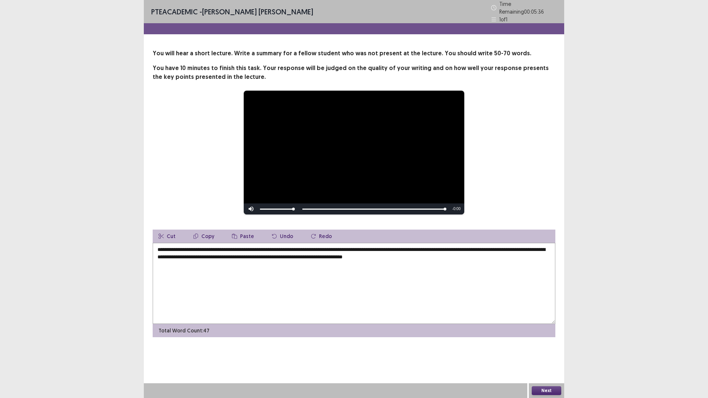
click at [410, 254] on textarea "**********" at bounding box center [354, 283] width 403 height 81
click at [505, 255] on textarea "**********" at bounding box center [354, 283] width 403 height 81
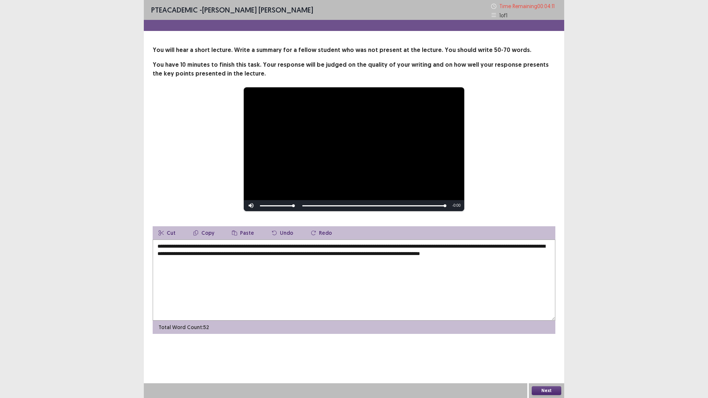
click at [212, 255] on textarea "**********" at bounding box center [354, 280] width 403 height 81
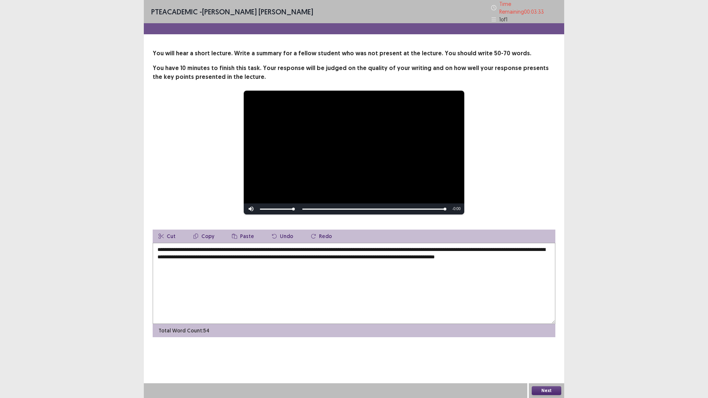
drag, startPoint x: 284, startPoint y: 255, endPoint x: 239, endPoint y: 255, distance: 44.6
click at [239, 255] on textarea "**********" at bounding box center [354, 283] width 403 height 81
drag, startPoint x: 306, startPoint y: 255, endPoint x: 322, endPoint y: 255, distance: 16.2
click at [322, 255] on textarea "**********" at bounding box center [354, 283] width 403 height 81
click at [305, 253] on textarea "**********" at bounding box center [354, 283] width 403 height 81
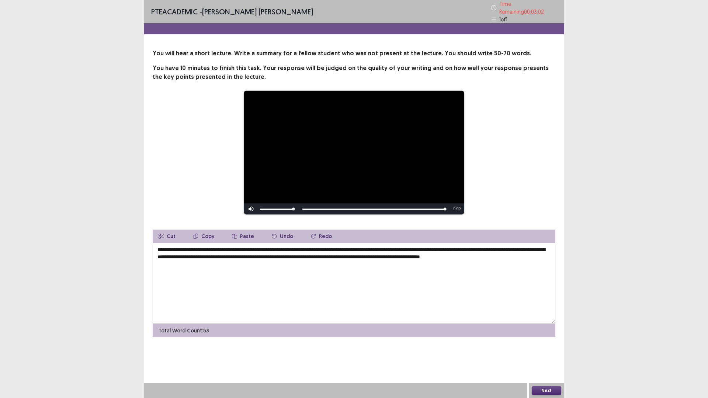
type textarea "**********"
click at [553, 348] on button "Next" at bounding box center [547, 391] width 30 height 9
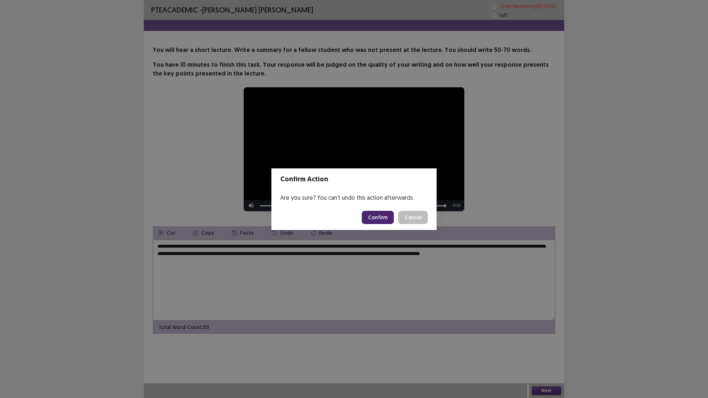
click at [383, 213] on button "Confirm" at bounding box center [378, 217] width 32 height 13
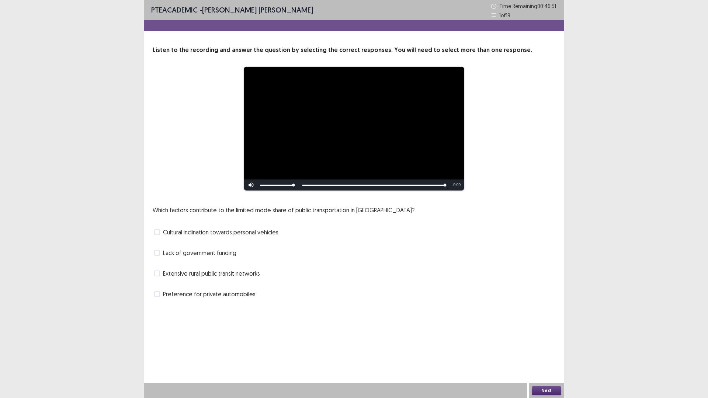
click at [214, 254] on span "Lack of government funding" at bounding box center [199, 253] width 73 height 9
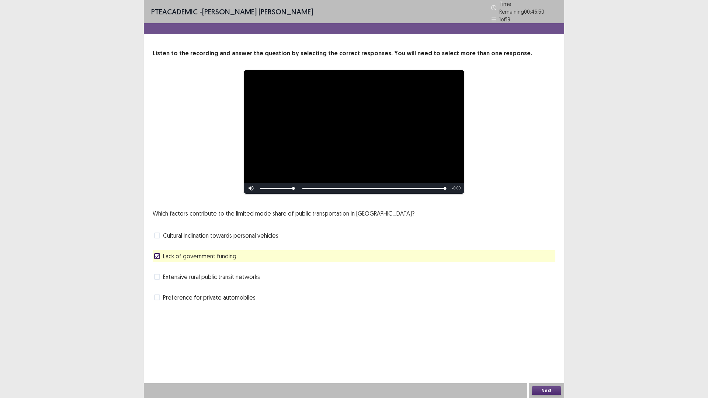
click at [538, 348] on button "Next" at bounding box center [547, 391] width 30 height 9
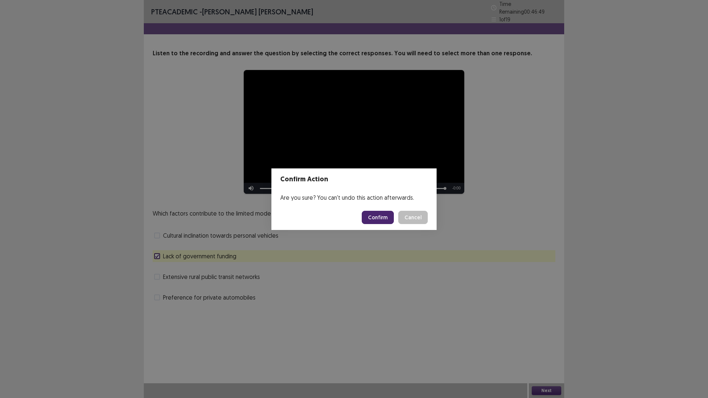
click at [376, 218] on button "Confirm" at bounding box center [378, 217] width 32 height 13
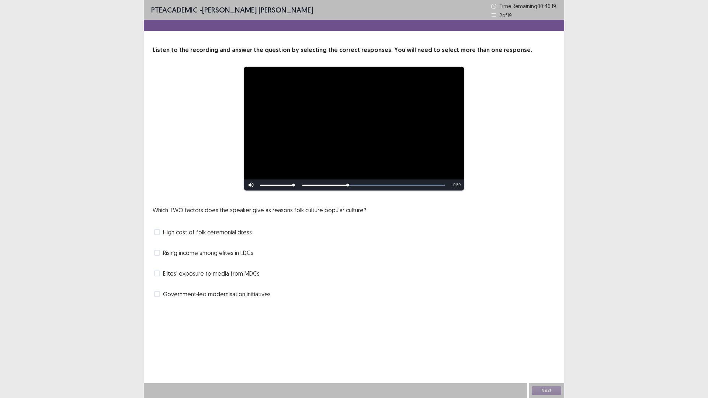
click at [176, 273] on span "Elites’ exposure to media from MDCs" at bounding box center [211, 273] width 97 height 9
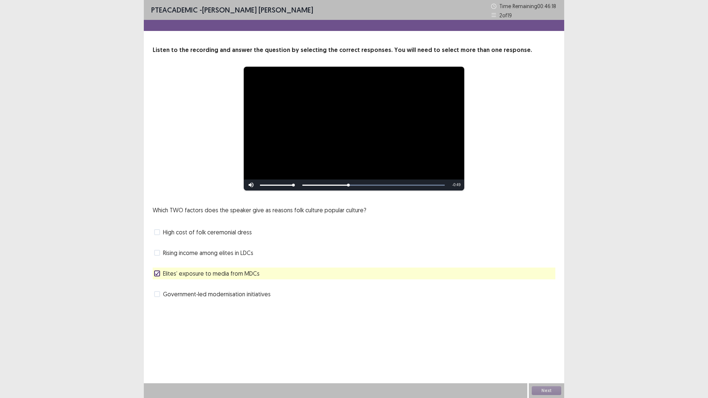
click at [175, 254] on span "Rising income among elites in LDCs" at bounding box center [208, 253] width 90 height 9
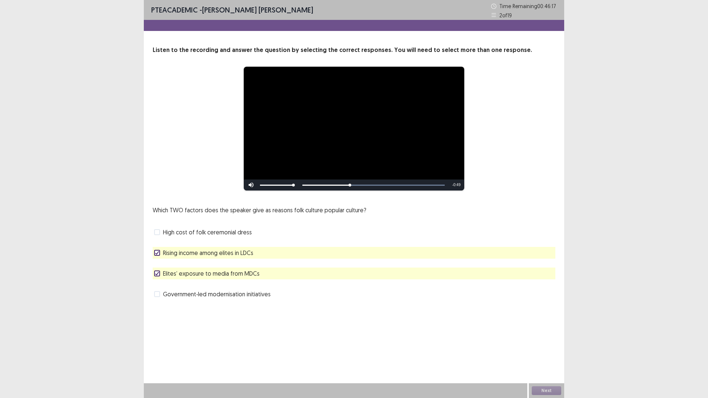
drag, startPoint x: 172, startPoint y: 250, endPoint x: 172, endPoint y: 255, distance: 4.5
click at [172, 252] on span "Rising income among elites in LDCs" at bounding box center [208, 253] width 90 height 9
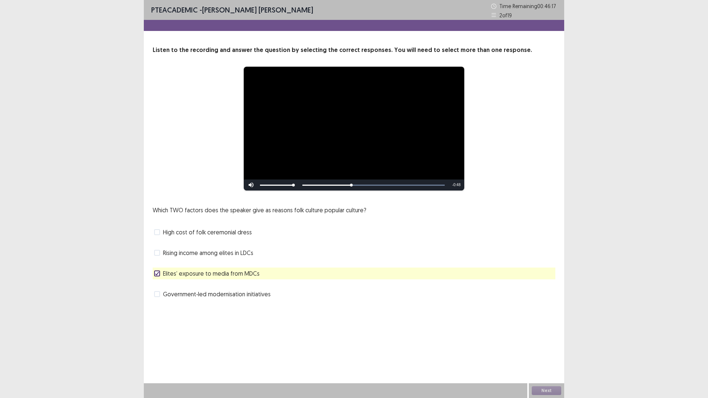
click at [171, 276] on span "Elites’ exposure to media from MDCs" at bounding box center [211, 273] width 97 height 9
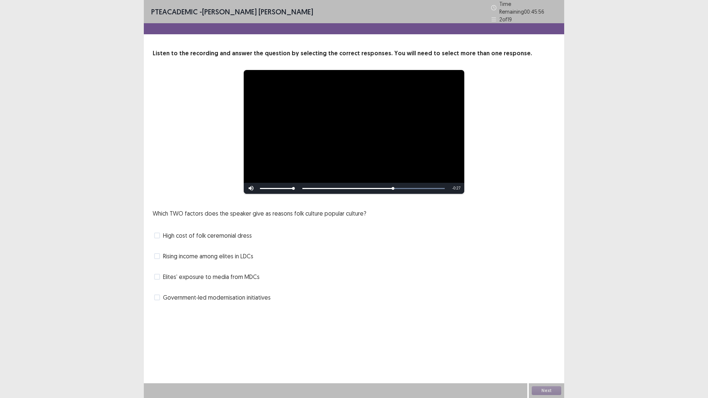
click at [190, 253] on span "Rising income among elites in LDCs" at bounding box center [208, 256] width 90 height 9
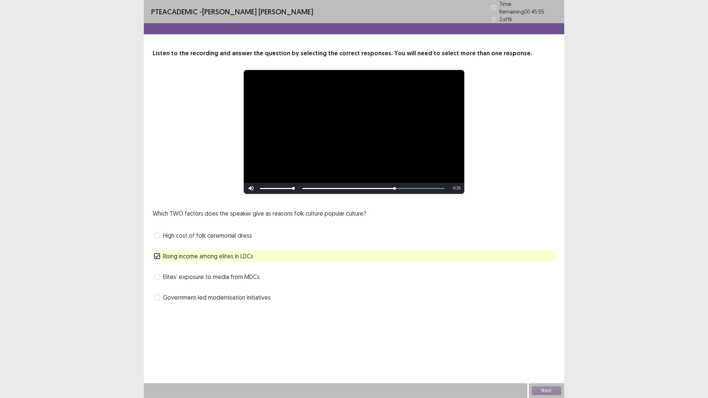
click at [183, 280] on div "Which TWO factors does the speaker give as reasons folk culture popular culture…" at bounding box center [354, 256] width 403 height 94
click at [182, 277] on span "Elites’ exposure to media from MDCs" at bounding box center [211, 277] width 97 height 9
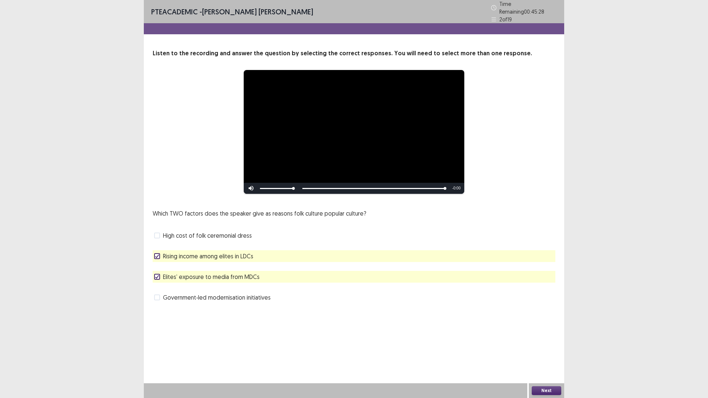
click at [541, 348] on button "Next" at bounding box center [547, 391] width 30 height 9
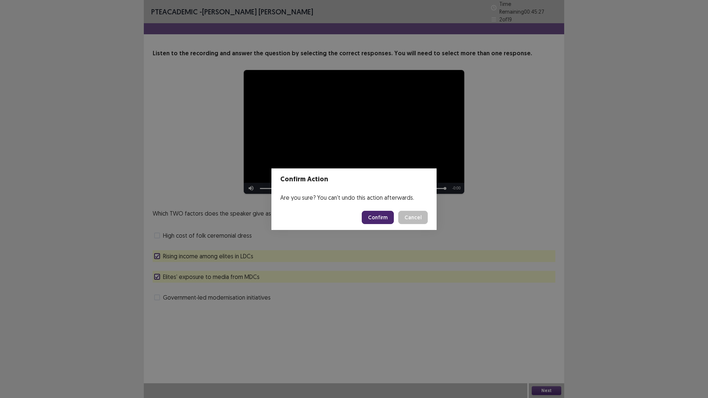
click at [385, 220] on button "Confirm" at bounding box center [378, 217] width 32 height 13
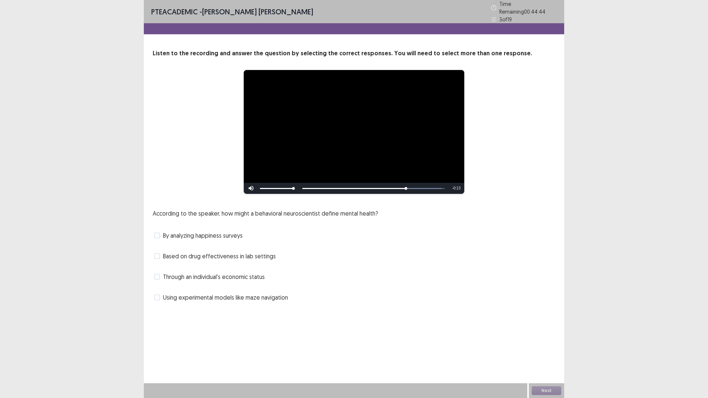
drag, startPoint x: 184, startPoint y: 253, endPoint x: 183, endPoint y: 259, distance: 5.6
click at [184, 254] on span "Based on drug effectiveness in lab settings" at bounding box center [219, 256] width 113 height 9
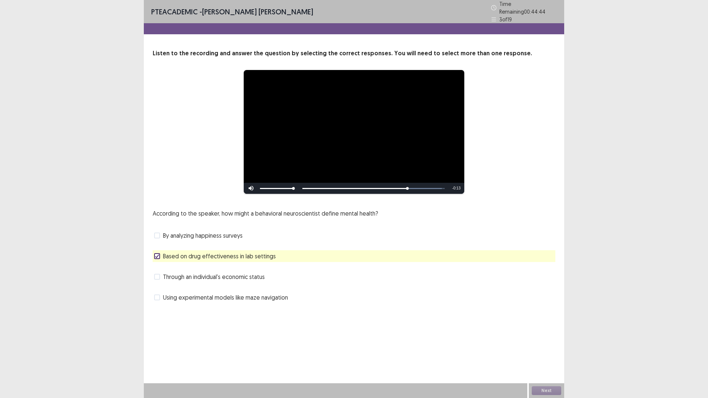
click at [182, 275] on span "Through an individual's economic status" at bounding box center [214, 277] width 102 height 9
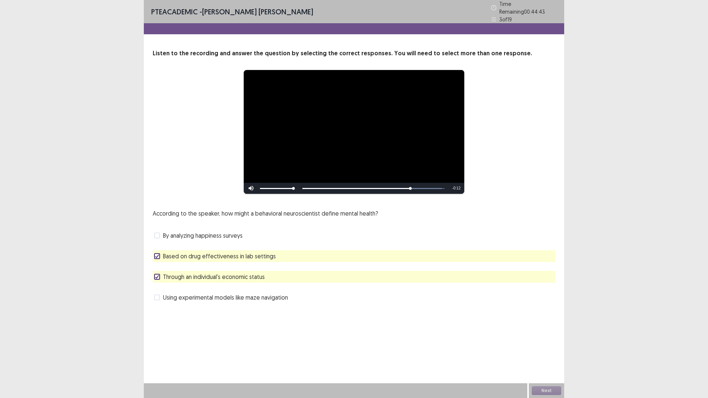
click at [181, 255] on span "Based on drug effectiveness in lab settings" at bounding box center [219, 256] width 113 height 9
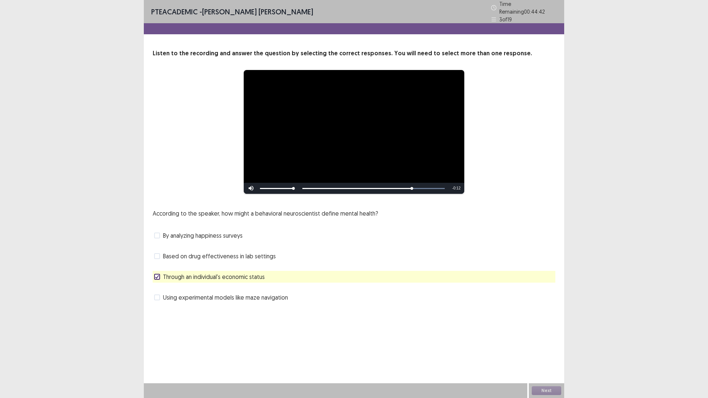
click at [173, 273] on span "Through an individual's economic status" at bounding box center [214, 277] width 102 height 9
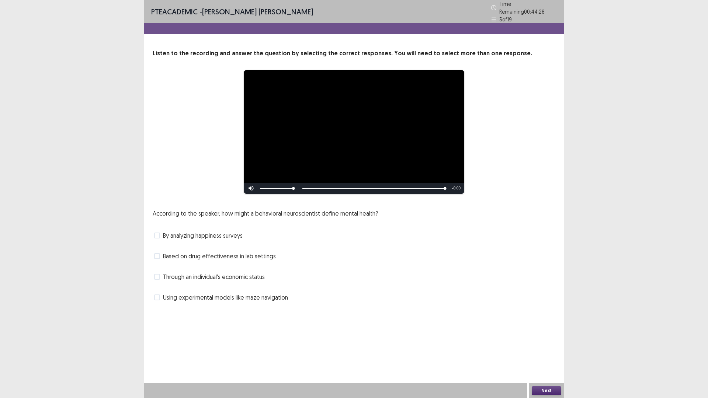
click at [155, 276] on span at bounding box center [157, 277] width 6 height 6
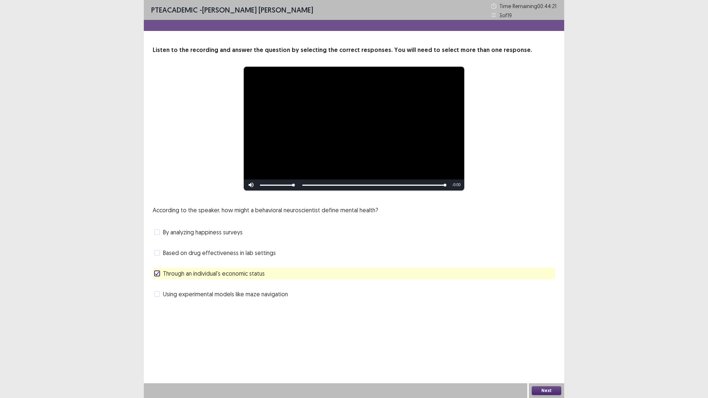
click at [540, 348] on button "Next" at bounding box center [547, 391] width 30 height 9
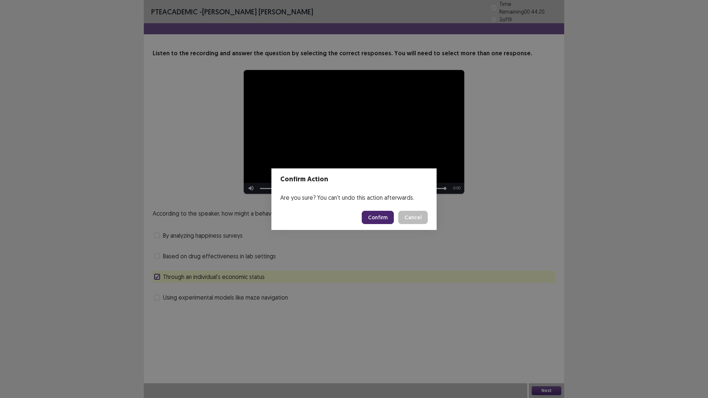
click at [376, 216] on button "Confirm" at bounding box center [378, 217] width 32 height 13
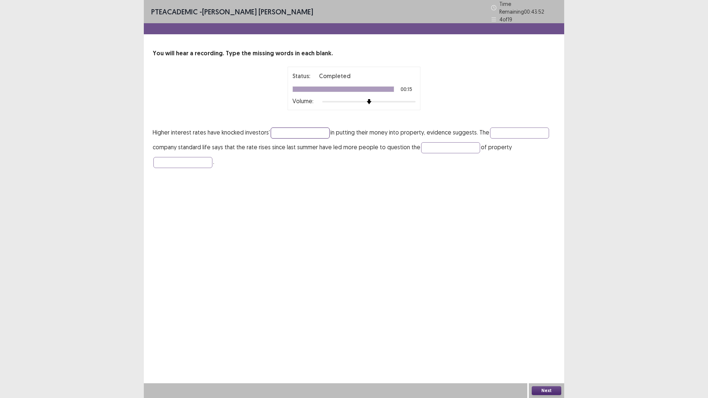
click at [294, 130] on input "text" at bounding box center [300, 133] width 59 height 11
type input "**********"
click at [449, 142] on input "text" at bounding box center [450, 147] width 59 height 11
type input "******"
click at [545, 348] on button "Next" at bounding box center [547, 391] width 30 height 9
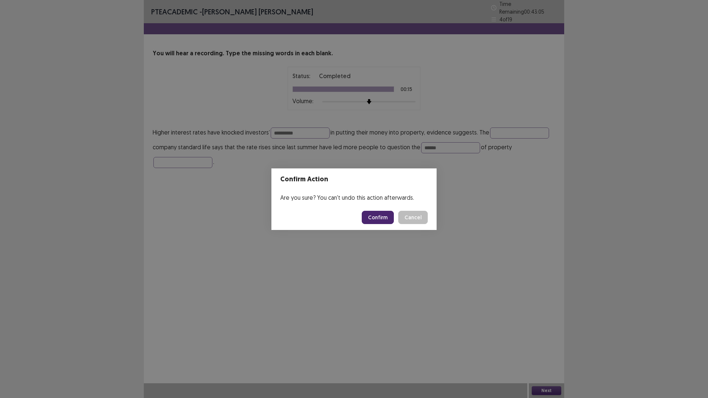
click at [375, 214] on button "Confirm" at bounding box center [378, 217] width 32 height 13
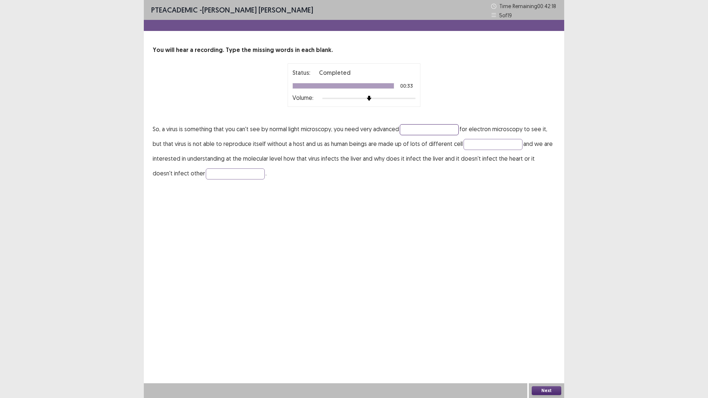
click at [417, 132] on input "text" at bounding box center [429, 129] width 59 height 11
type input "**********"
click at [491, 145] on input "text" at bounding box center [493, 144] width 59 height 11
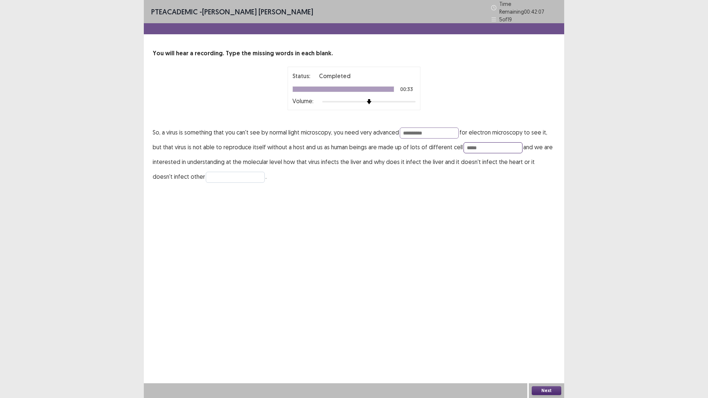
type input "*****"
click at [221, 176] on input "text" at bounding box center [235, 177] width 59 height 11
type input "*******"
click at [543, 348] on button "Next" at bounding box center [547, 391] width 30 height 9
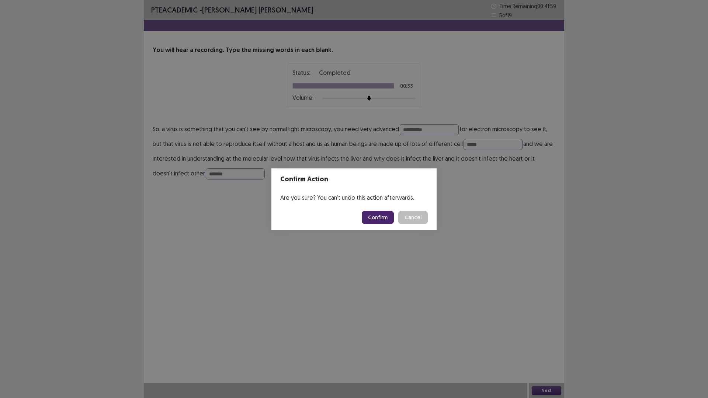
click at [373, 216] on button "Confirm" at bounding box center [378, 217] width 32 height 13
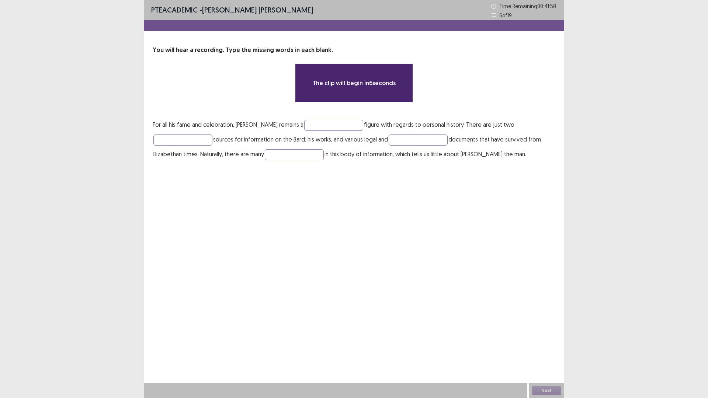
click at [334, 119] on p "For all his fame and celebration, [PERSON_NAME] remains a figure with regards t…" at bounding box center [354, 139] width 403 height 44
click at [335, 123] on input "text" at bounding box center [333, 125] width 59 height 11
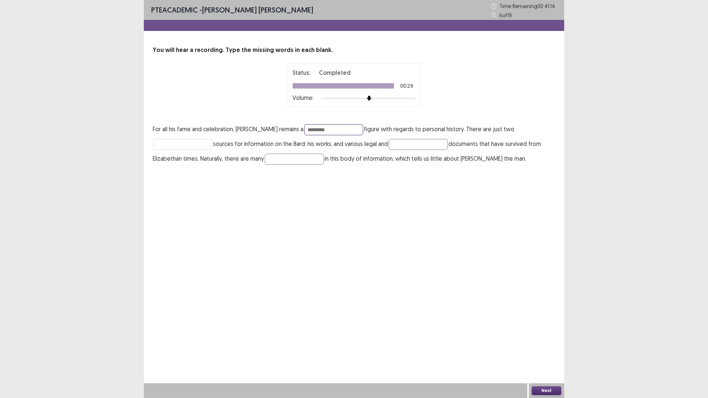
type input "*********"
click at [193, 141] on input "text" at bounding box center [182, 144] width 59 height 11
type input "*******"
click at [274, 158] on input "text" at bounding box center [294, 159] width 59 height 11
type input "****"
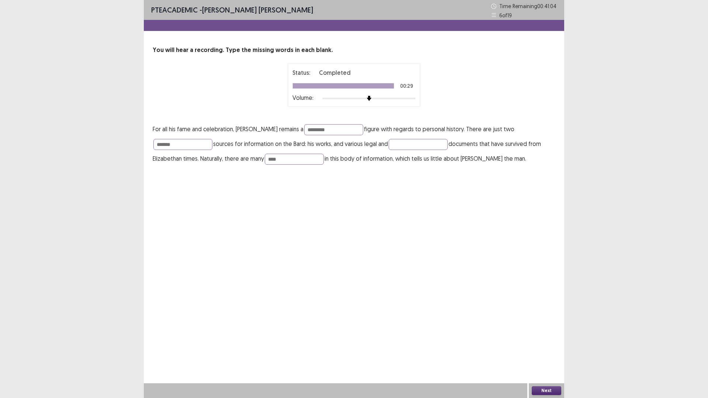
click at [544, 348] on button "Next" at bounding box center [547, 391] width 30 height 9
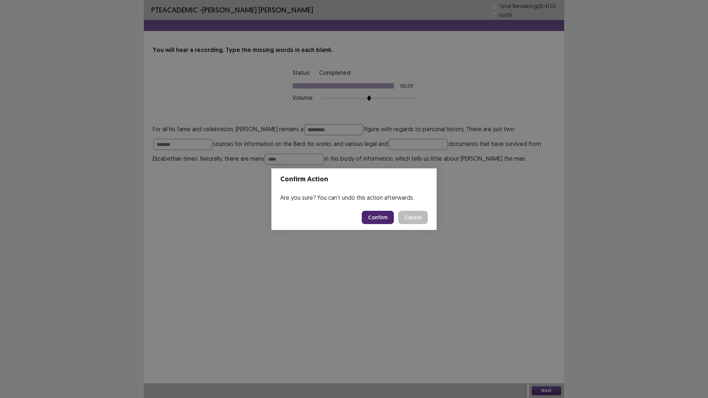
click at [384, 221] on button "Confirm" at bounding box center [378, 217] width 32 height 13
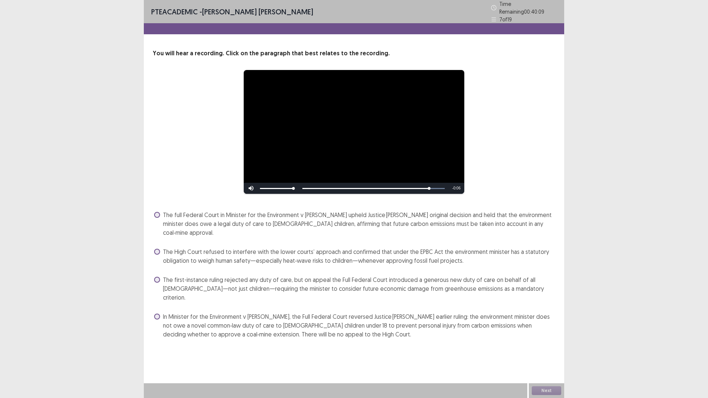
click at [159, 314] on span at bounding box center [157, 317] width 6 height 6
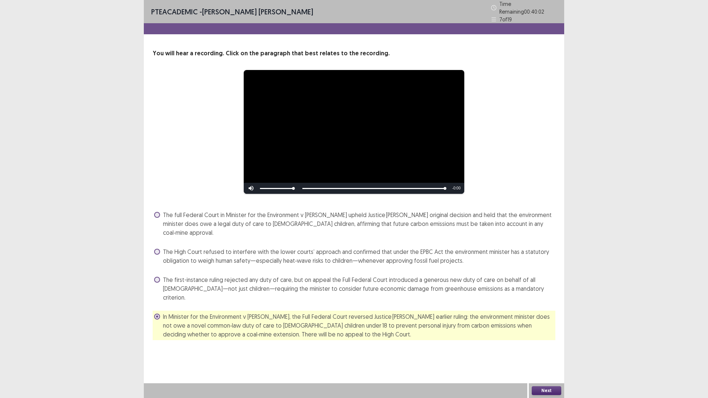
click at [552, 348] on button "Next" at bounding box center [547, 391] width 30 height 9
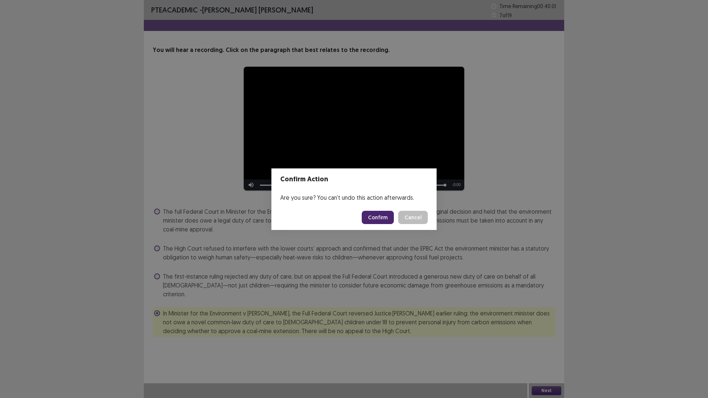
click at [377, 218] on button "Confirm" at bounding box center [378, 217] width 32 height 13
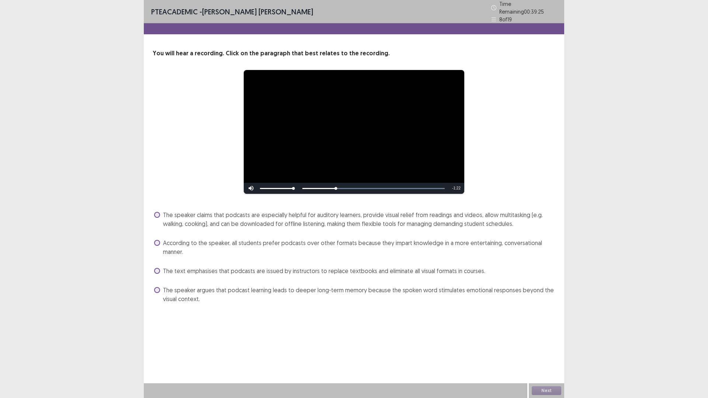
click at [217, 214] on span "The speaker claims that podcasts are especially helpful for auditory learners, …" at bounding box center [359, 220] width 393 height 18
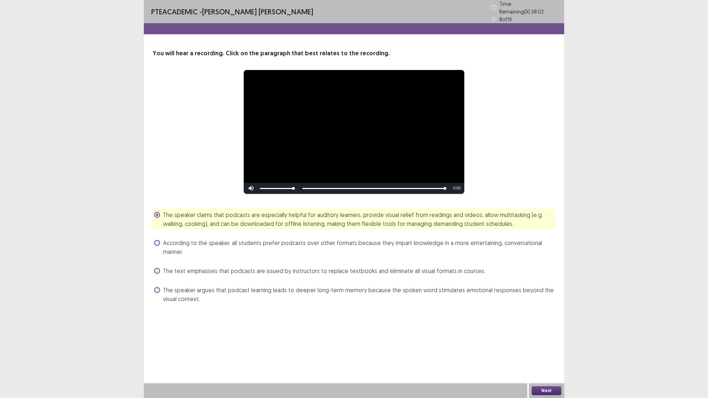
click at [546, 348] on button "Next" at bounding box center [547, 391] width 30 height 9
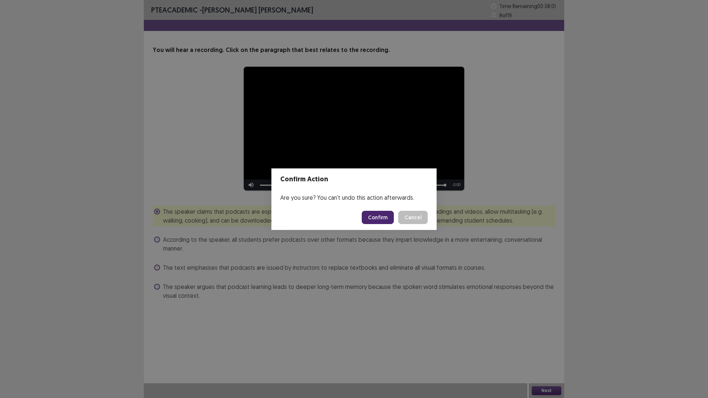
click at [378, 215] on button "Confirm" at bounding box center [378, 217] width 32 height 13
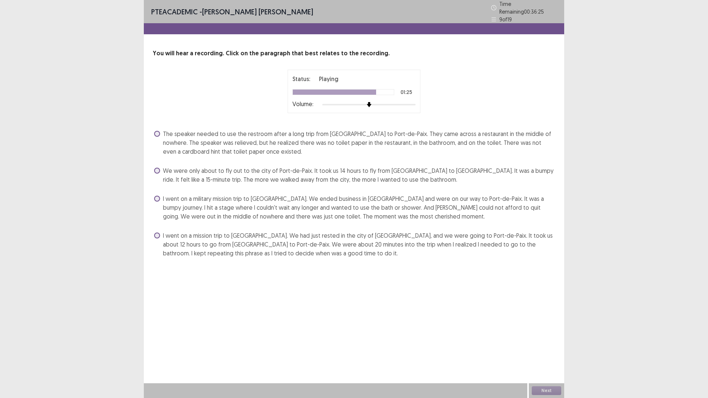
click at [317, 132] on span "The speaker needed to use the restroom after a long trip from [GEOGRAPHIC_DATA]…" at bounding box center [359, 142] width 393 height 27
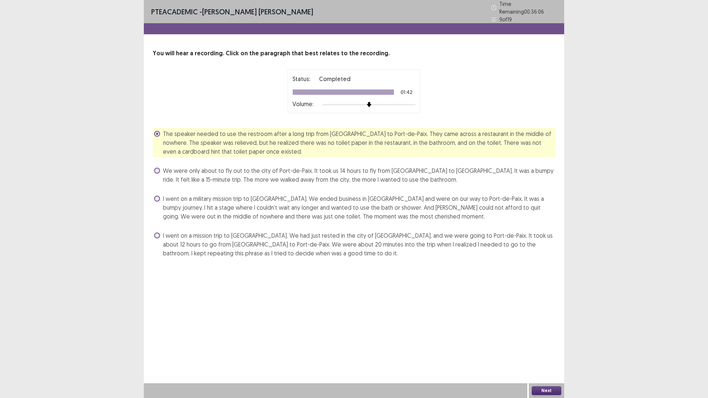
click at [550, 348] on button "Next" at bounding box center [547, 391] width 30 height 9
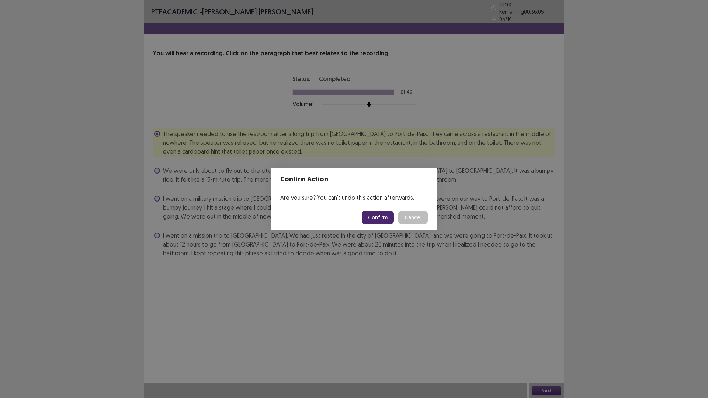
click at [380, 219] on button "Confirm" at bounding box center [378, 217] width 32 height 13
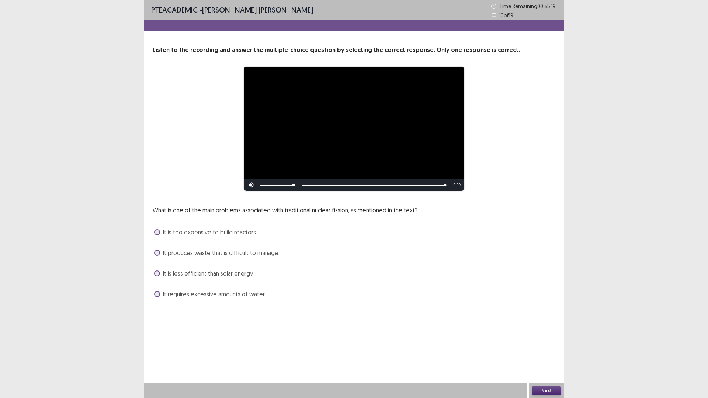
click at [187, 253] on span "It produces waste that is difficult to manage." at bounding box center [221, 253] width 117 height 9
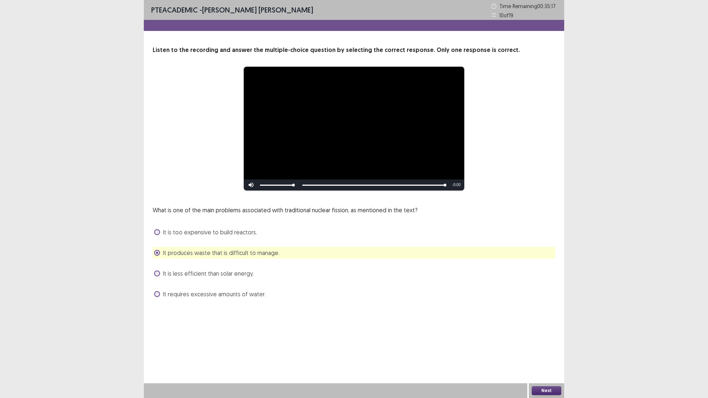
click at [538, 348] on button "Next" at bounding box center [547, 391] width 30 height 9
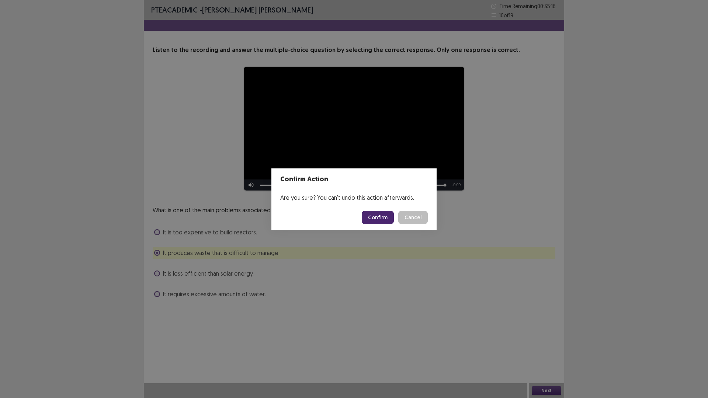
click at [380, 218] on button "Confirm" at bounding box center [378, 217] width 32 height 13
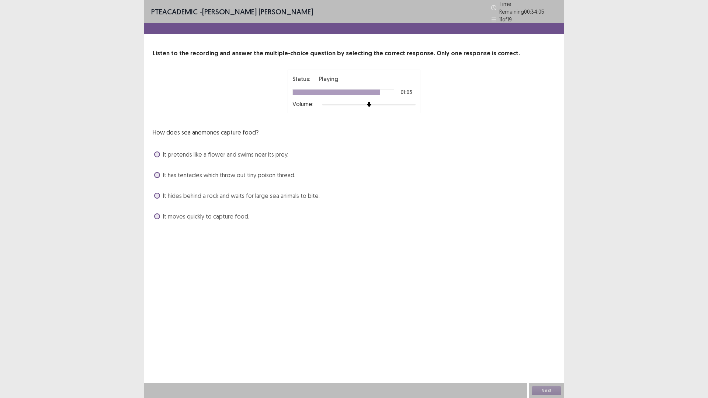
click at [284, 171] on span "It has tentacles which throw out tiny poison thread." at bounding box center [229, 175] width 132 height 9
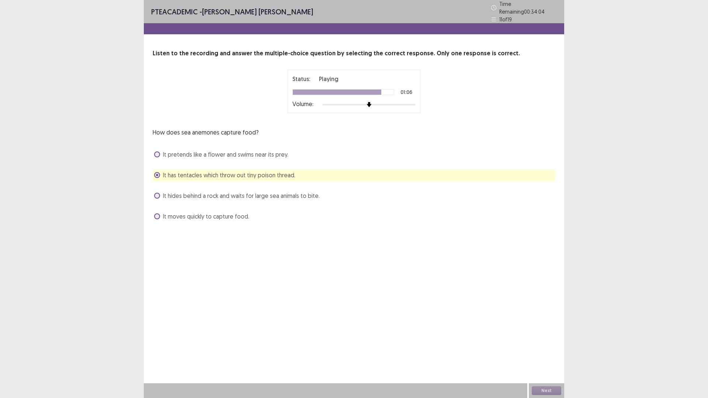
click at [281, 191] on span "It hides behind a rock and waits for large sea animals to bite." at bounding box center [241, 195] width 157 height 9
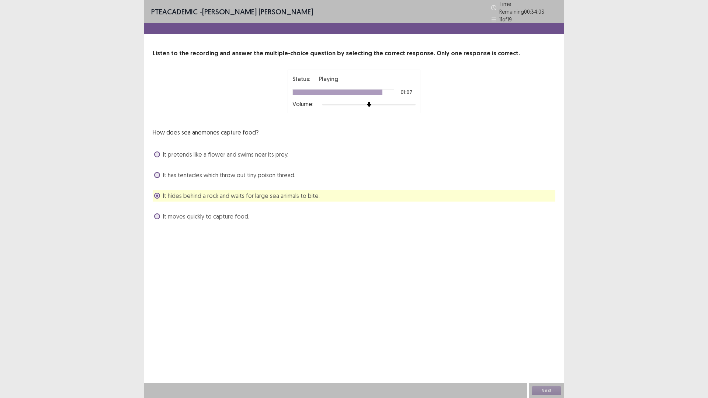
click at [273, 174] on span "It has tentacles which throw out tiny poison thread." at bounding box center [229, 175] width 132 height 9
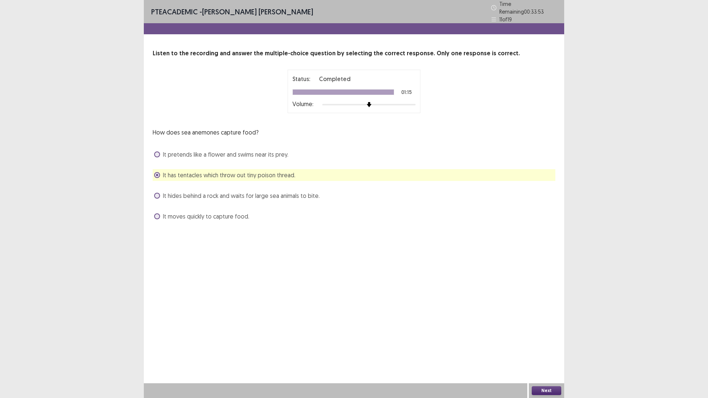
click at [547, 348] on button "Next" at bounding box center [547, 391] width 30 height 9
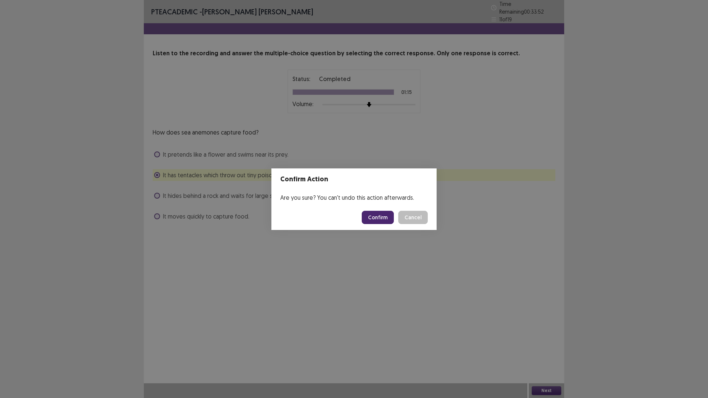
click at [382, 216] on button "Confirm" at bounding box center [378, 217] width 32 height 13
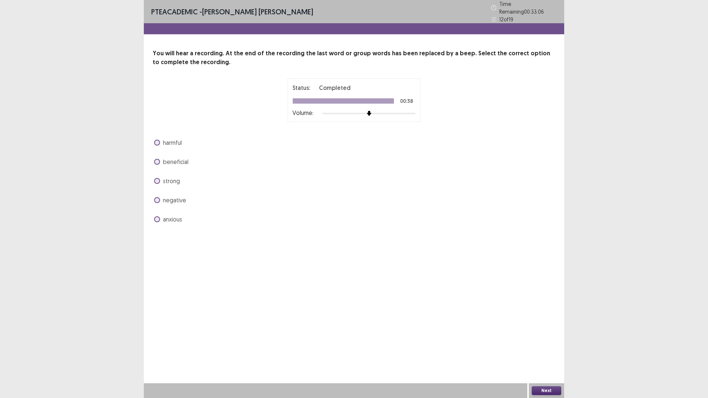
click at [171, 140] on span "harmful" at bounding box center [172, 142] width 19 height 9
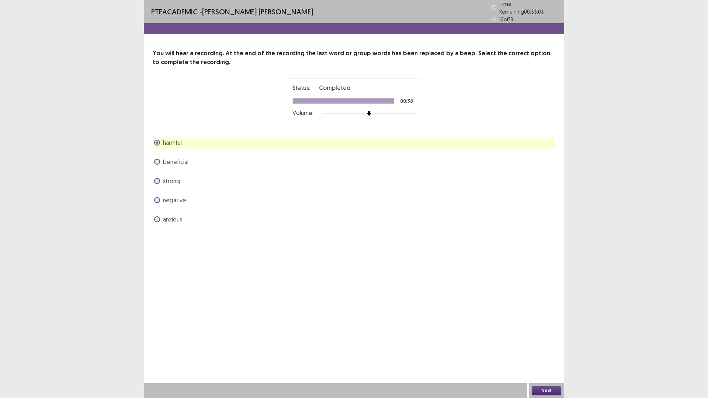
click at [540, 348] on button "Next" at bounding box center [547, 391] width 30 height 9
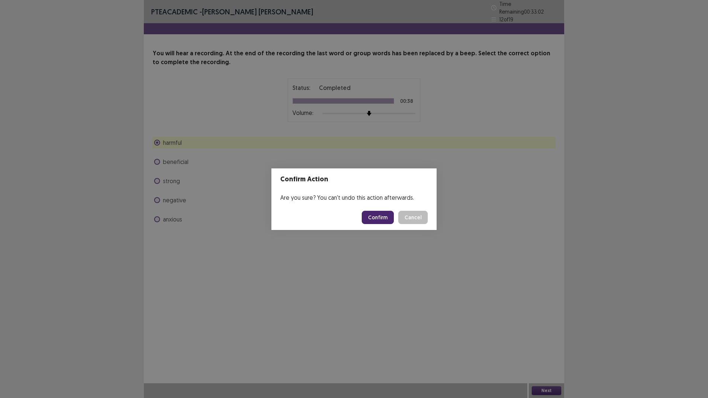
click at [379, 216] on button "Confirm" at bounding box center [378, 217] width 32 height 13
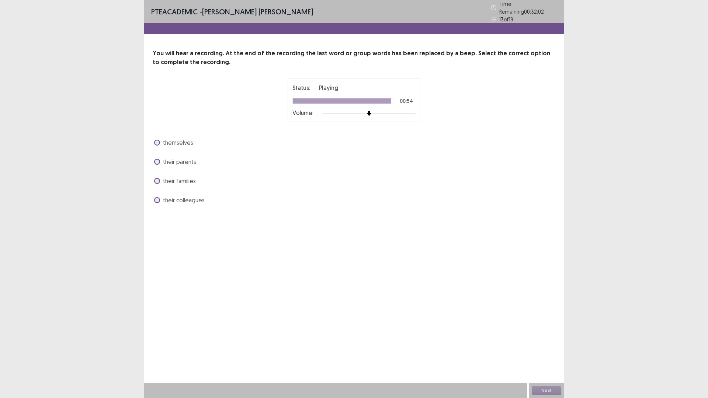
click at [174, 139] on span "themselves" at bounding box center [178, 142] width 30 height 9
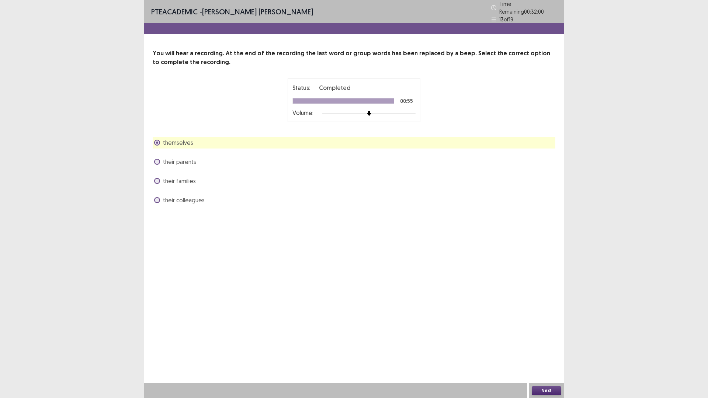
click at [545, 348] on button "Next" at bounding box center [547, 391] width 30 height 9
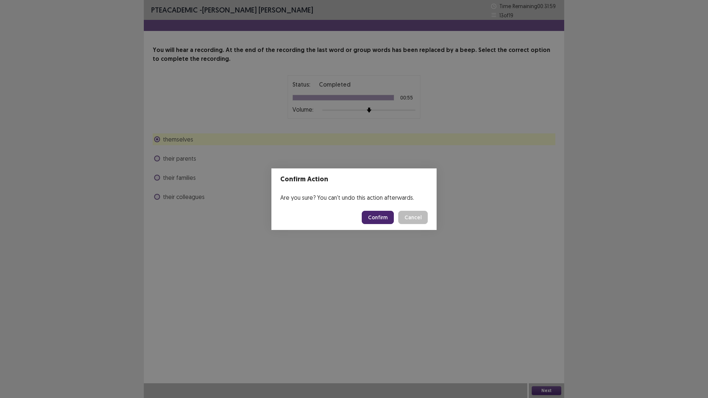
click at [373, 219] on button "Confirm" at bounding box center [378, 217] width 32 height 13
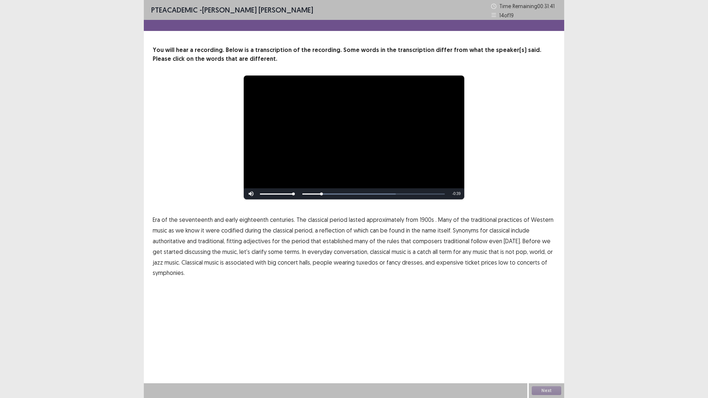
click at [421, 220] on span "1900s" at bounding box center [427, 219] width 14 height 9
click at [457, 241] on span "traditional" at bounding box center [457, 241] width 26 height 9
click at [417, 253] on span "catch" at bounding box center [424, 252] width 14 height 9
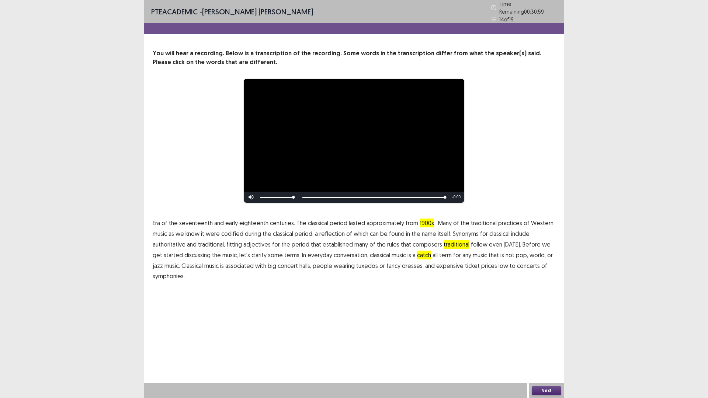
click at [173, 273] on span "symphonies." at bounding box center [169, 276] width 32 height 9
click at [545, 348] on button "Next" at bounding box center [547, 391] width 30 height 9
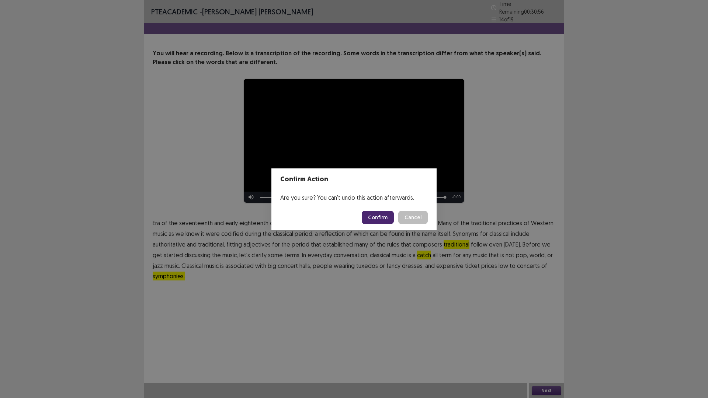
click at [371, 215] on button "Confirm" at bounding box center [378, 217] width 32 height 13
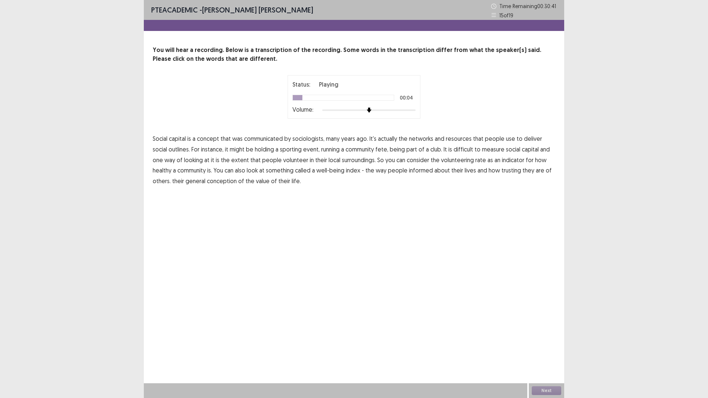
click at [262, 139] on span "communicated" at bounding box center [263, 138] width 39 height 9
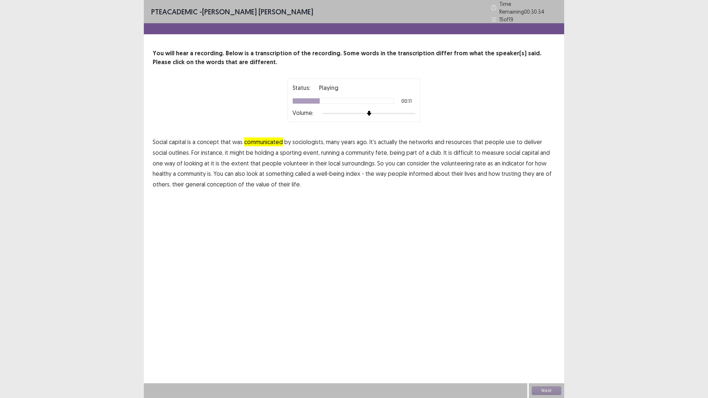
click at [169, 151] on span "outlines." at bounding box center [179, 152] width 21 height 9
click at [376, 151] on span "fete," at bounding box center [382, 152] width 13 height 9
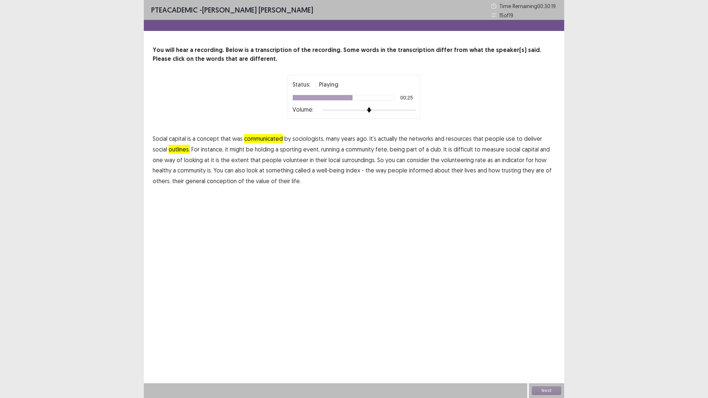
click at [342, 161] on span "surroundings." at bounding box center [359, 160] width 34 height 9
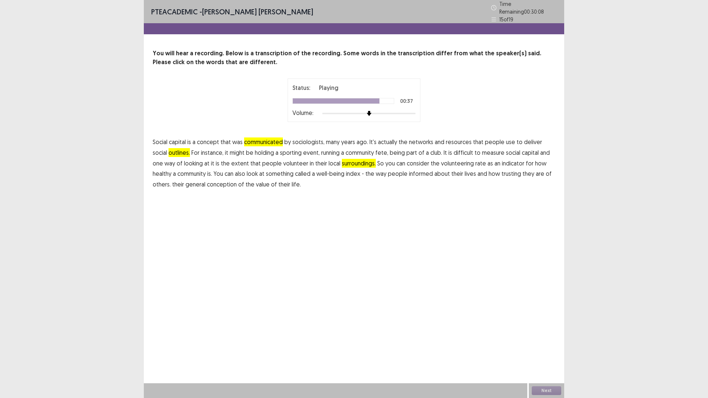
click at [409, 172] on span "informed" at bounding box center [421, 173] width 24 height 9
click at [549, 348] on button "Next" at bounding box center [547, 391] width 30 height 9
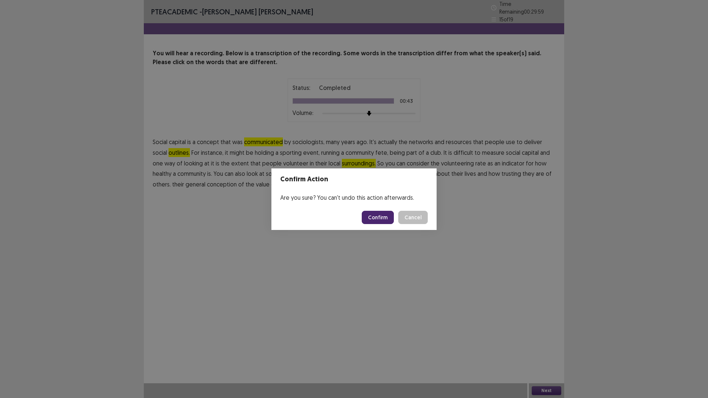
click at [387, 215] on button "Confirm" at bounding box center [378, 217] width 32 height 13
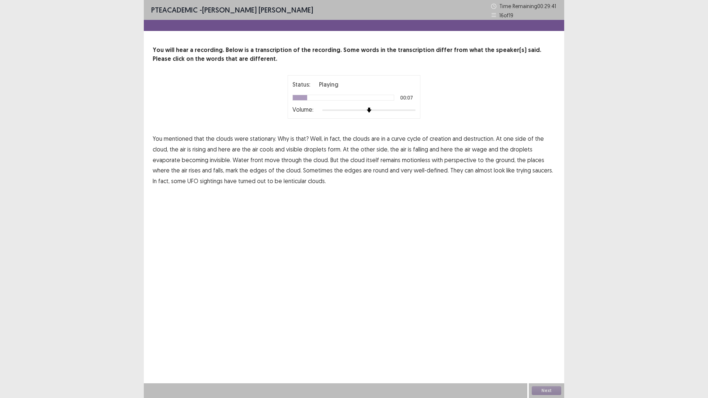
click at [397, 140] on span "curve" at bounding box center [398, 138] width 14 height 9
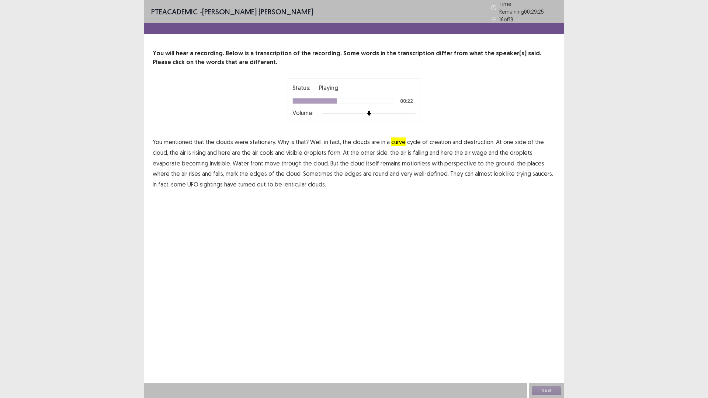
click at [483, 152] on span "wage" at bounding box center [479, 152] width 15 height 9
click at [250, 161] on span "front" at bounding box center [256, 163] width 13 height 9
click at [518, 172] on span "trying" at bounding box center [523, 173] width 15 height 9
click at [549, 348] on button "Next" at bounding box center [547, 391] width 30 height 9
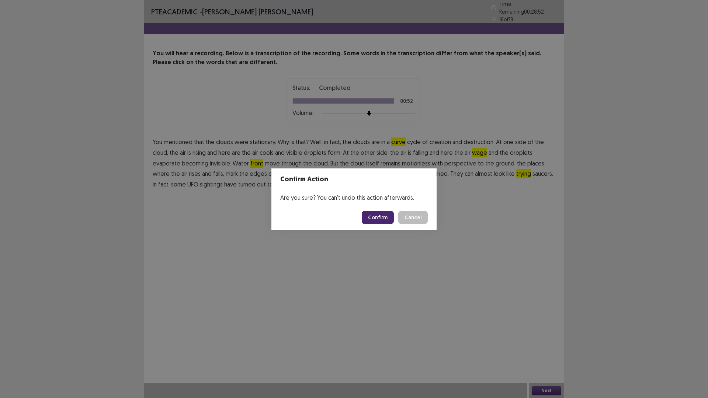
click at [380, 221] on button "Confirm" at bounding box center [378, 217] width 32 height 13
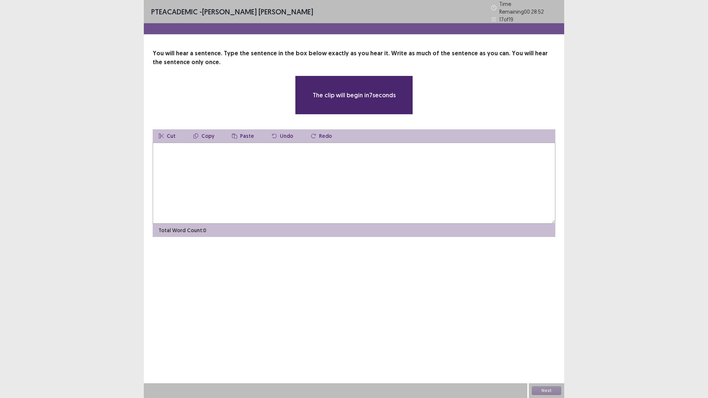
click at [179, 167] on textarea at bounding box center [354, 183] width 403 height 81
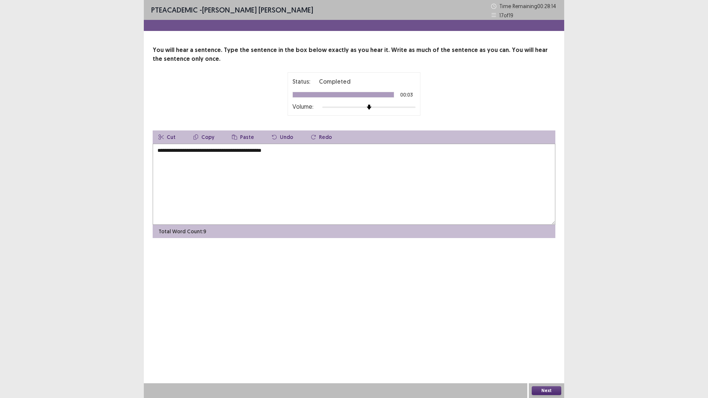
type textarea "**********"
click at [546, 348] on button "Next" at bounding box center [547, 391] width 30 height 9
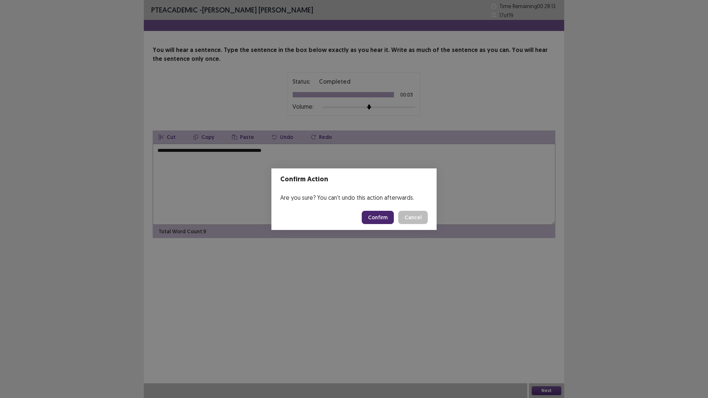
click at [377, 215] on button "Confirm" at bounding box center [378, 217] width 32 height 13
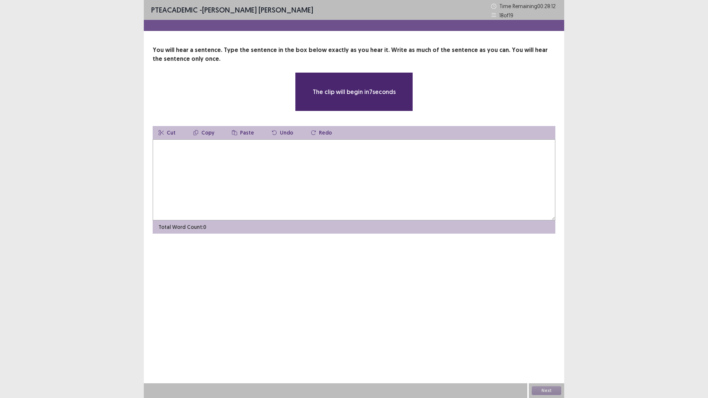
click at [282, 172] on textarea at bounding box center [354, 179] width 403 height 81
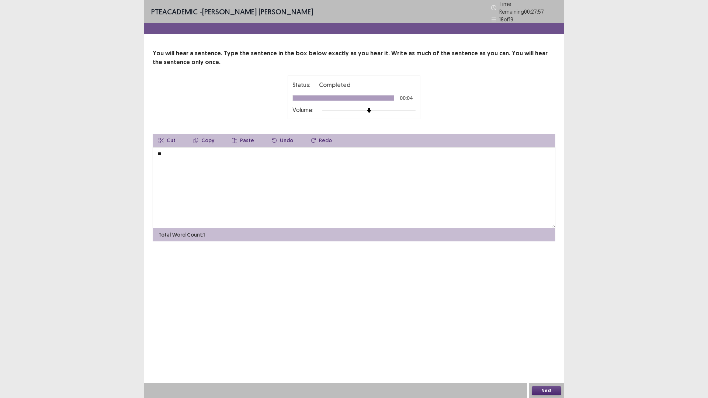
type textarea "*"
type textarea "**********"
click at [533, 348] on button "Next" at bounding box center [547, 391] width 30 height 9
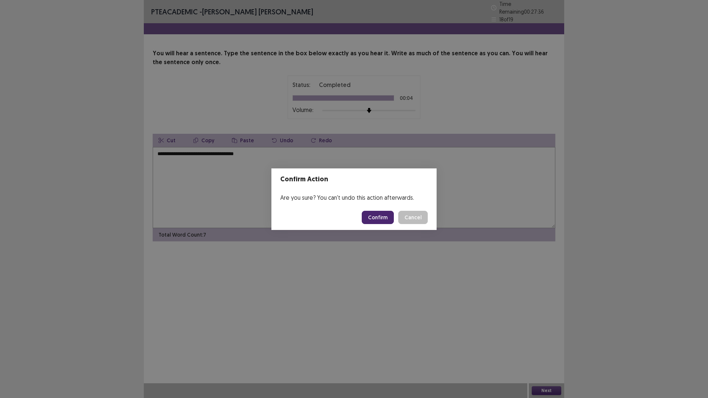
click at [378, 217] on button "Confirm" at bounding box center [378, 217] width 32 height 13
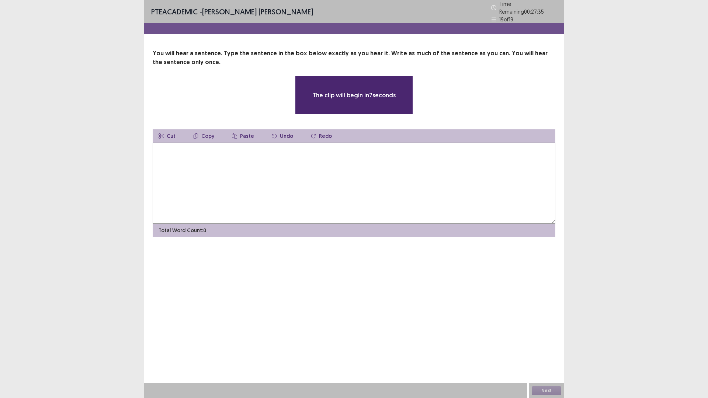
click at [285, 174] on textarea at bounding box center [354, 183] width 403 height 81
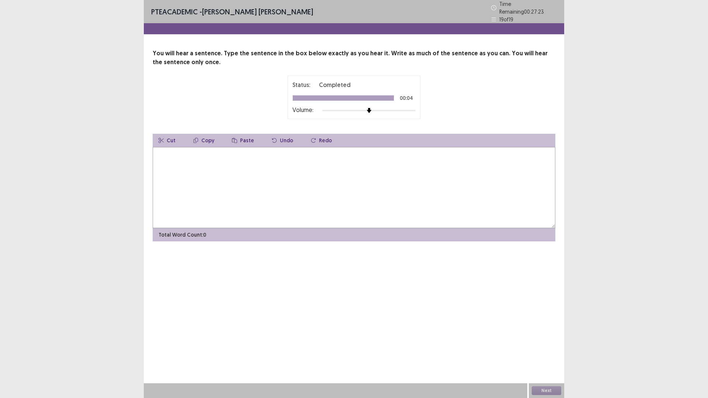
type textarea "*"
click at [250, 153] on textarea "**********" at bounding box center [354, 187] width 403 height 81
type textarea "**********"
click at [535, 348] on button "Next" at bounding box center [547, 391] width 30 height 9
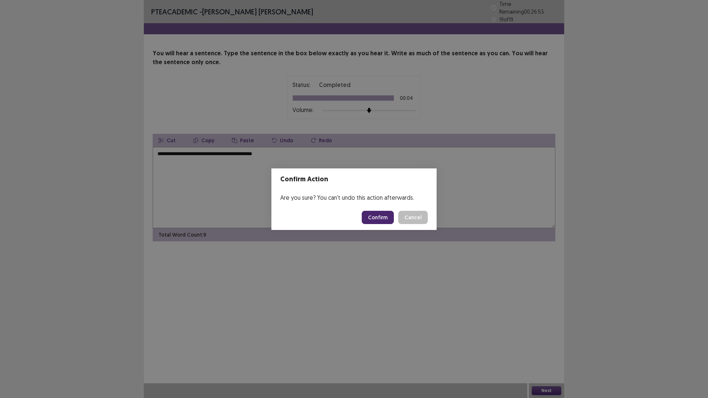
click at [374, 215] on button "Confirm" at bounding box center [378, 217] width 32 height 13
